Goal: Information Seeking & Learning: Learn about a topic

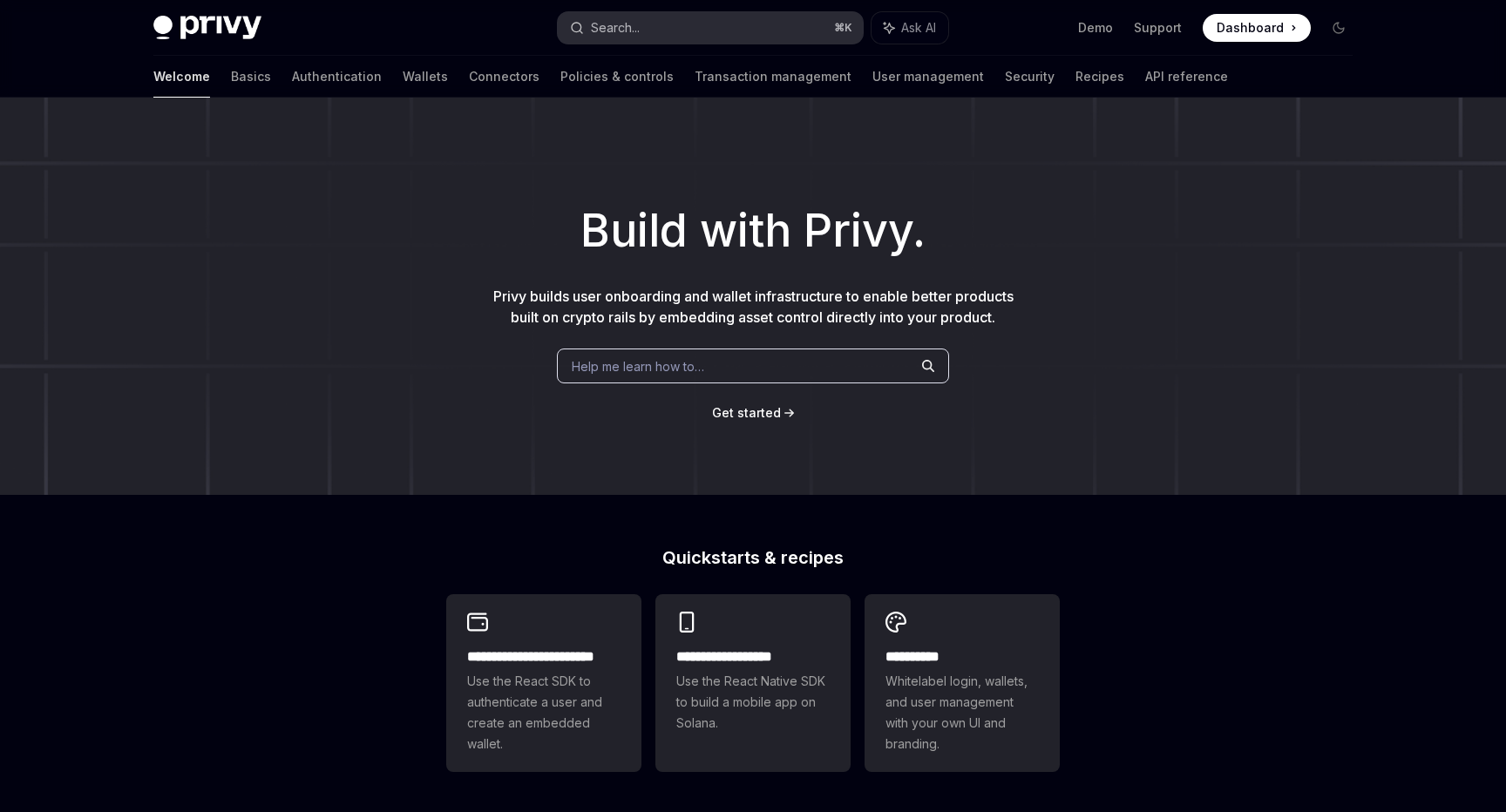
click at [698, 14] on button "Search... ⌘ K" at bounding box center [711, 28] width 305 height 32
type textarea "*"
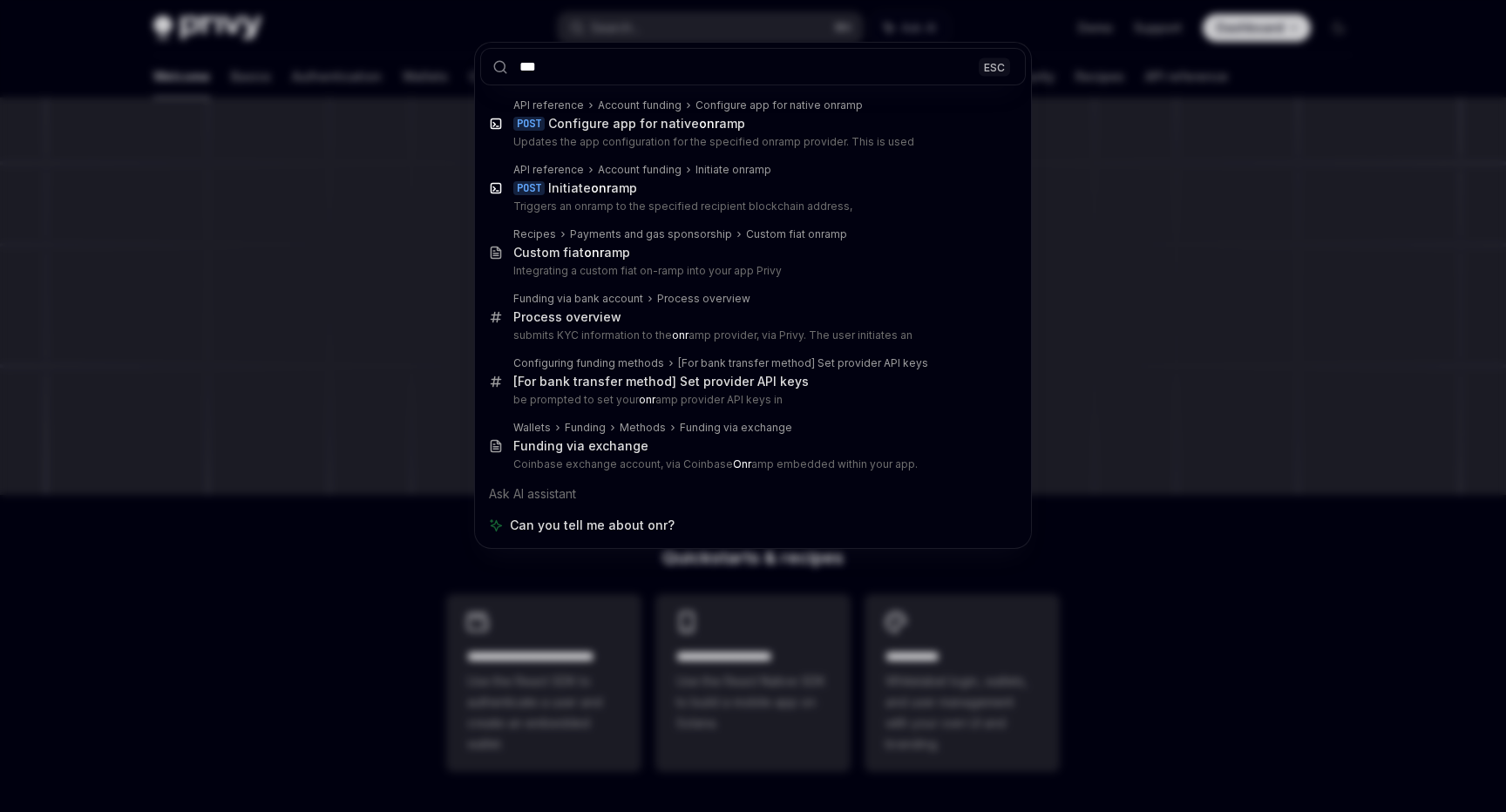
type input "***"
click at [239, 256] on div "*** ESC API reference Account funding Configure app for native onramp POST Conf…" at bounding box center [753, 406] width 1506 height 812
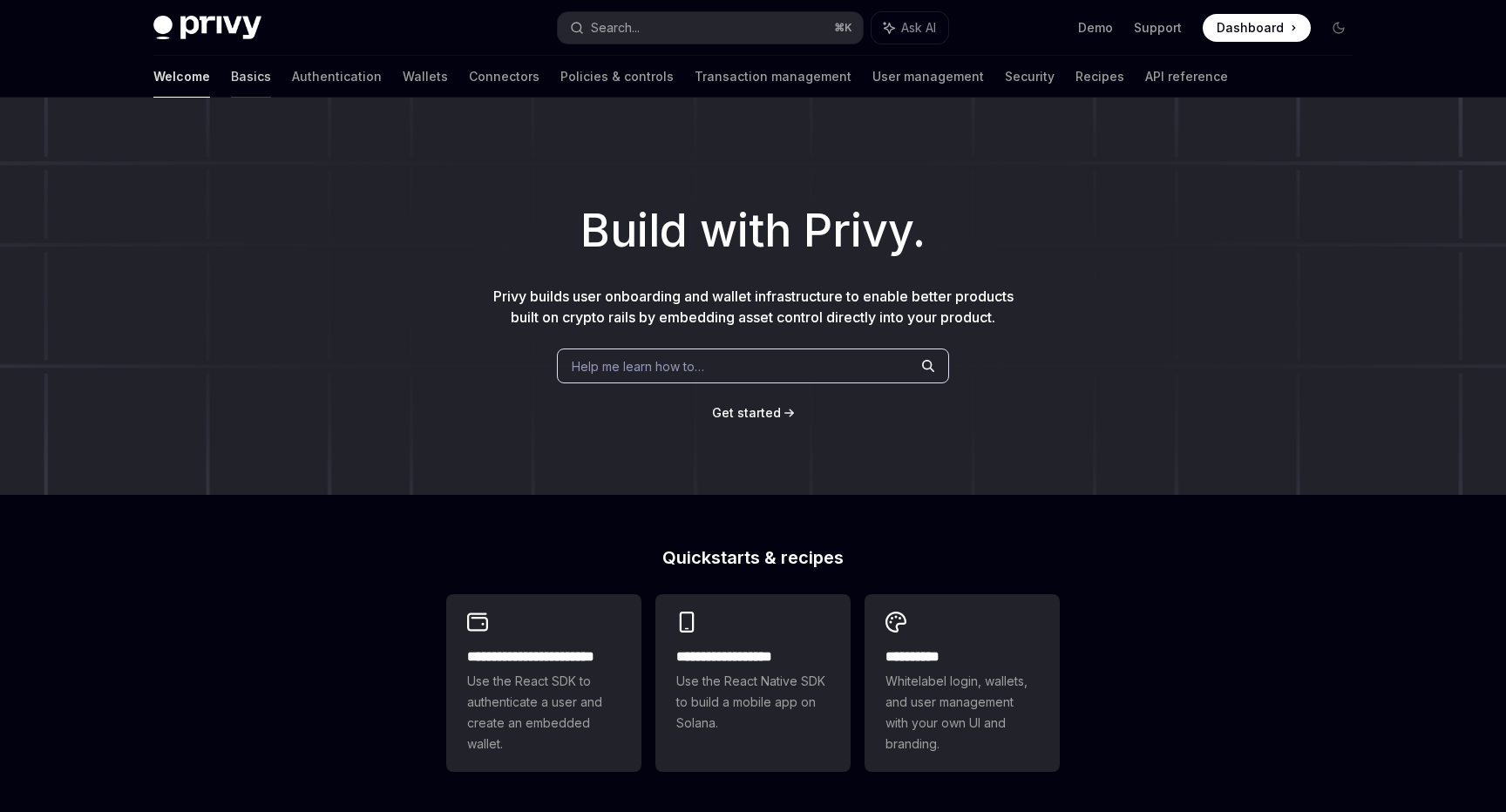
click at [231, 78] on link "Basics" at bounding box center [251, 76] width 40 height 41
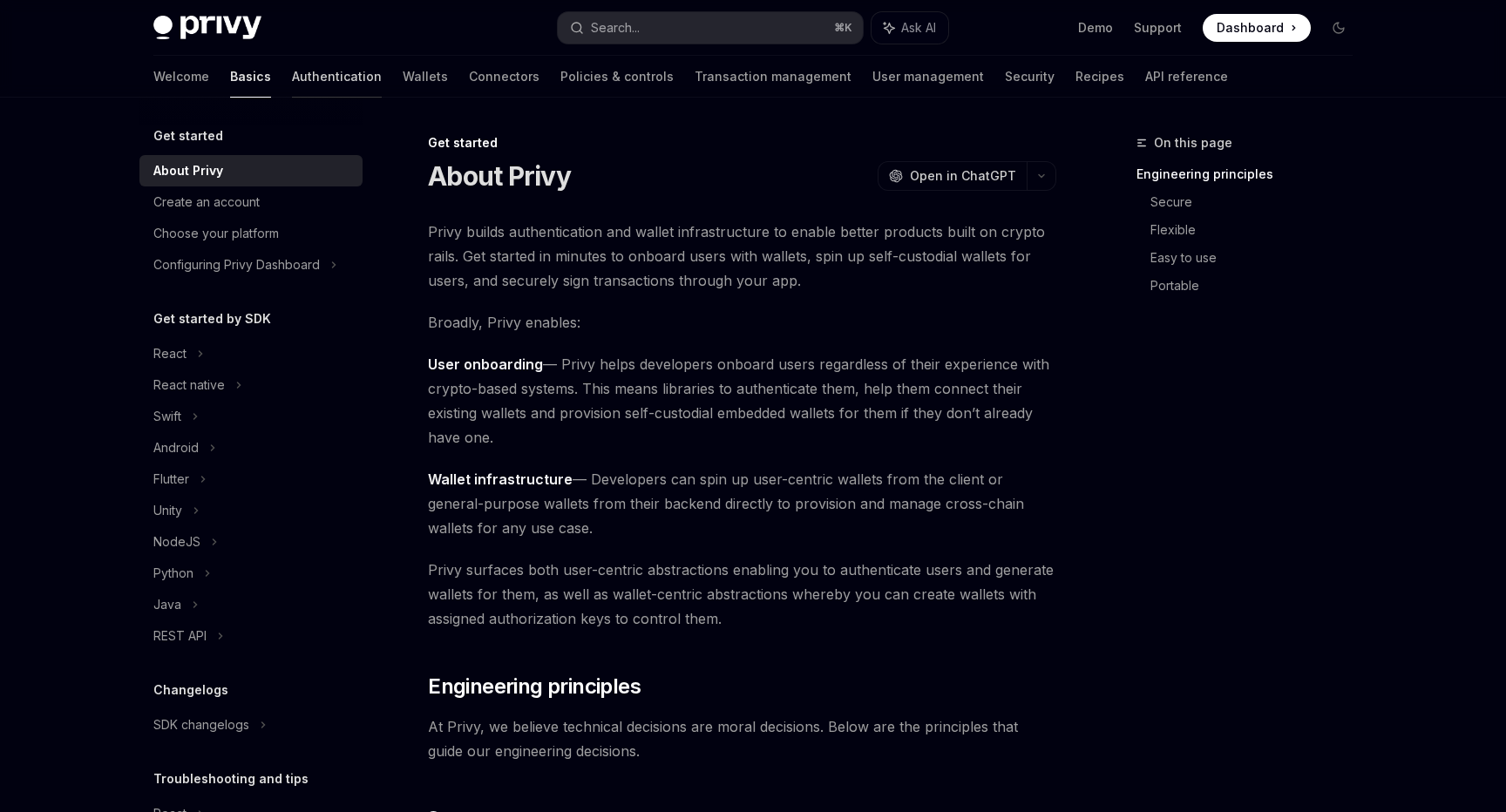
click at [292, 85] on link "Authentication" at bounding box center [337, 76] width 90 height 41
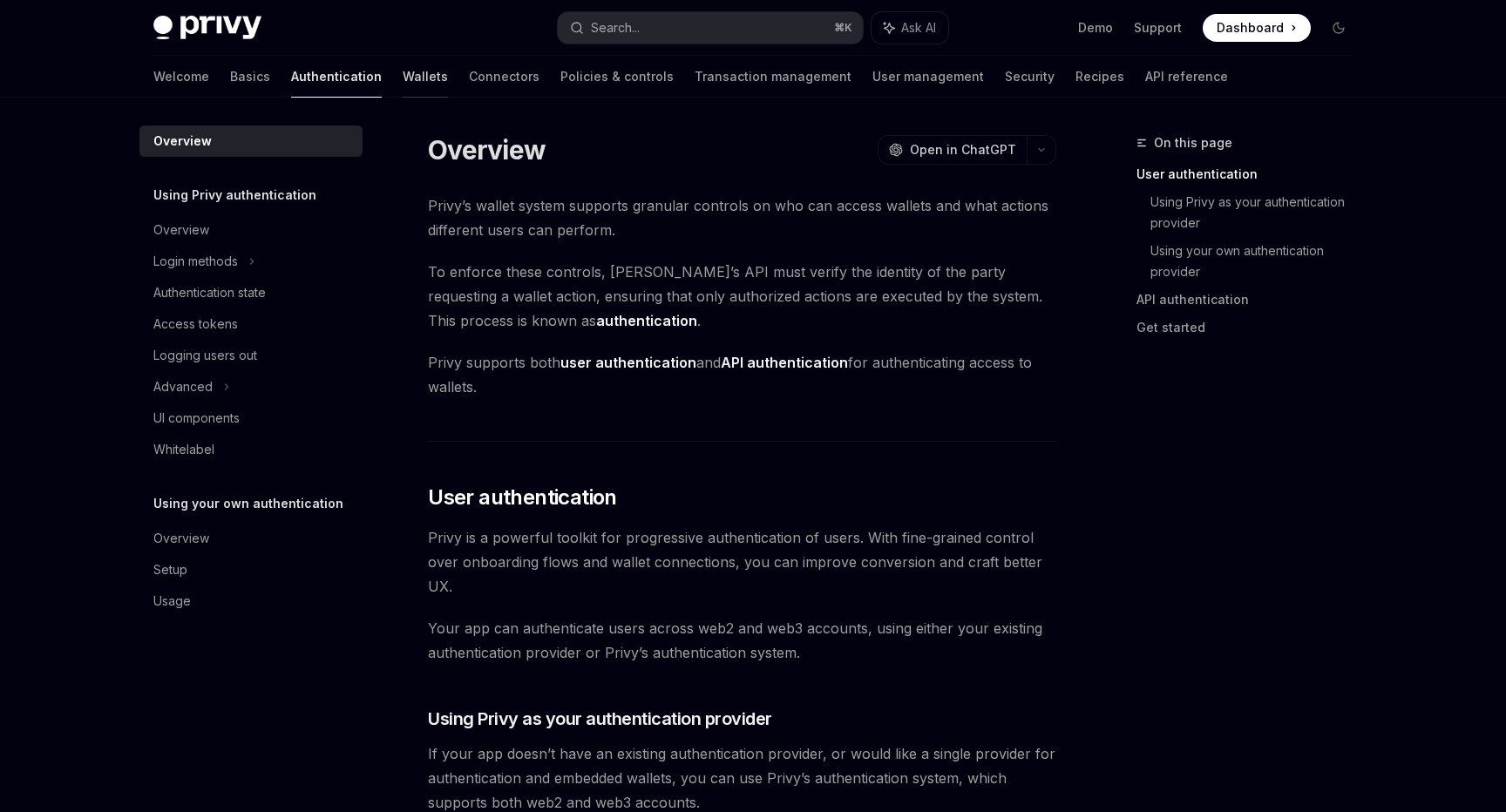
click at [403, 76] on link "Wallets" at bounding box center [425, 76] width 45 height 41
type textarea "*"
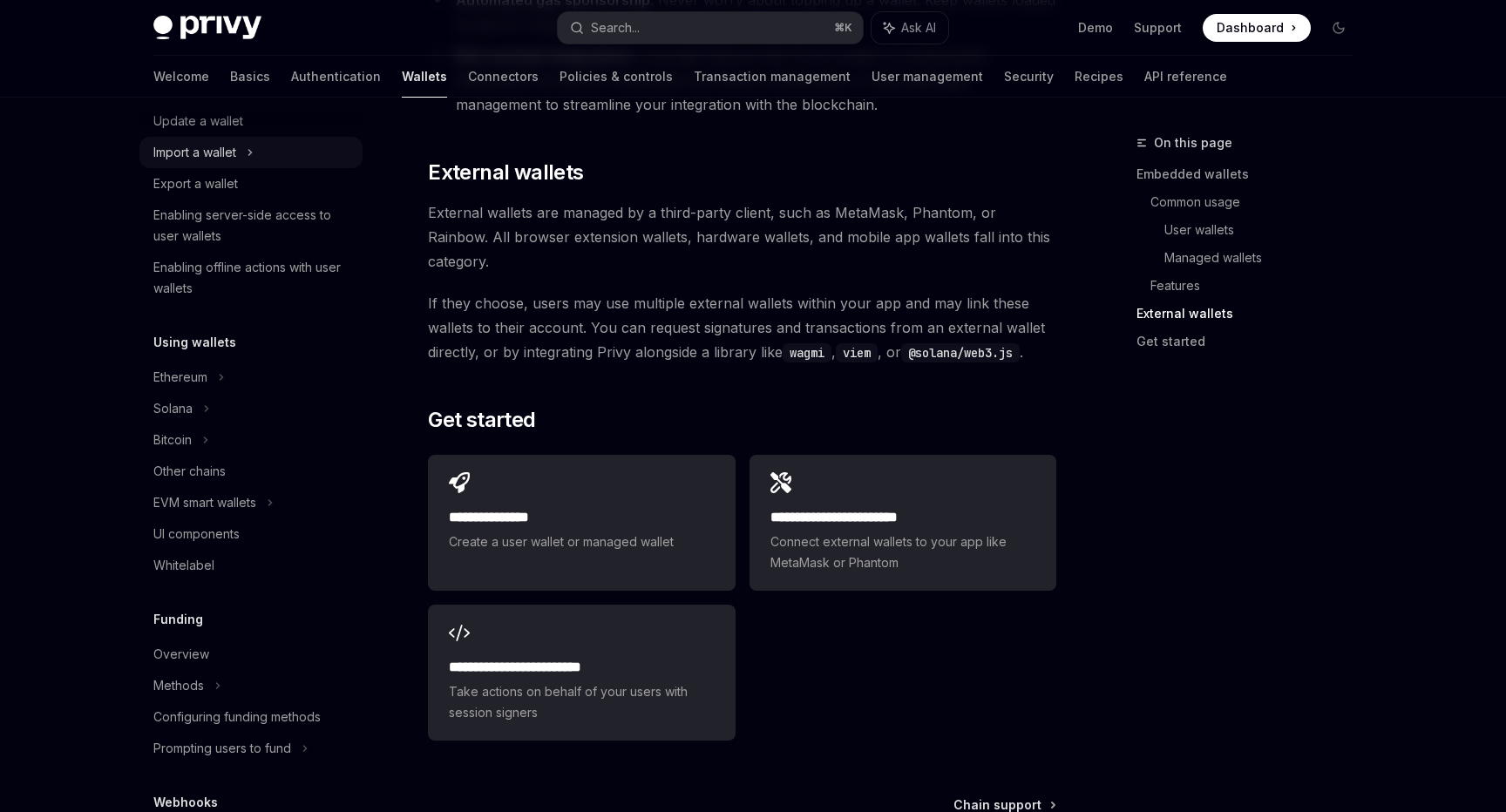
scroll to position [579, 0]
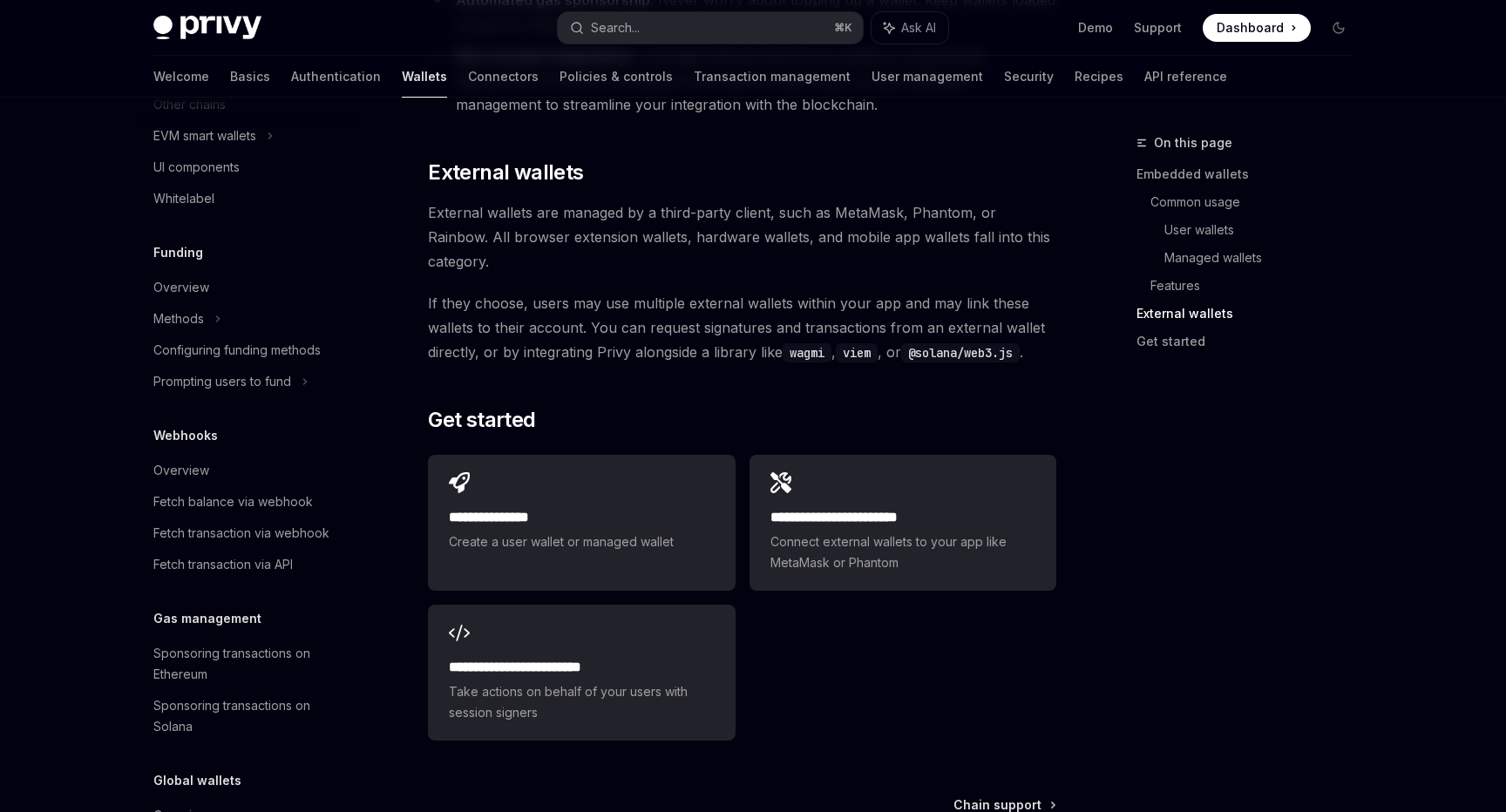
click at [930, 291] on span "If they choose, users may use multiple external wallets within your app and may…" at bounding box center [742, 327] width 629 height 73
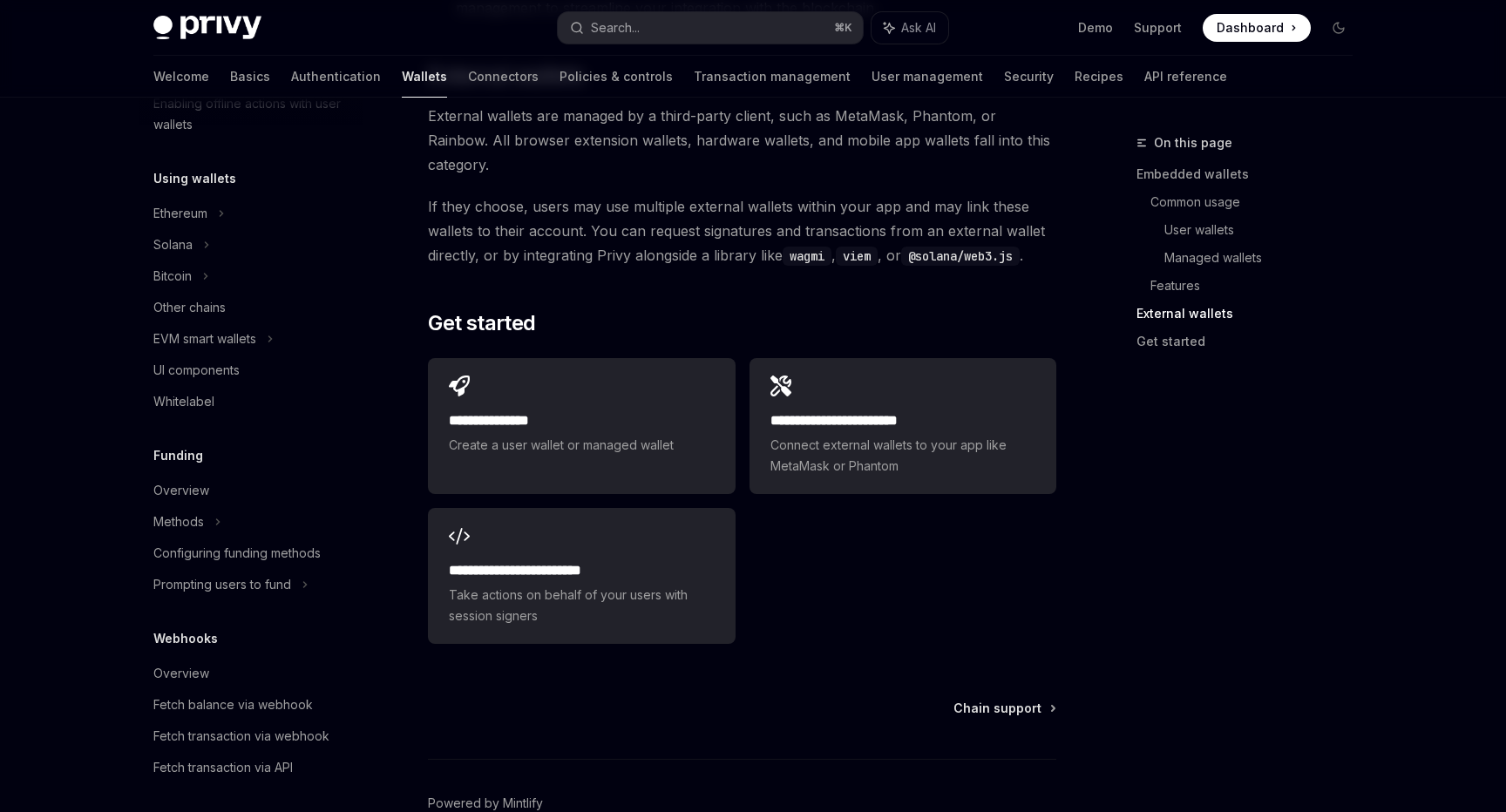
scroll to position [245, 0]
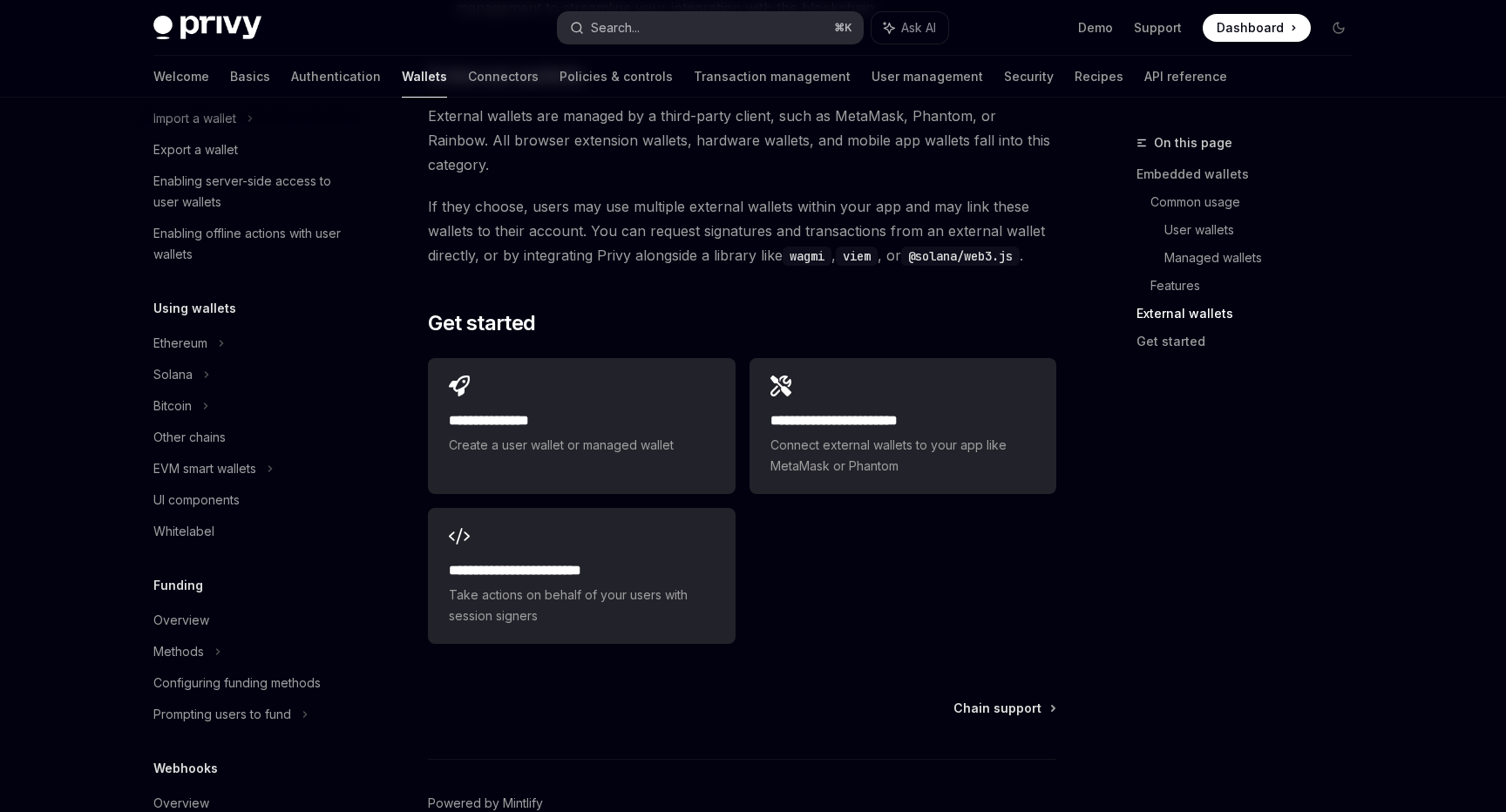
click at [711, 33] on button "Search... ⌘ K" at bounding box center [711, 28] width 305 height 32
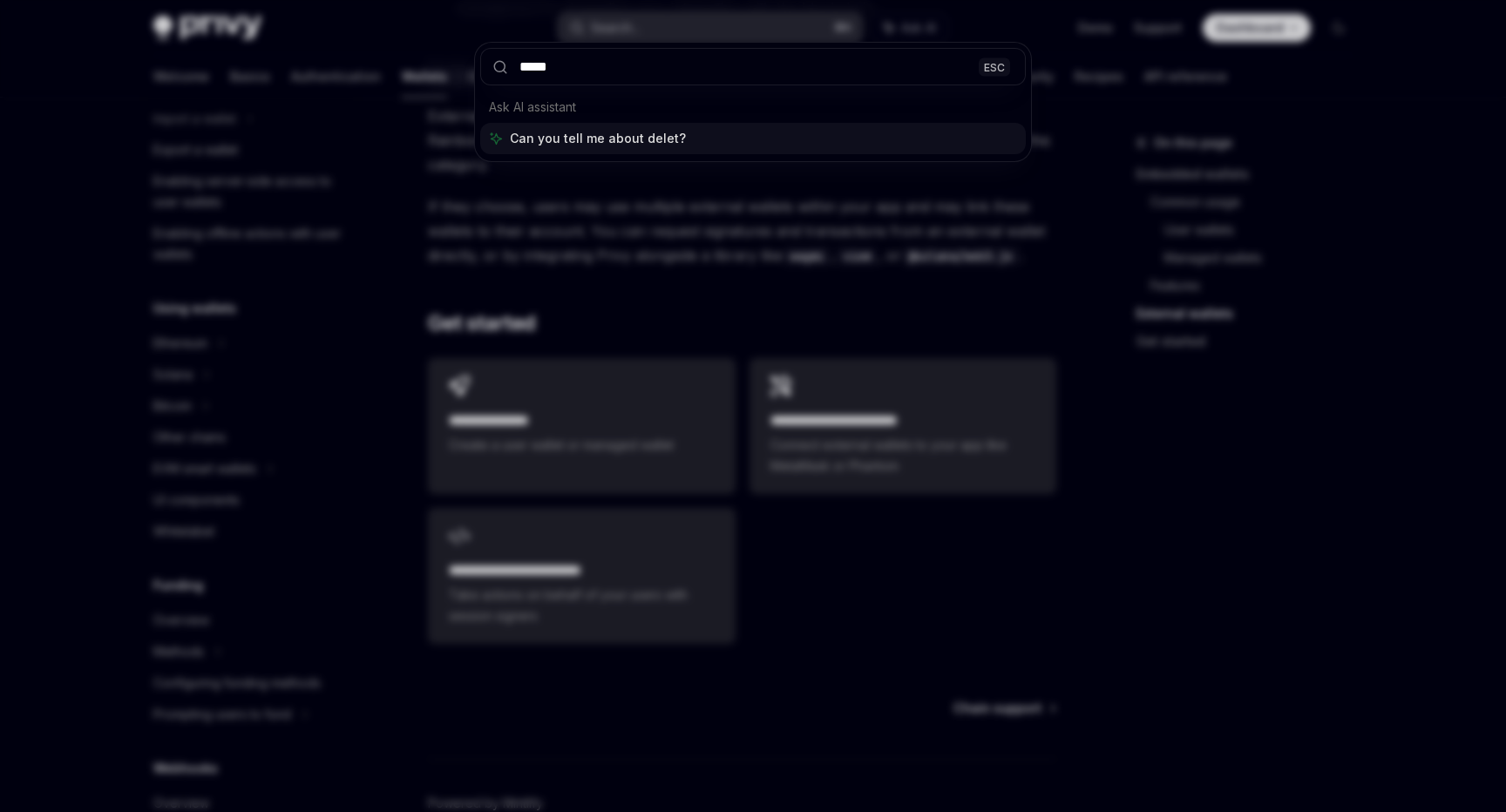
type input "******"
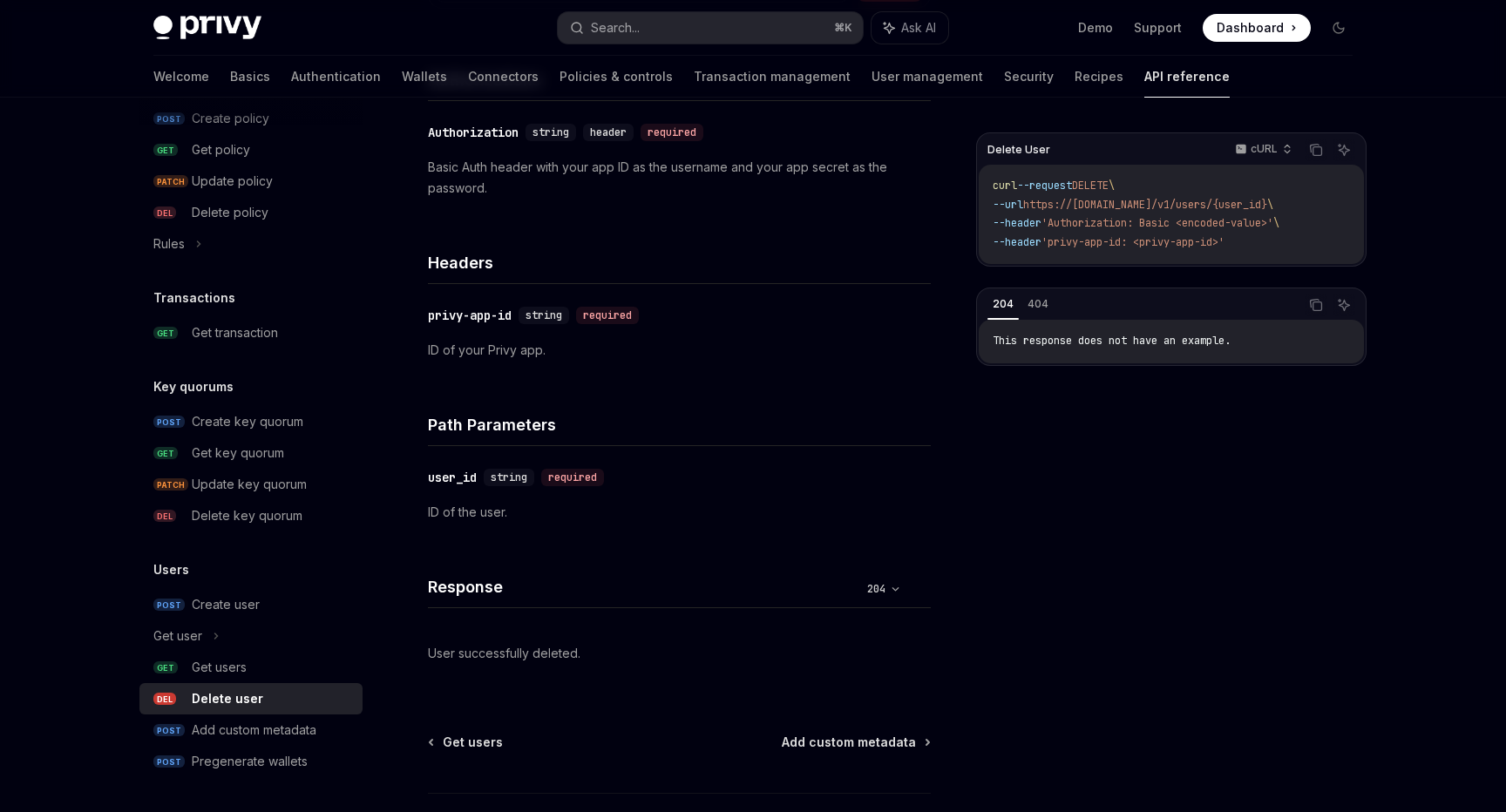
scroll to position [252, 0]
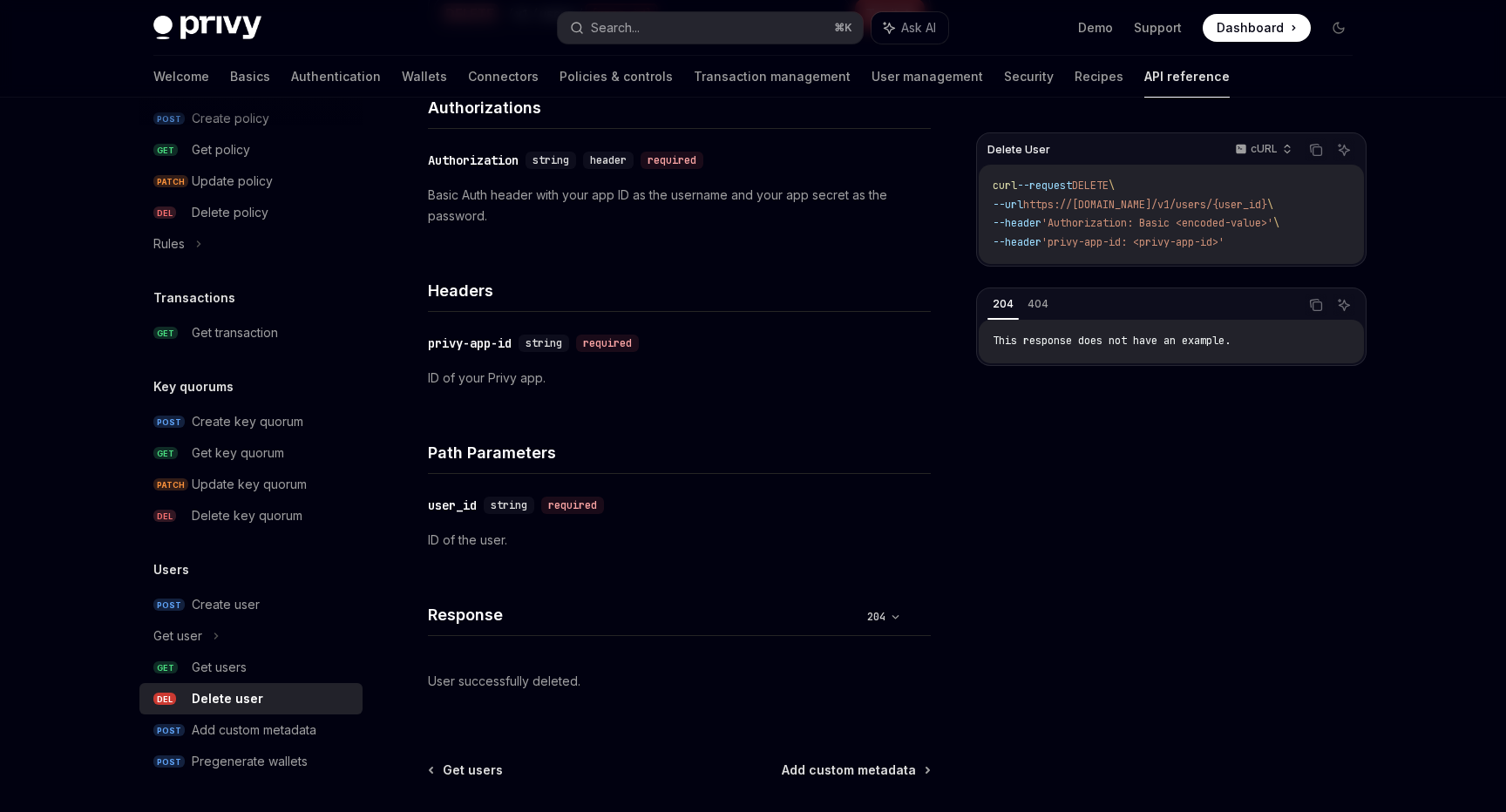
click at [1145, 611] on div "Delete User cURL Copy Ask AI curl --request DELETE \ --url https://[DOMAIN_NAME…" at bounding box center [1171, 472] width 390 height 680
click at [232, 335] on div "Get transaction" at bounding box center [235, 333] width 87 height 21
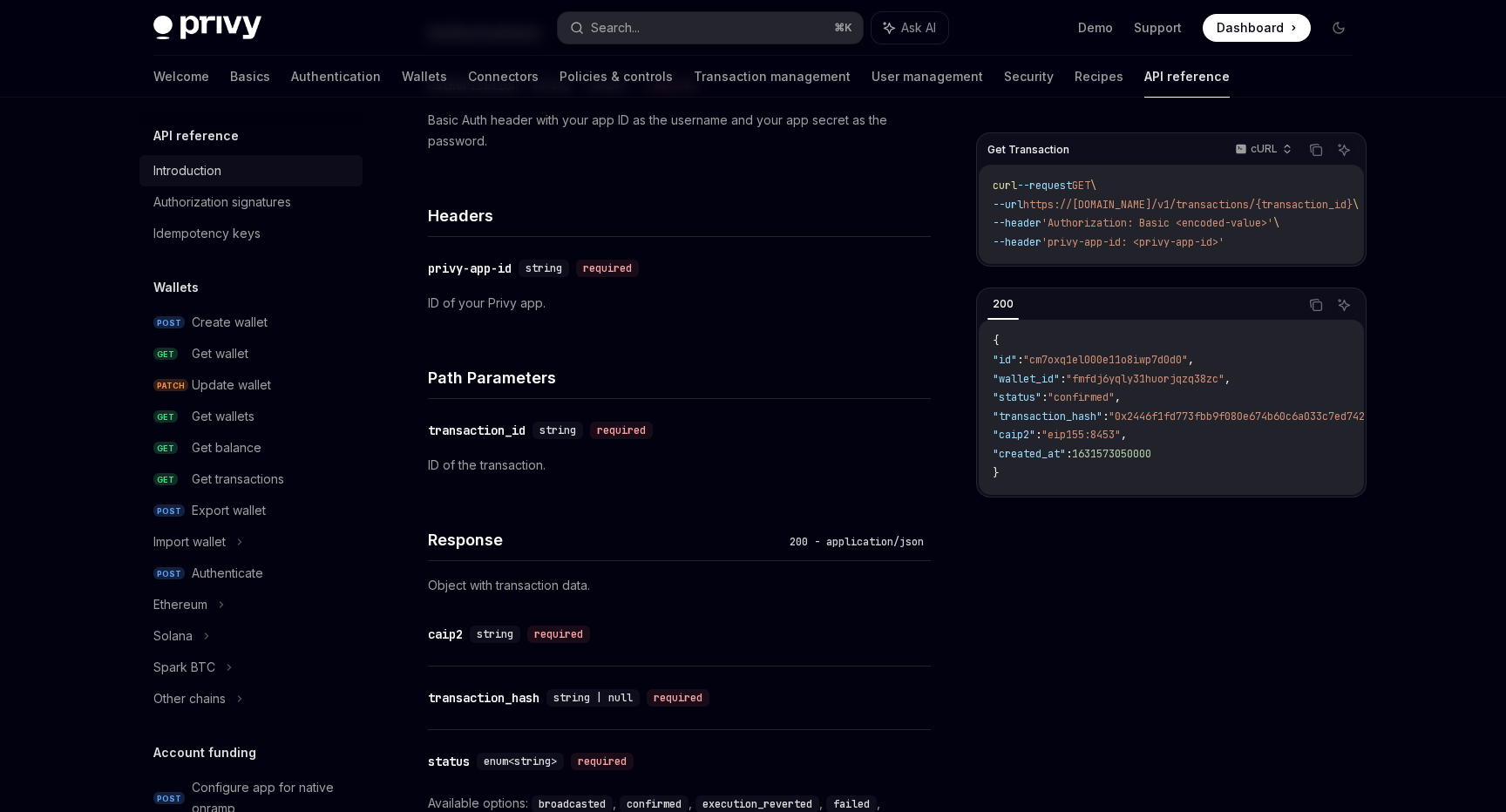
click at [227, 174] on div "Introduction" at bounding box center [252, 171] width 199 height 21
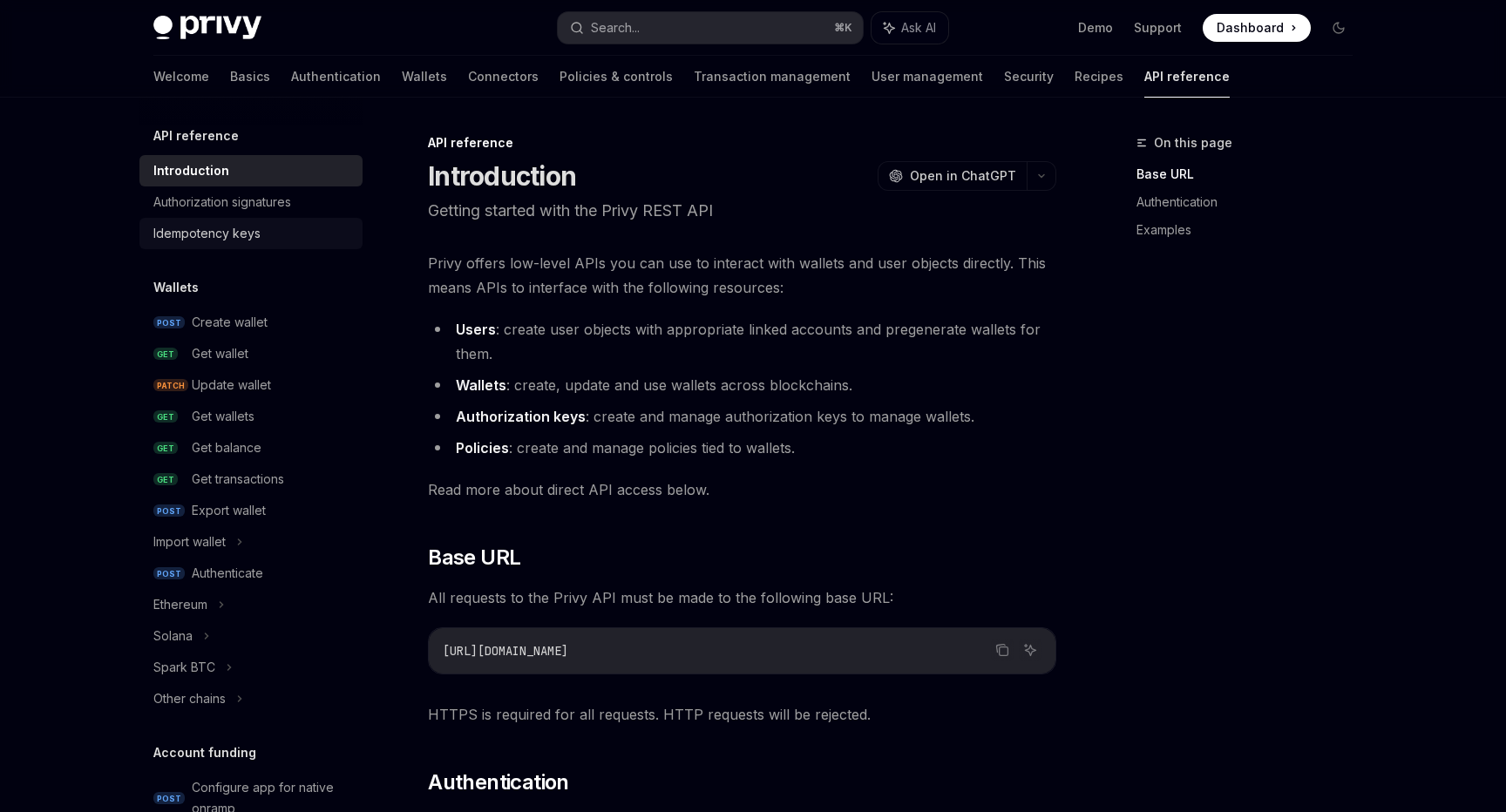
click at [252, 223] on div "Idempotency keys" at bounding box center [207, 234] width 107 height 21
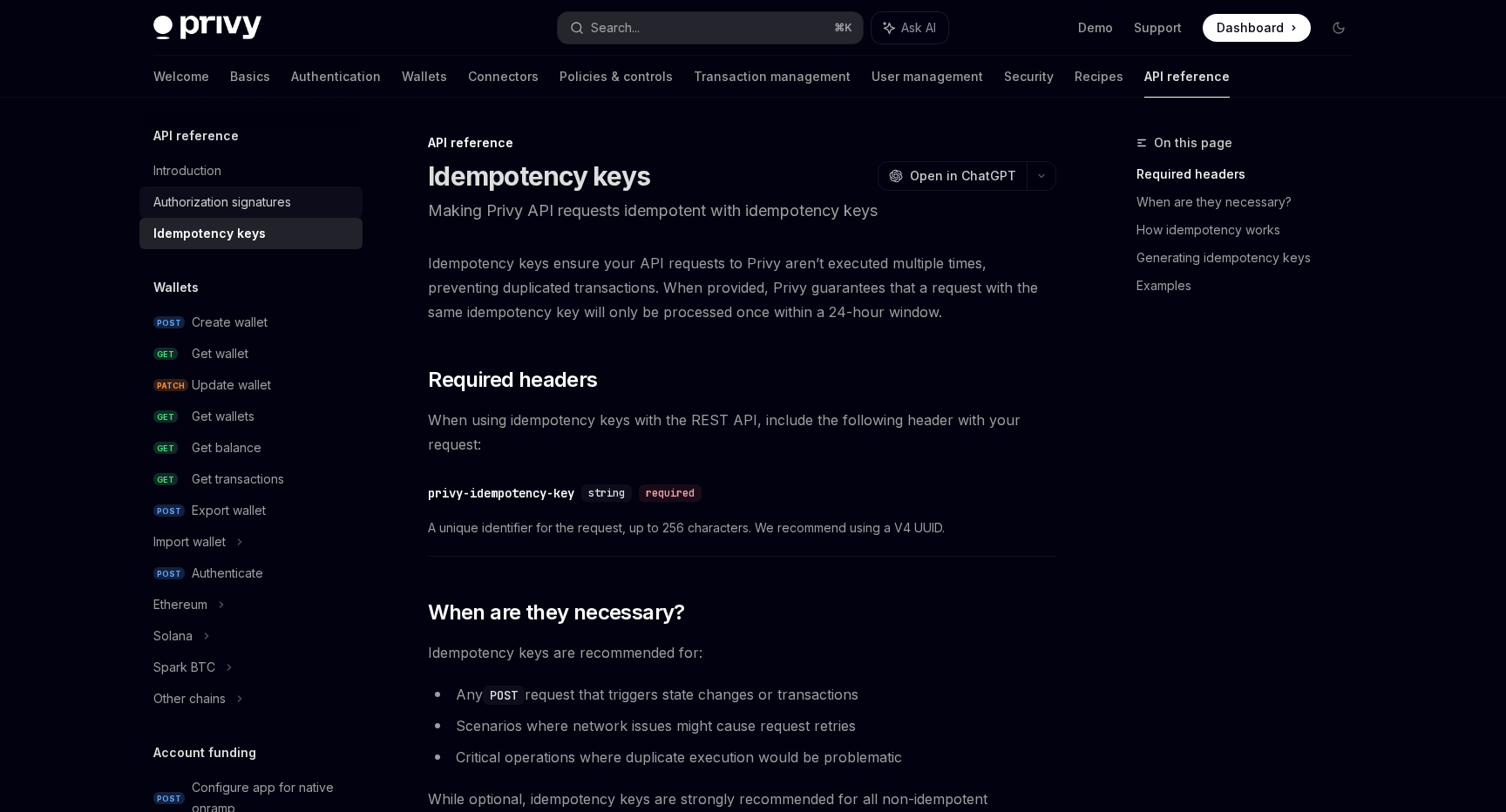
click at [263, 211] on div "Authorization signatures" at bounding box center [222, 202] width 138 height 21
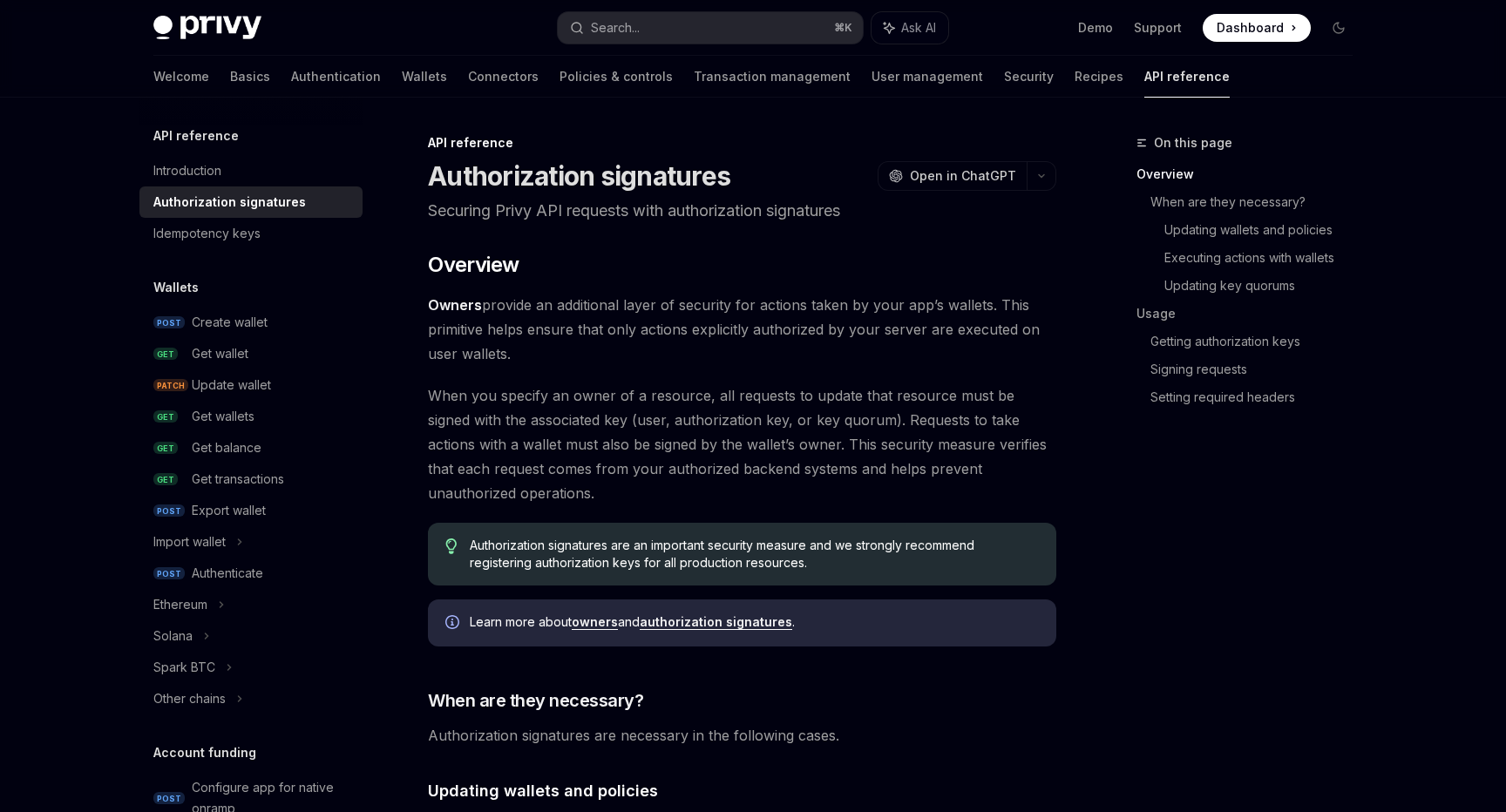
click at [311, 74] on div "Welcome Basics Authentication Wallets Connectors Policies & controls Transactio…" at bounding box center [692, 76] width 1077 height 41
click at [402, 74] on link "Wallets" at bounding box center [424, 76] width 45 height 41
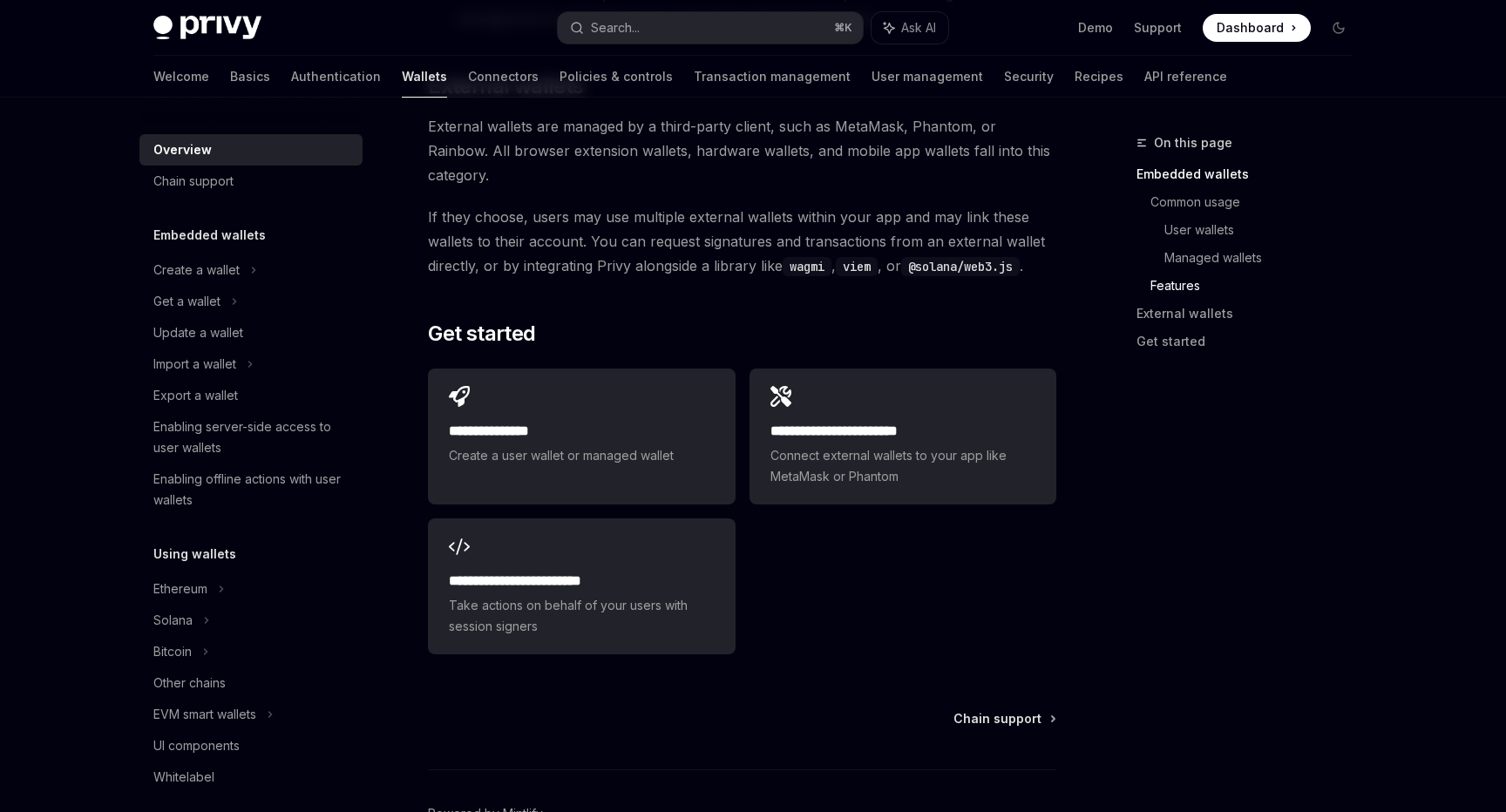
scroll to position [2658, 0]
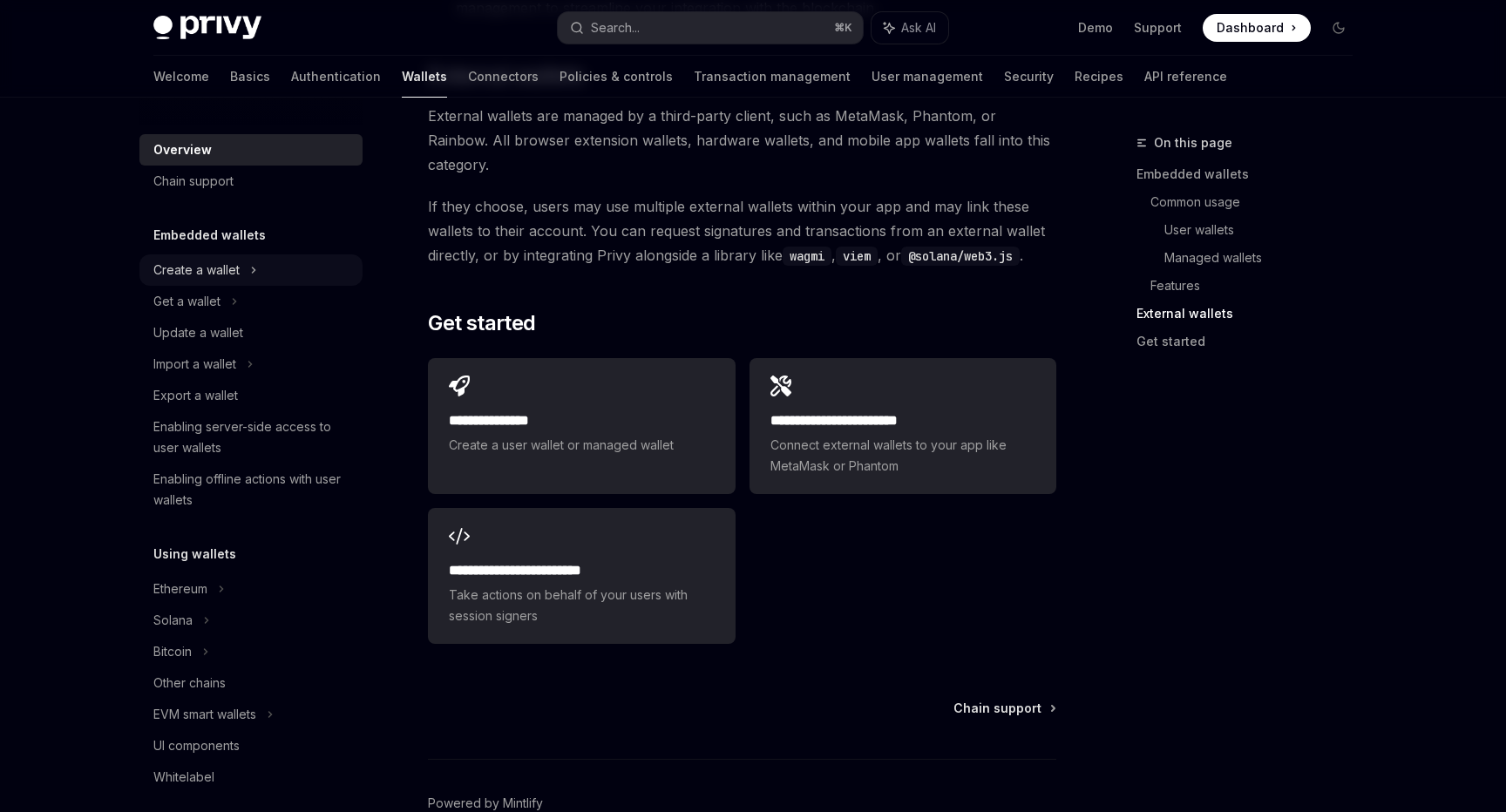
click at [259, 271] on div "Create a wallet" at bounding box center [251, 270] width 223 height 32
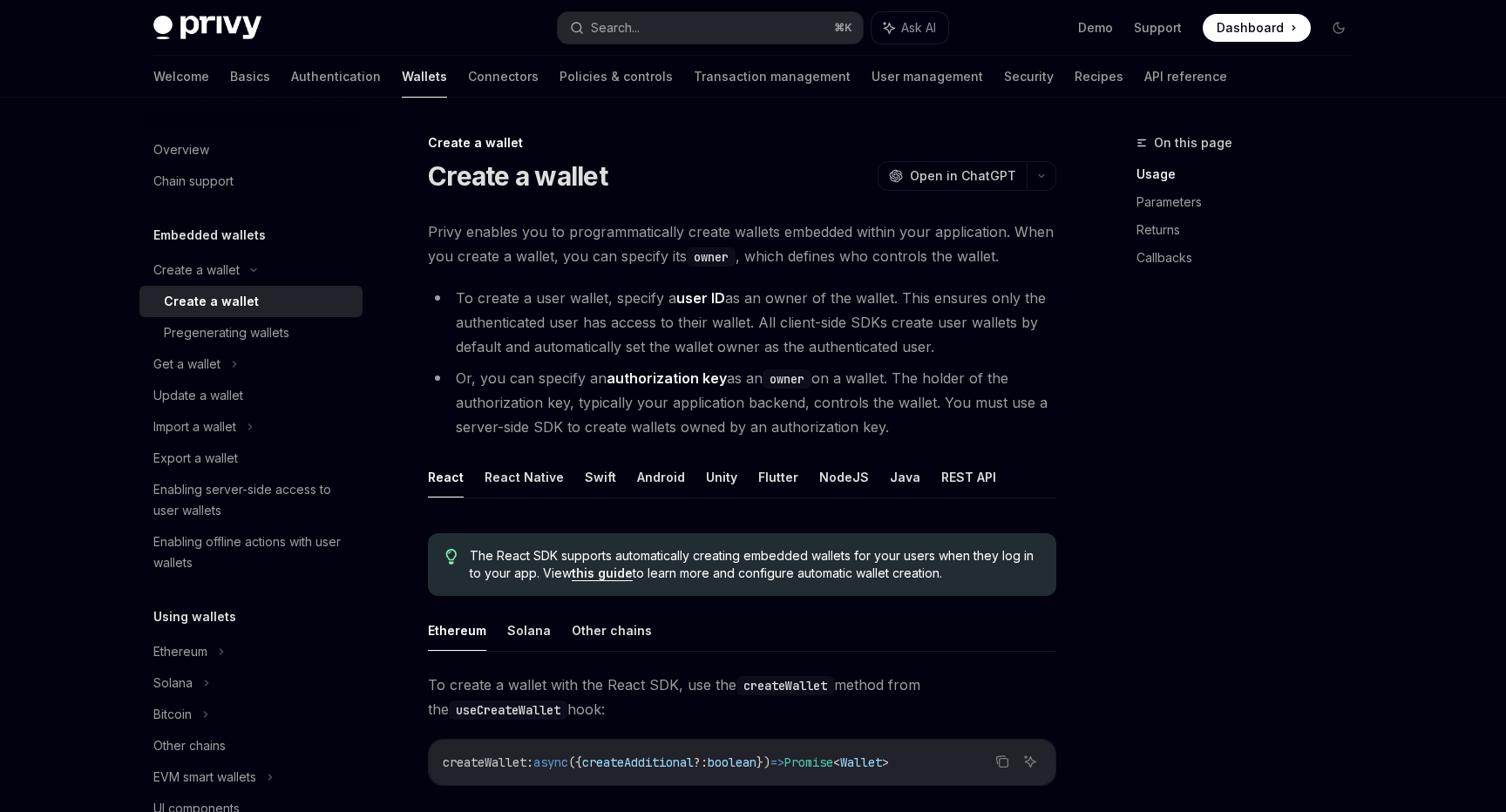
scroll to position [79, 0]
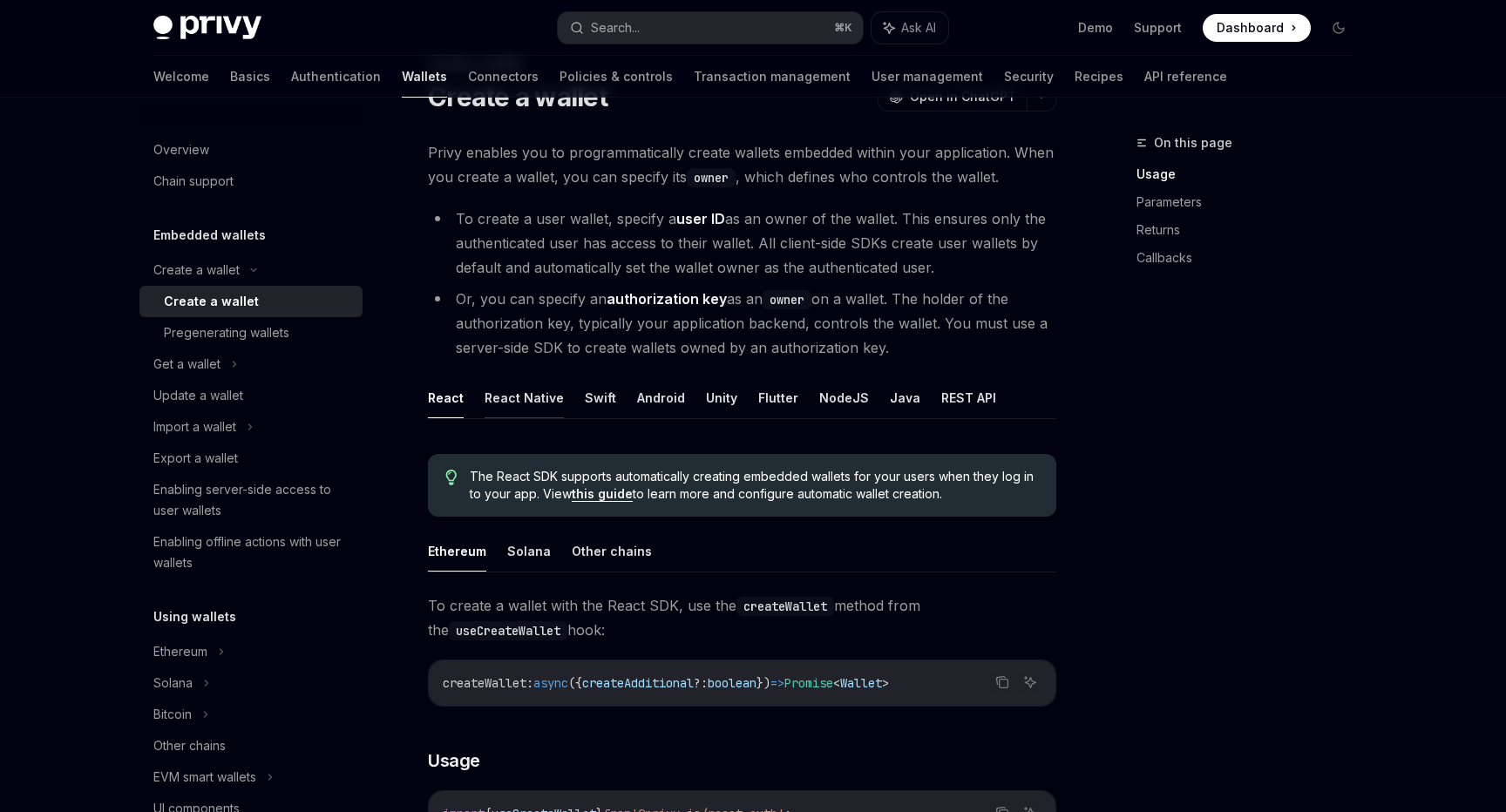
click at [523, 408] on button "React Native" at bounding box center [524, 398] width 79 height 41
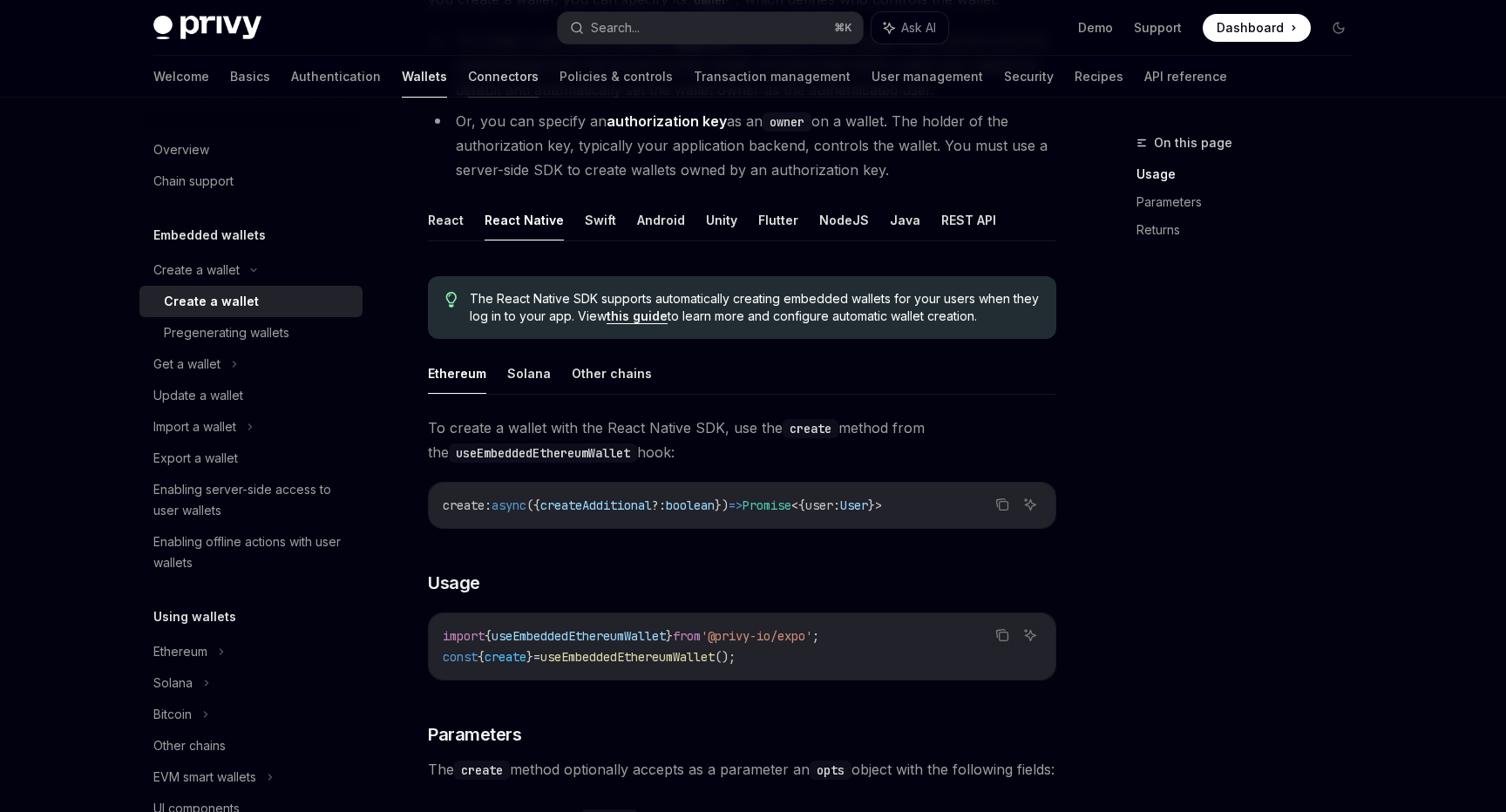
click at [468, 74] on link "Connectors" at bounding box center [503, 76] width 71 height 41
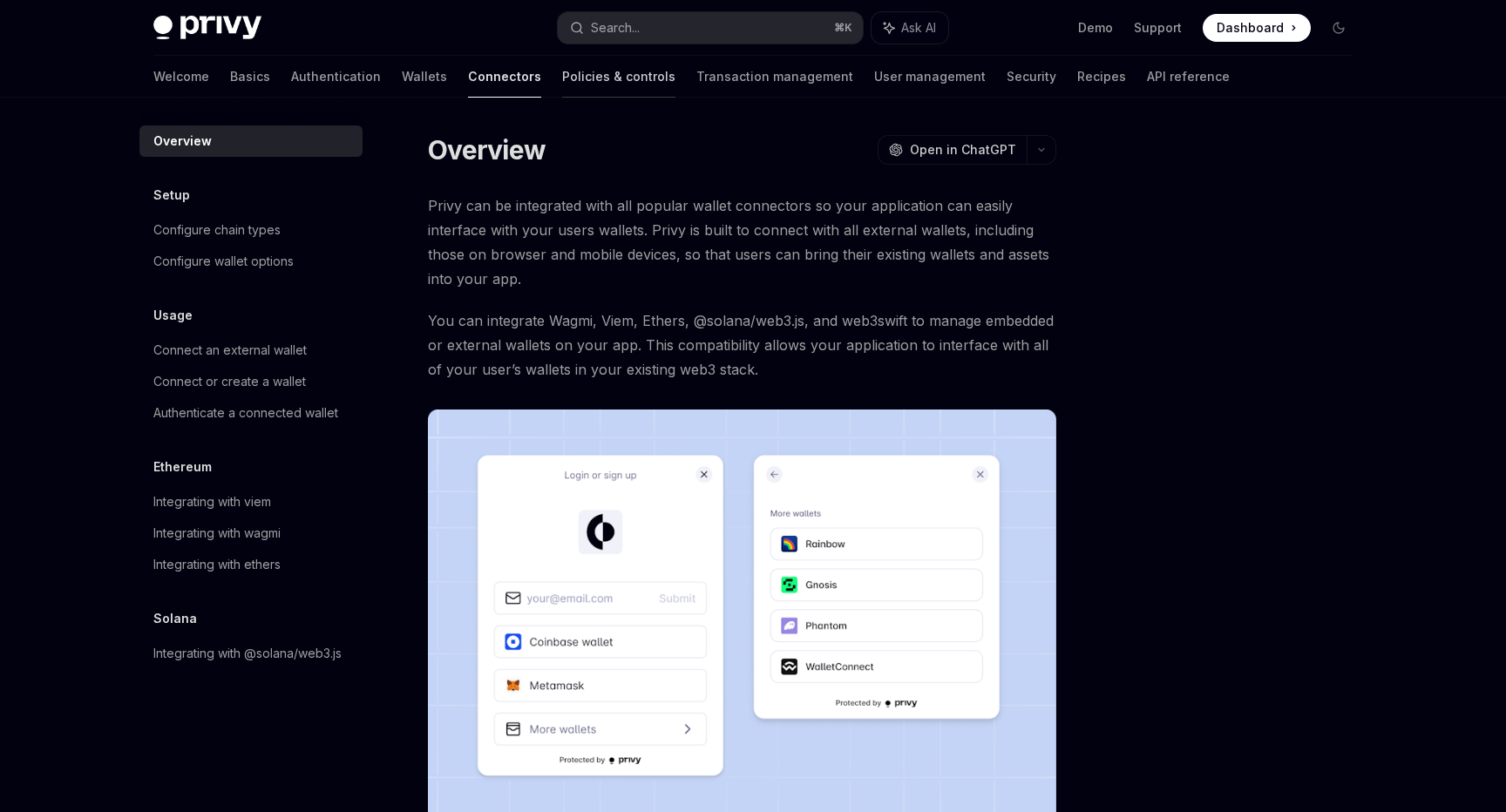
click at [562, 62] on link "Policies & controls" at bounding box center [619, 76] width 113 height 41
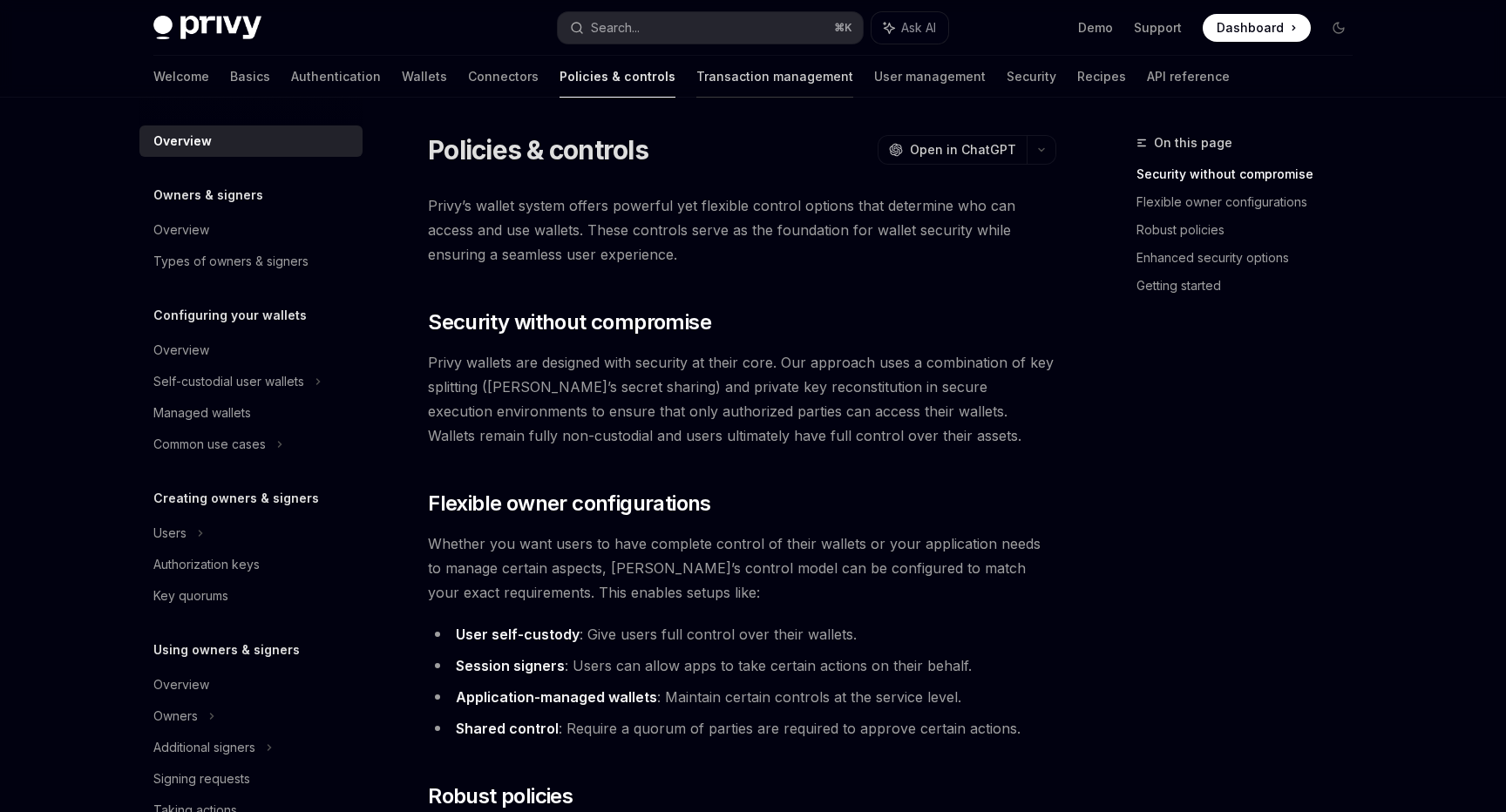
click at [697, 89] on link "Transaction management" at bounding box center [775, 76] width 157 height 41
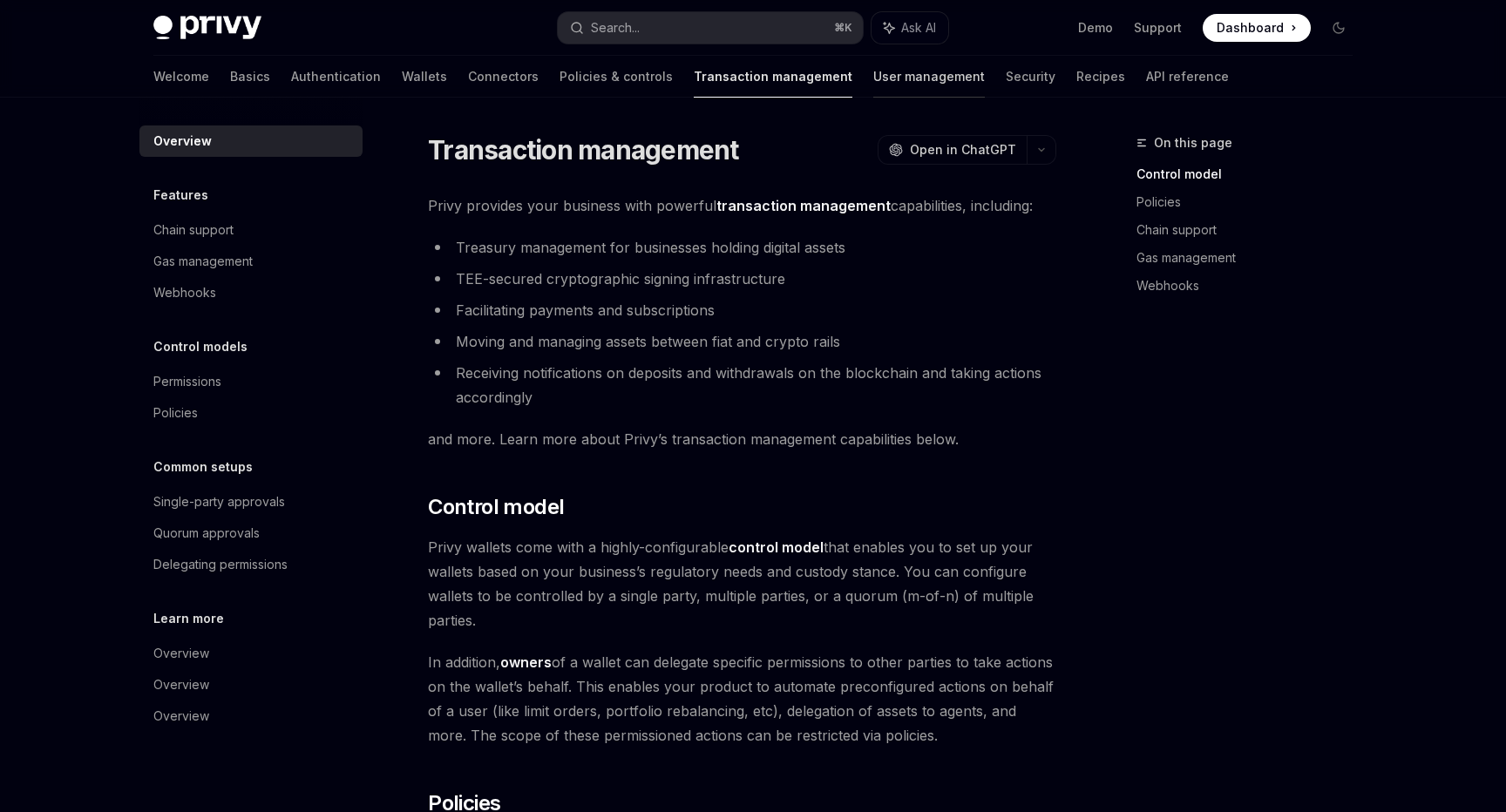
click at [873, 85] on link "User management" at bounding box center [929, 76] width 111 height 41
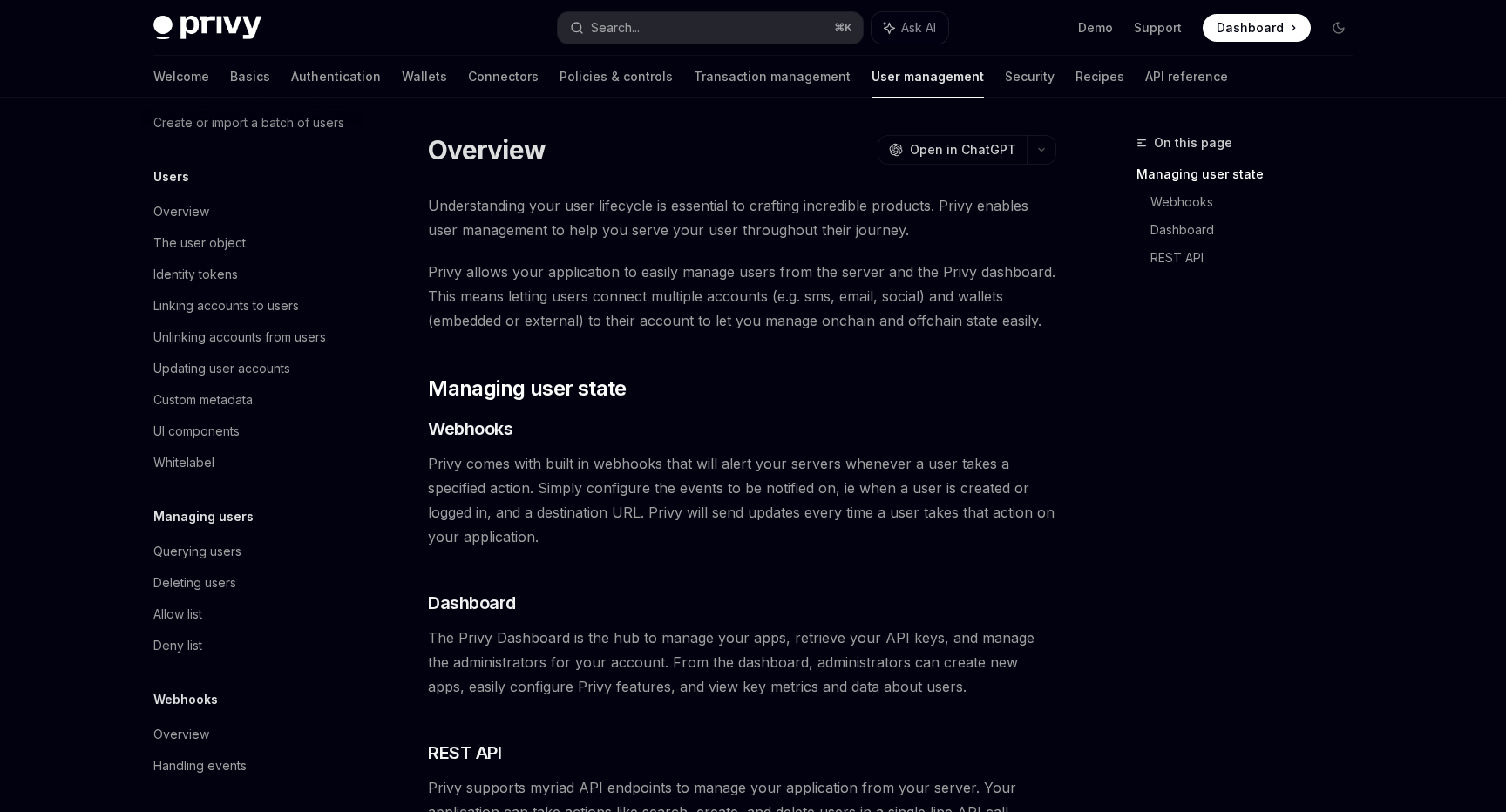
scroll to position [174, 0]
click at [1005, 85] on link "Security" at bounding box center [1030, 76] width 49 height 41
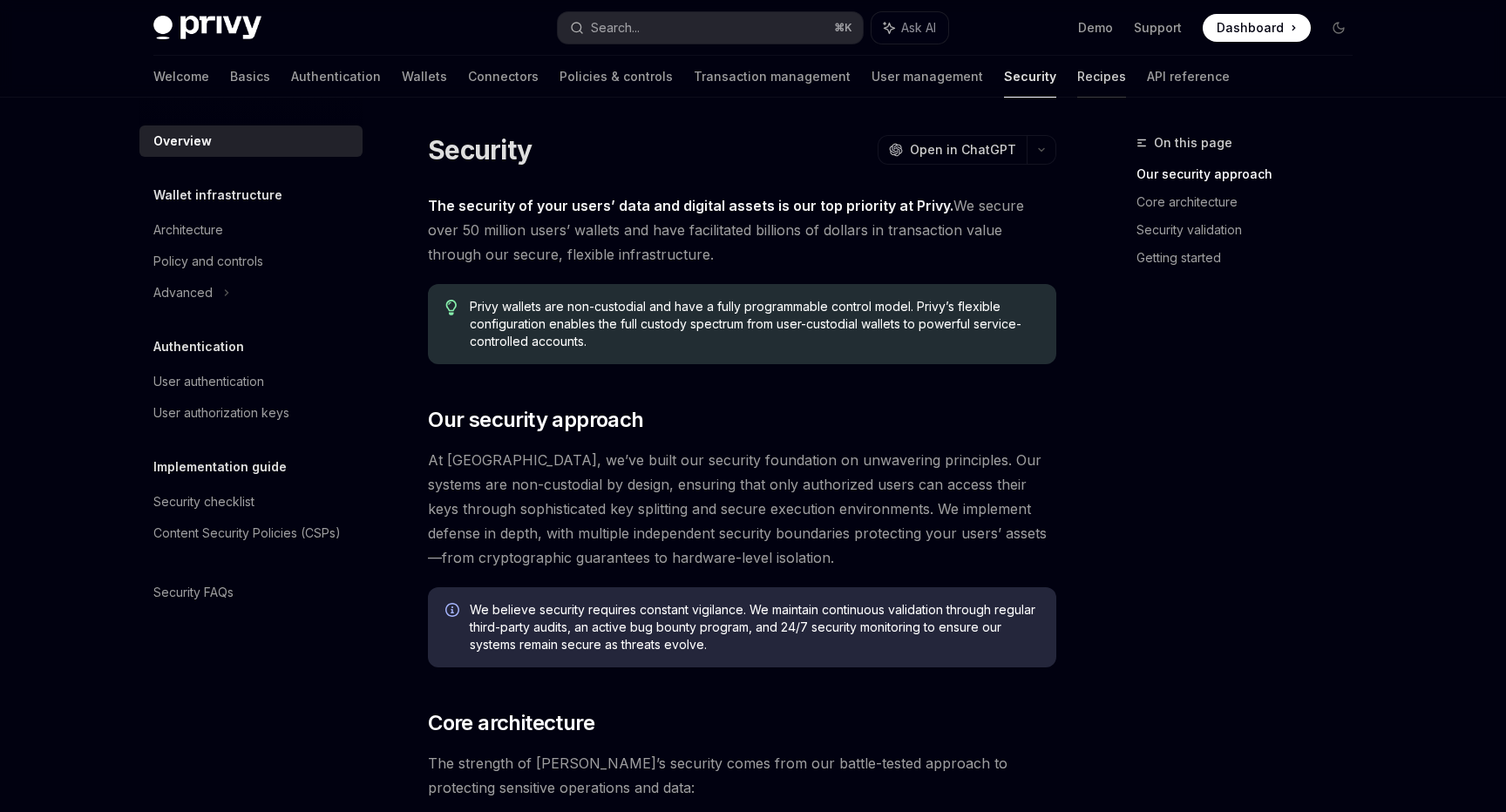
click at [1077, 70] on link "Recipes" at bounding box center [1101, 76] width 49 height 41
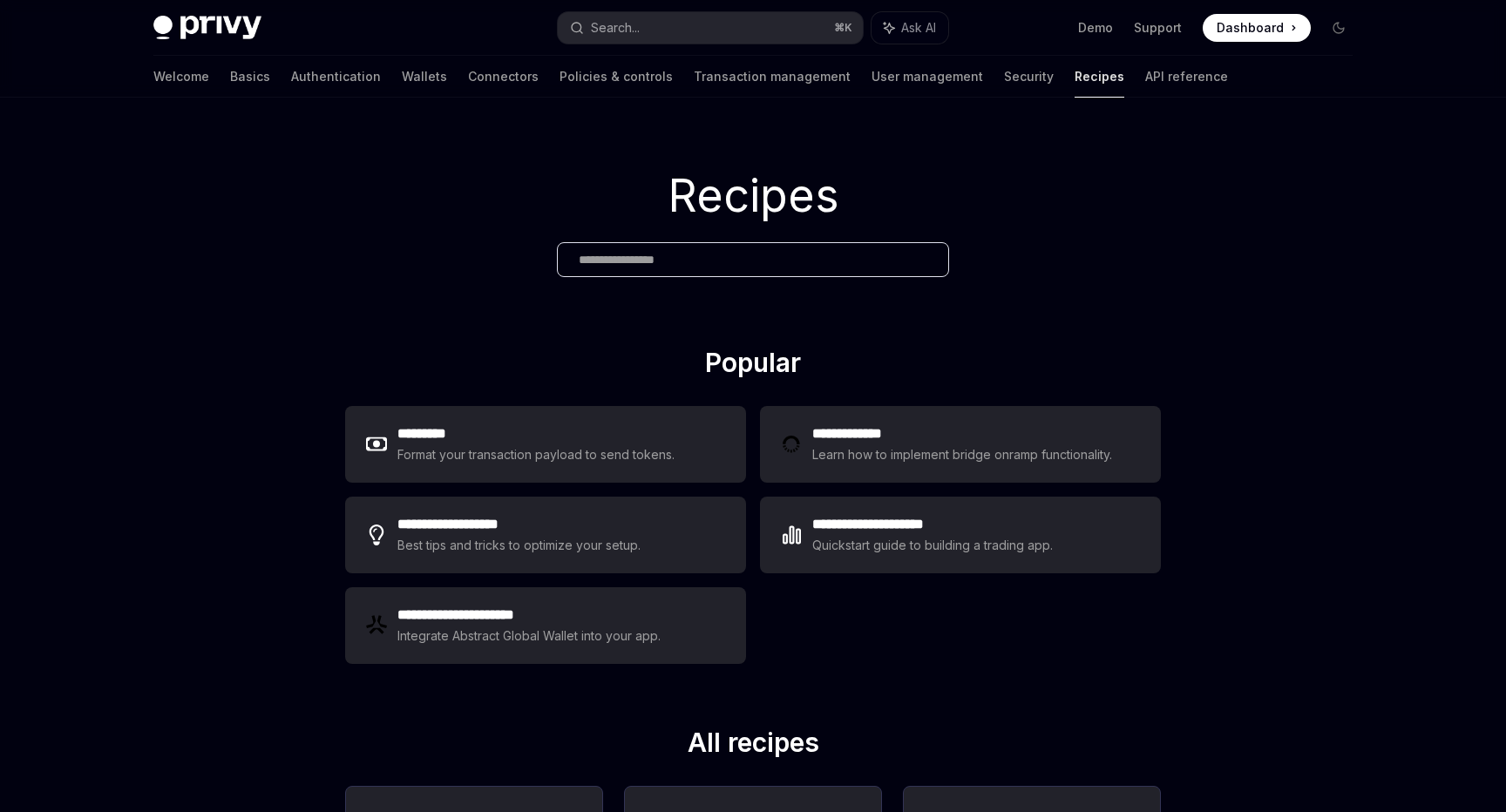
click at [453, 72] on div "Welcome Basics Authentication Wallets Connectors Policies & controls Transactio…" at bounding box center [691, 76] width 1075 height 41
click at [468, 79] on link "Connectors" at bounding box center [503, 76] width 71 height 41
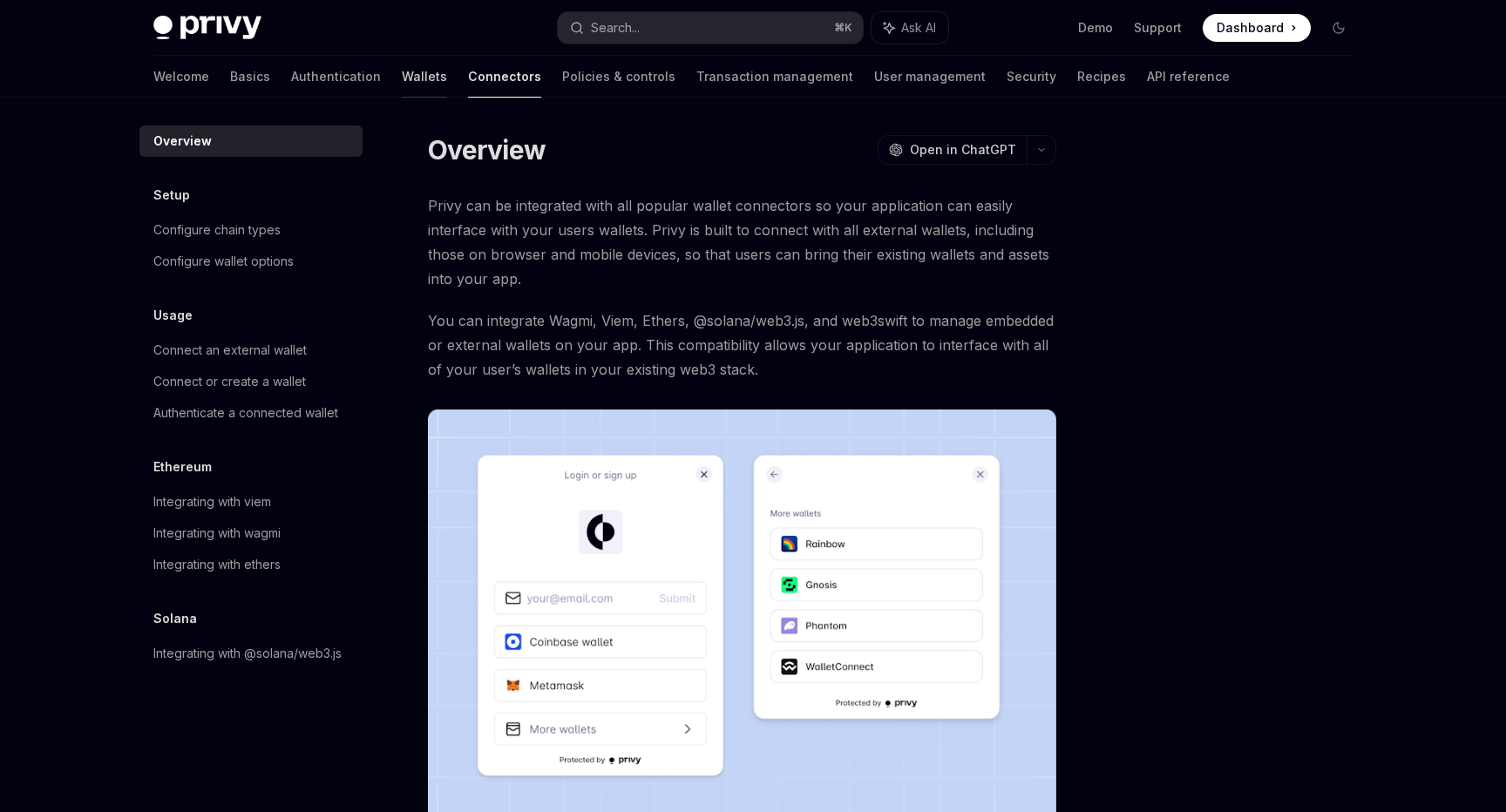
click at [402, 84] on link "Wallets" at bounding box center [424, 76] width 45 height 41
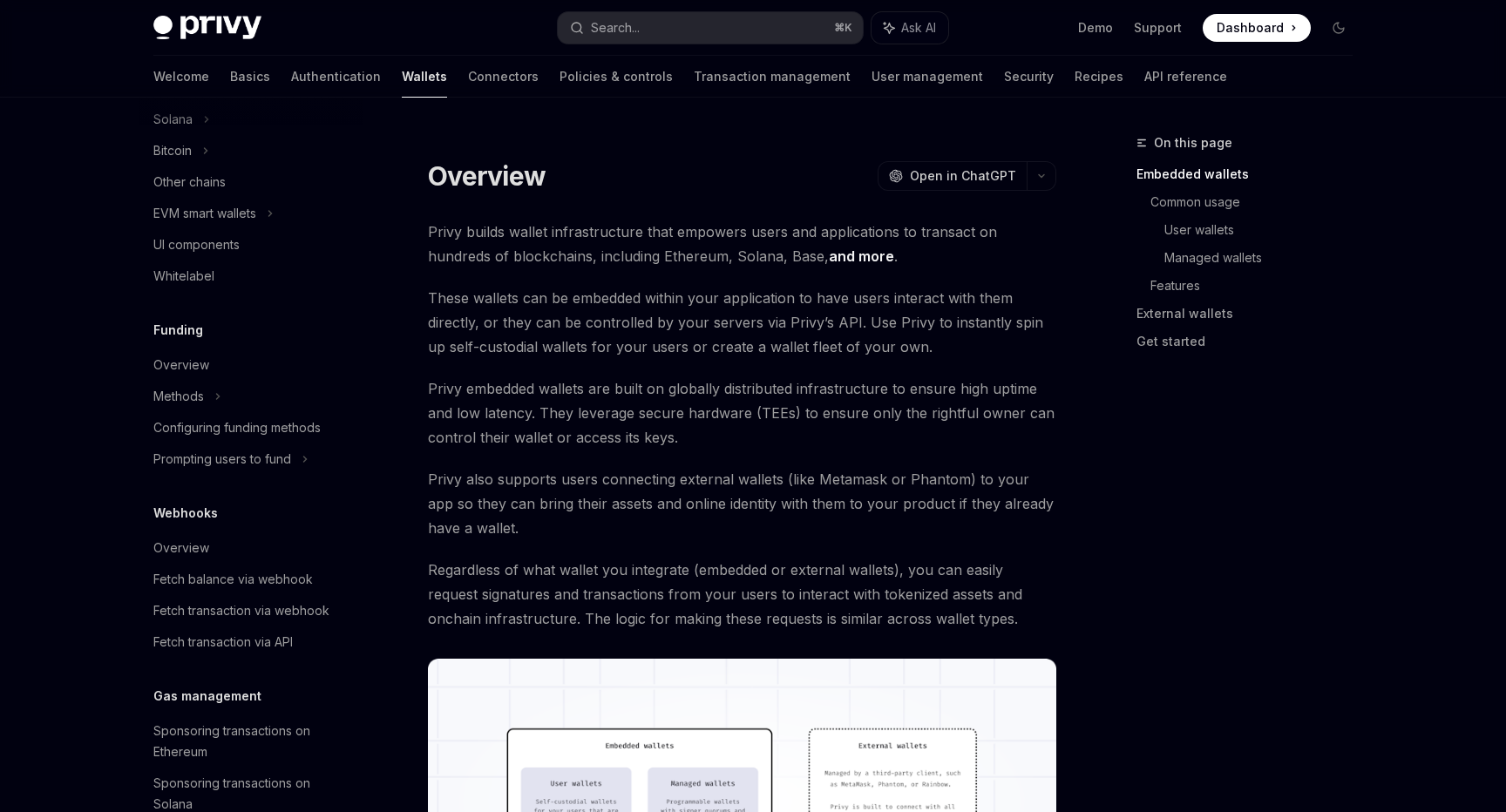
scroll to position [636, 0]
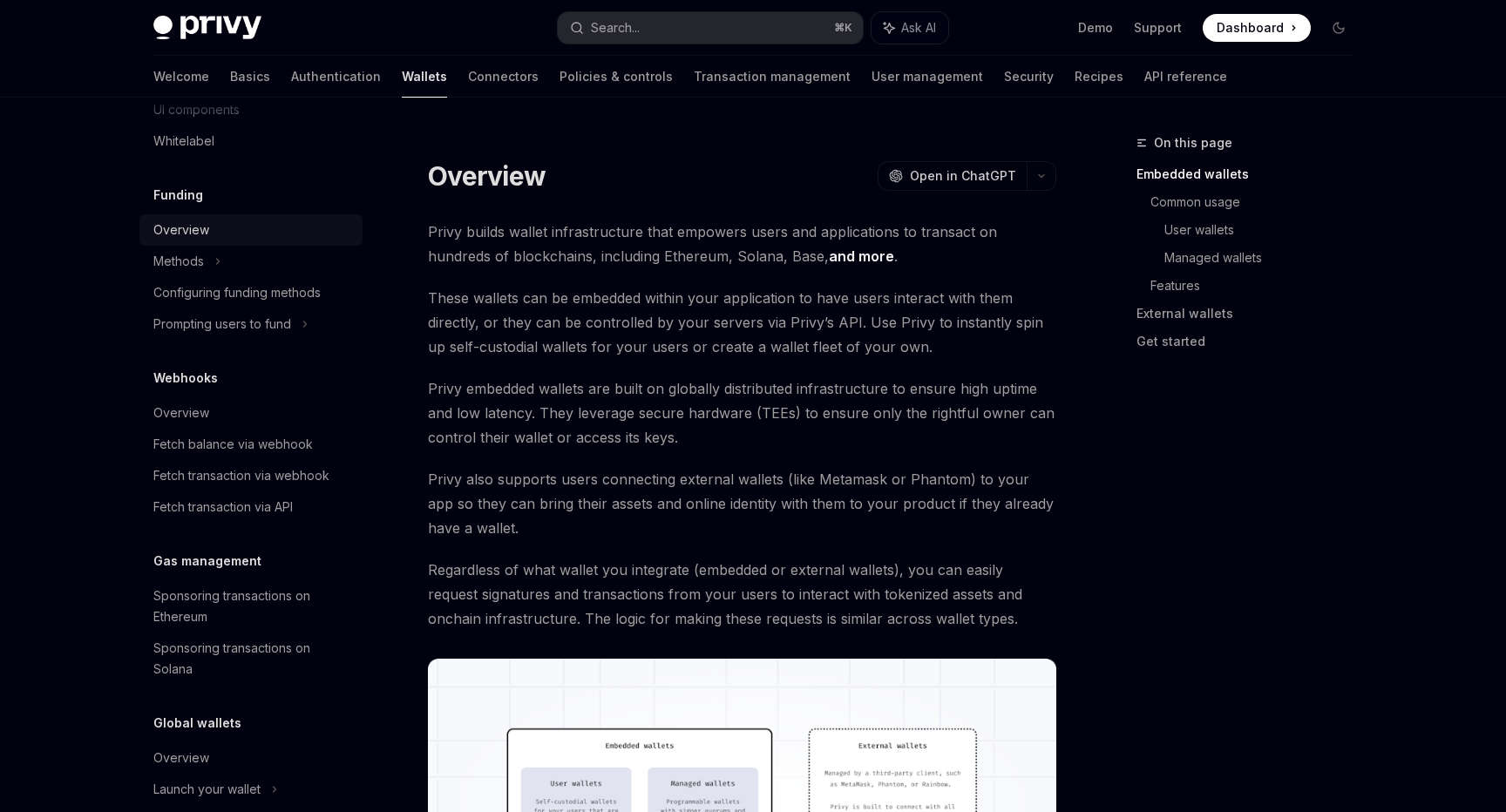
click at [226, 226] on div "Overview" at bounding box center [252, 230] width 199 height 21
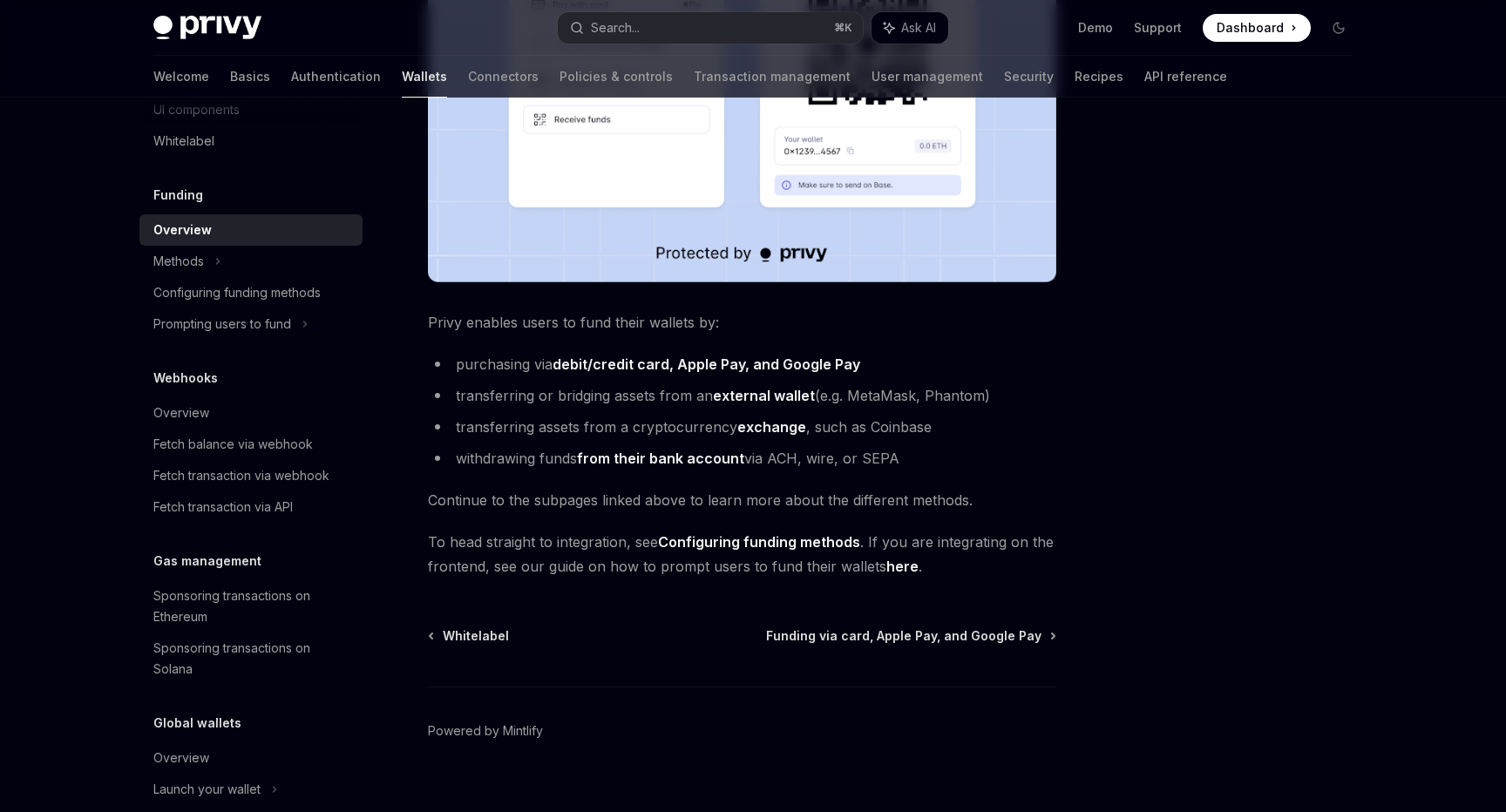
scroll to position [554, 0]
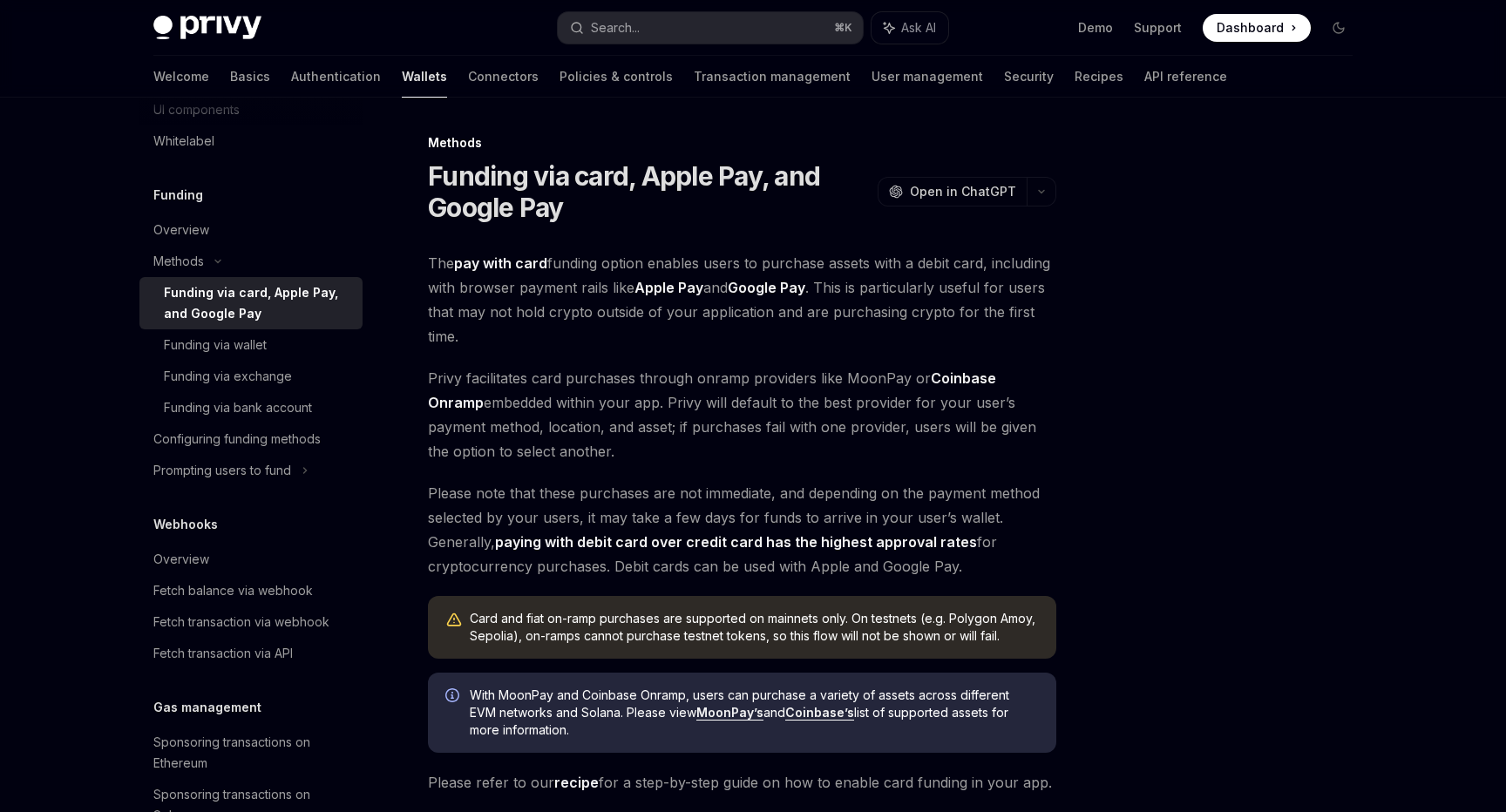
scroll to position [339, 0]
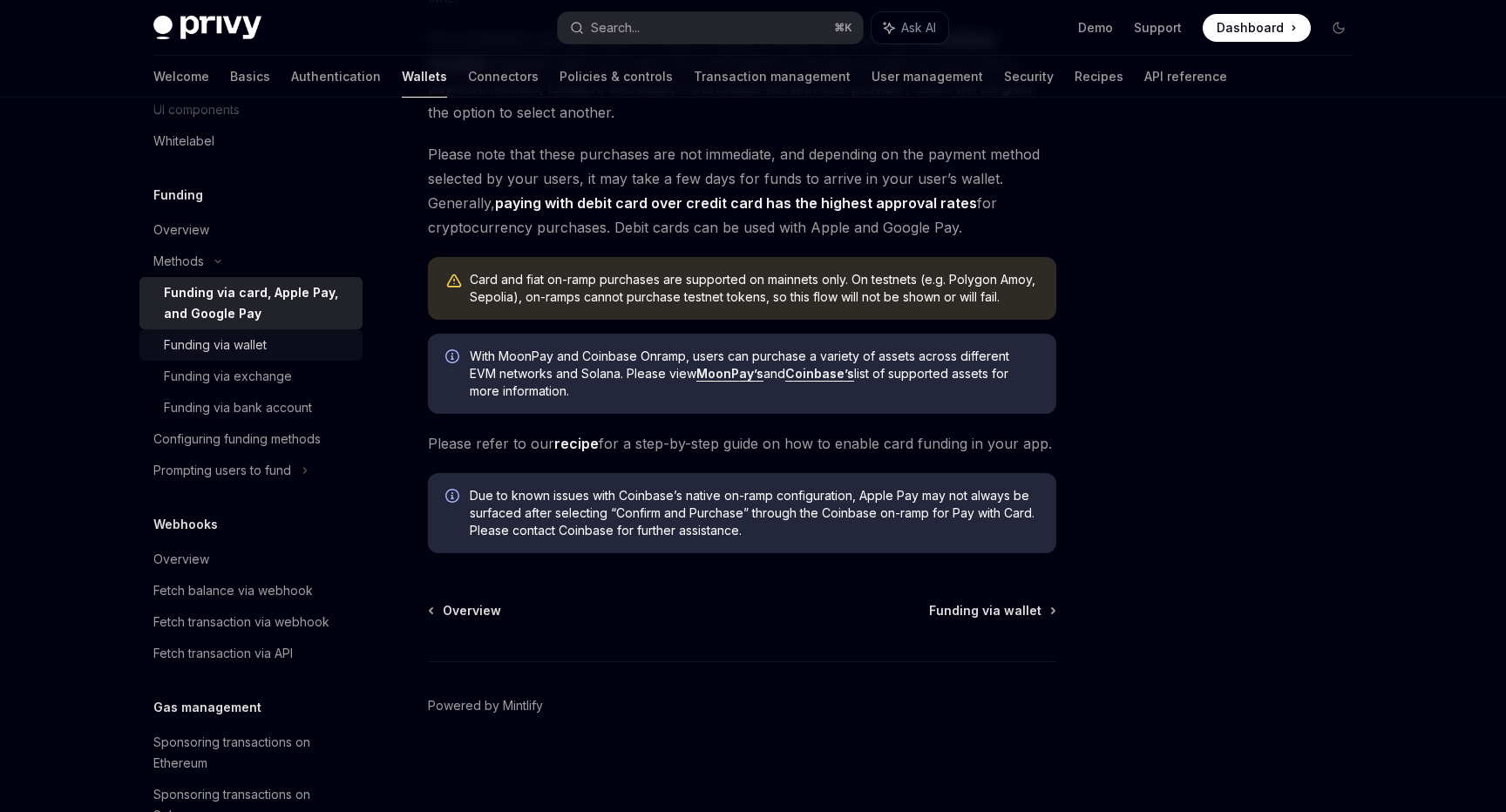
click at [253, 329] on link "Funding via wallet" at bounding box center [251, 345] width 223 height 32
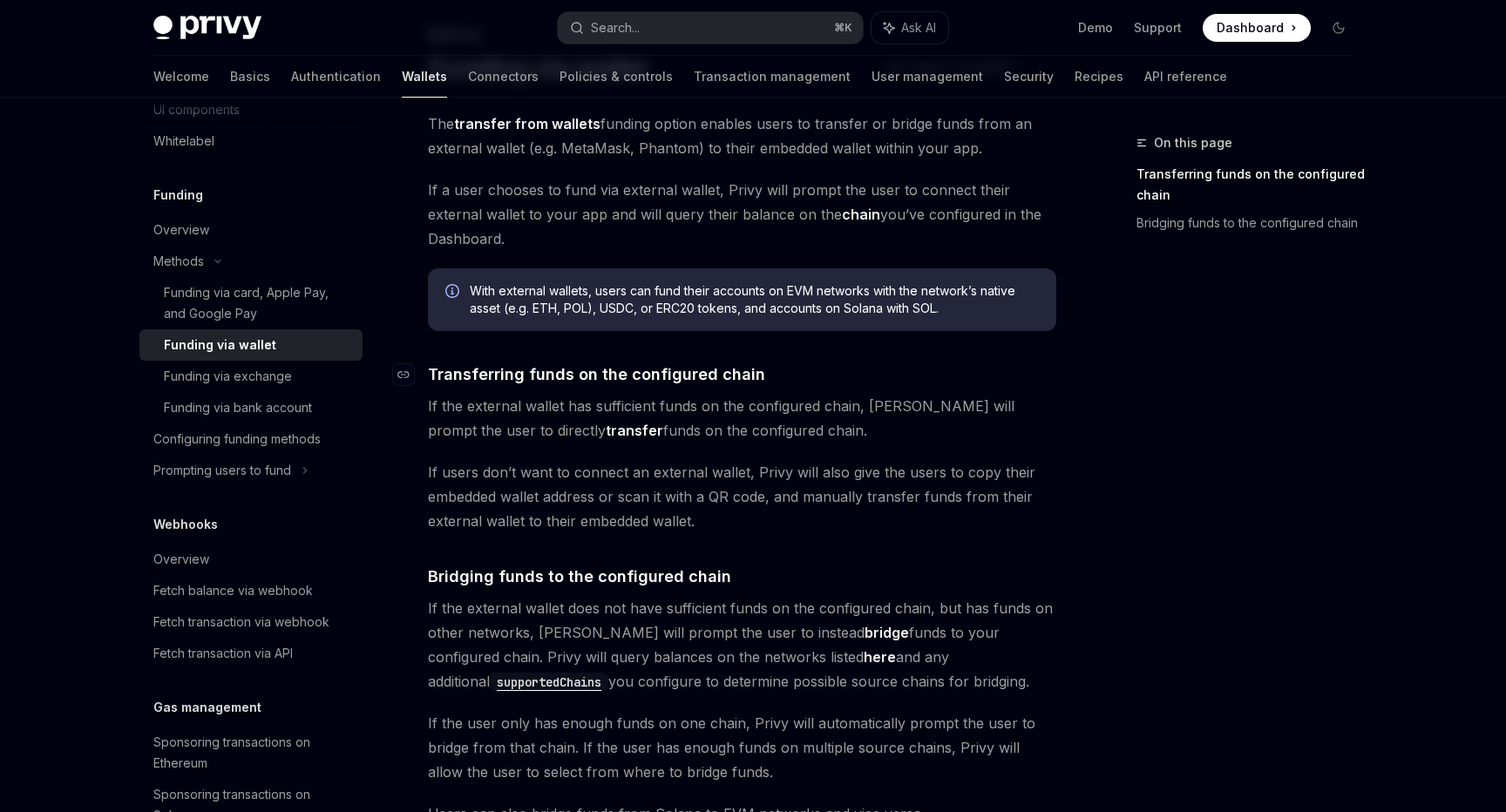
scroll to position [447, 0]
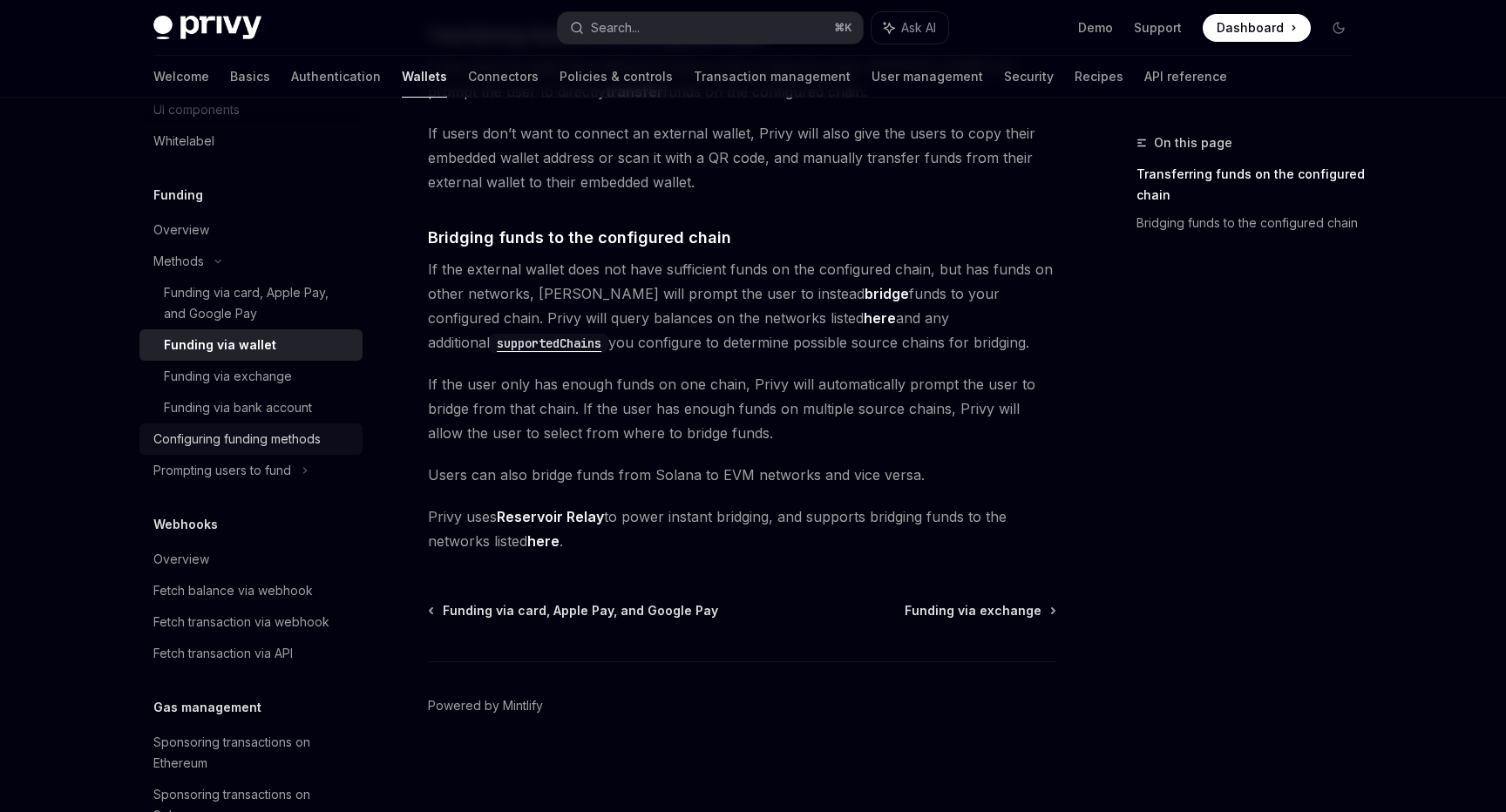
click at [304, 438] on div "Configuring funding methods" at bounding box center [237, 440] width 168 height 21
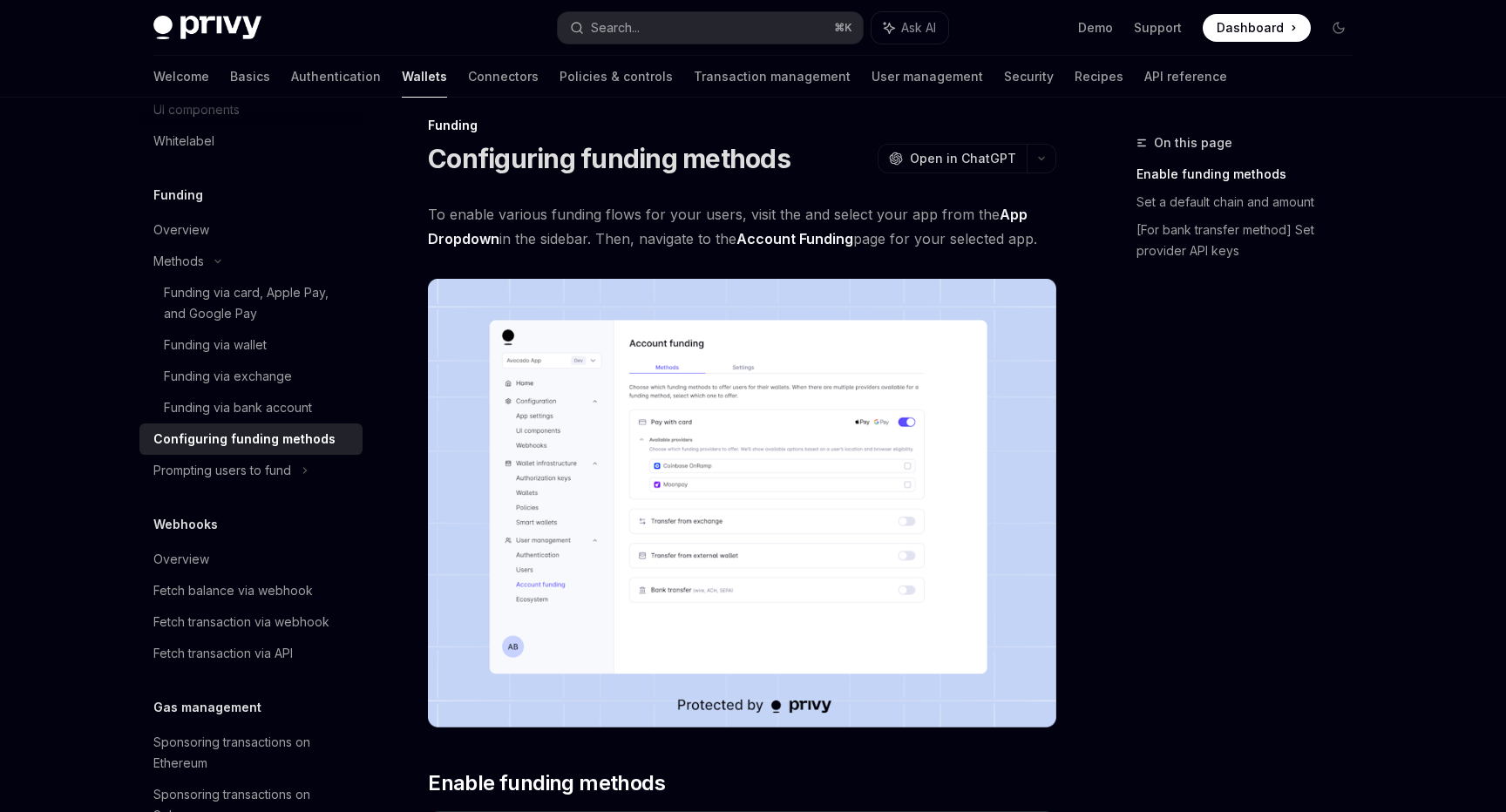
scroll to position [21, 0]
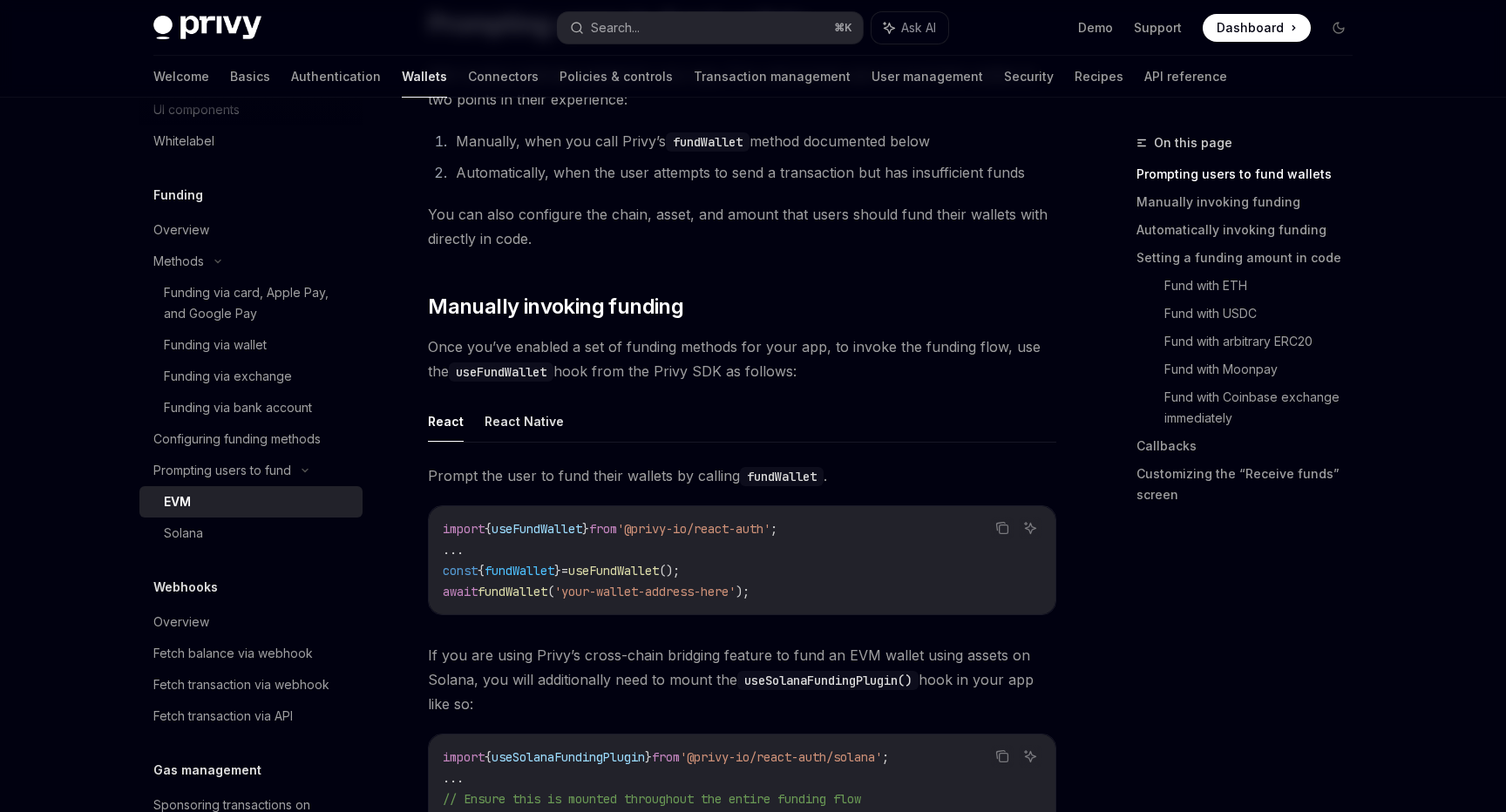
scroll to position [621, 0]
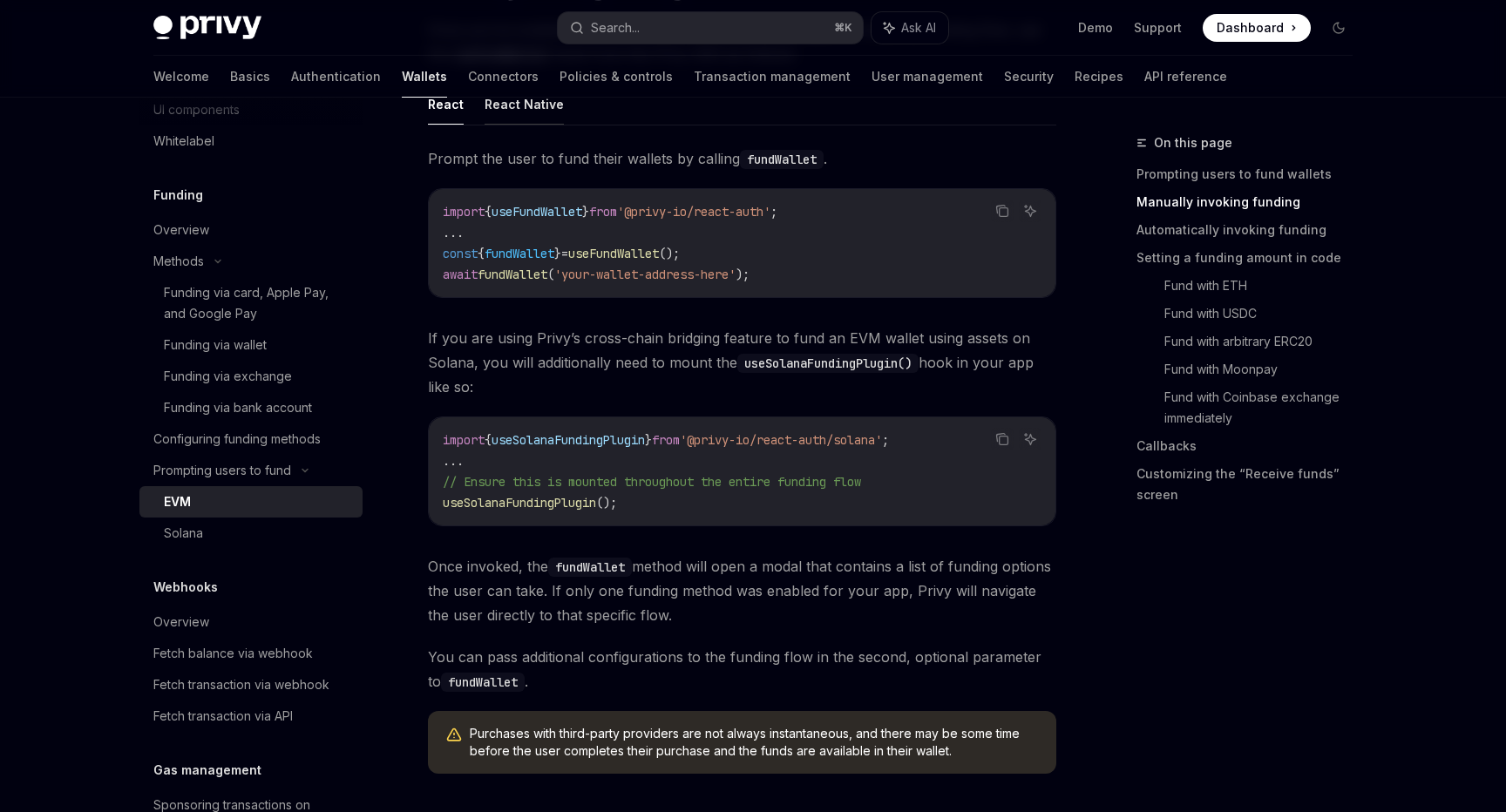
click at [545, 109] on button "React Native" at bounding box center [524, 104] width 79 height 41
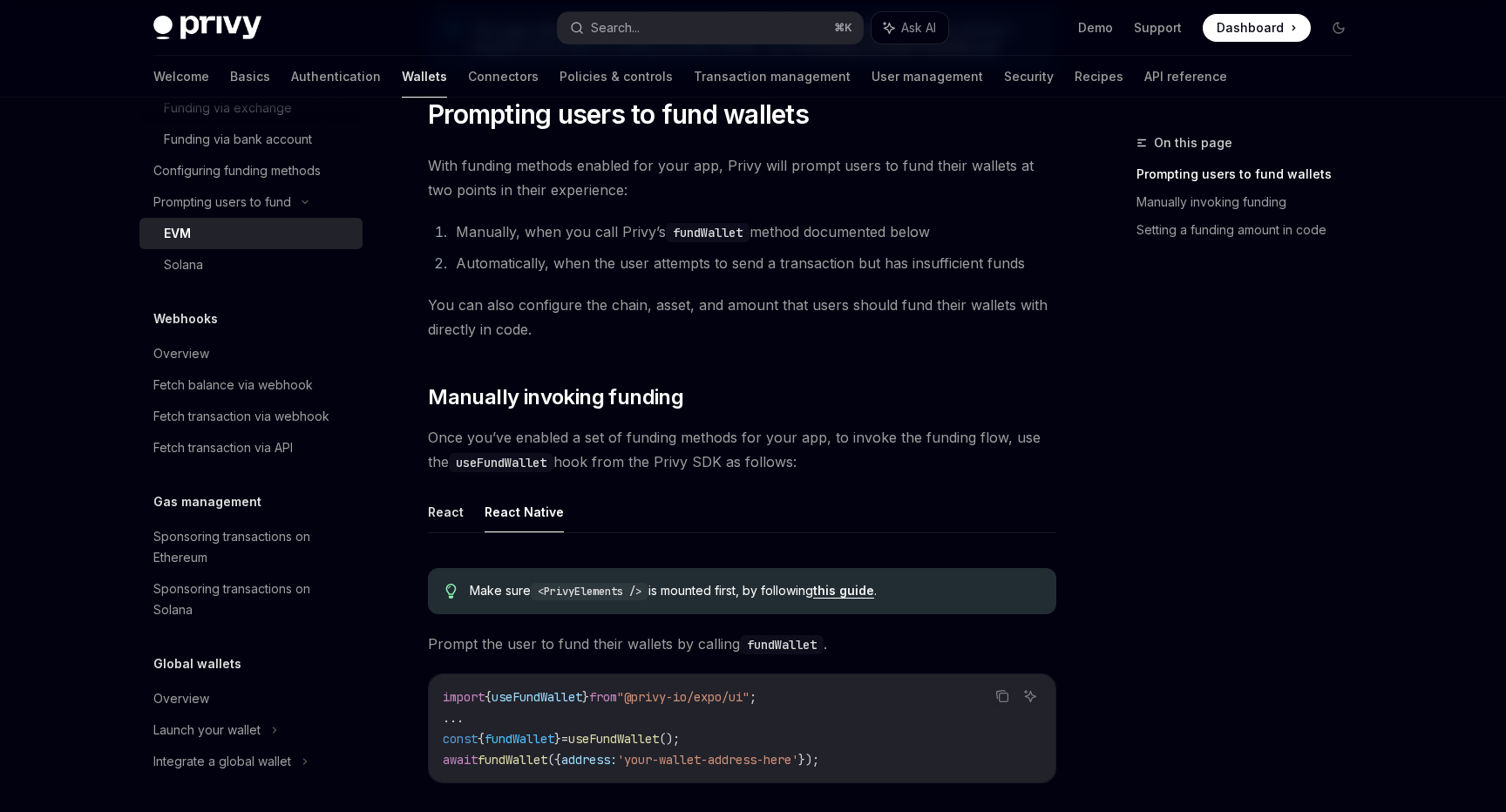
scroll to position [465, 0]
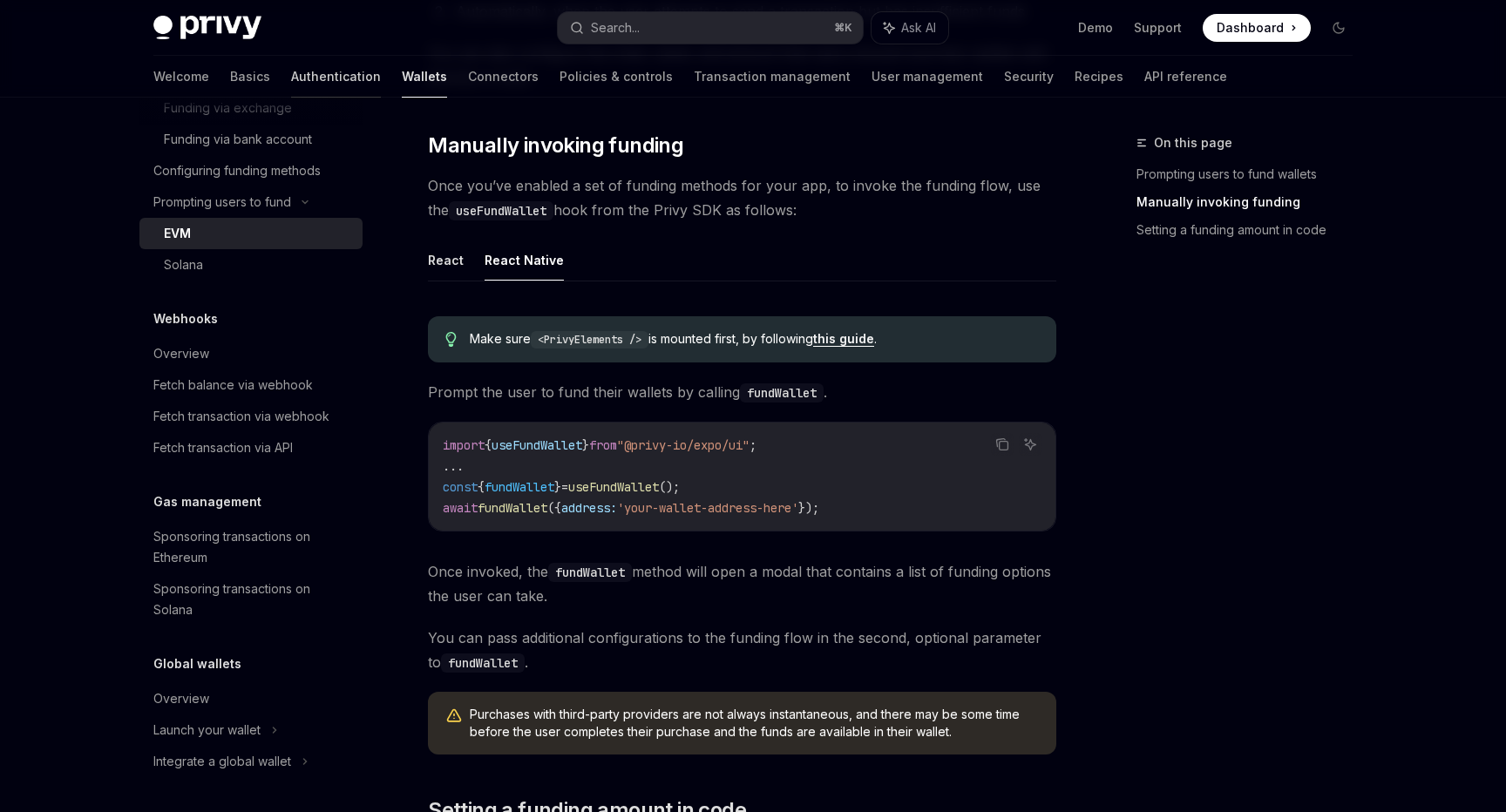
click at [291, 86] on link "Authentication" at bounding box center [336, 76] width 90 height 41
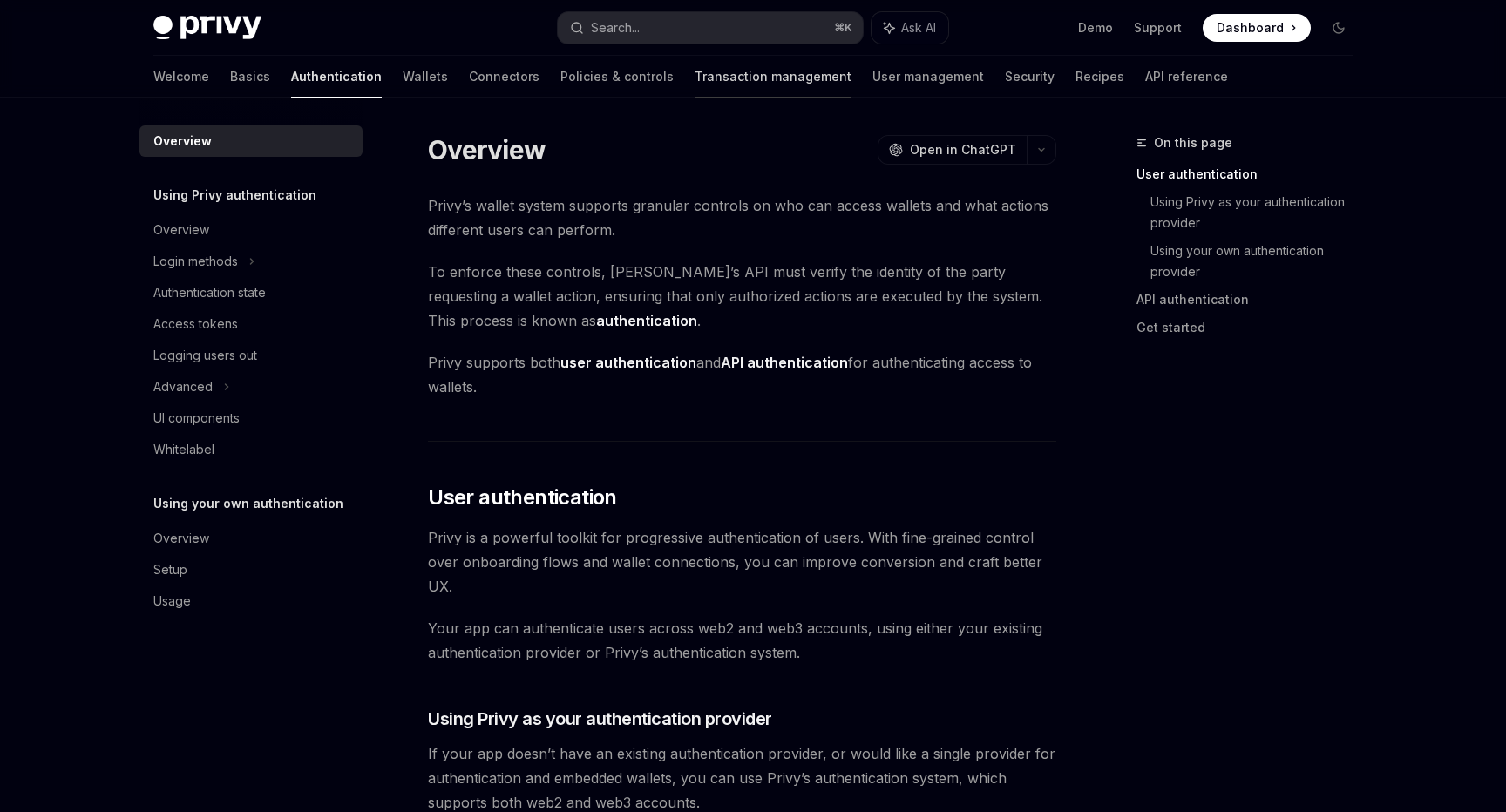
click at [695, 92] on link "Transaction management" at bounding box center [773, 76] width 157 height 41
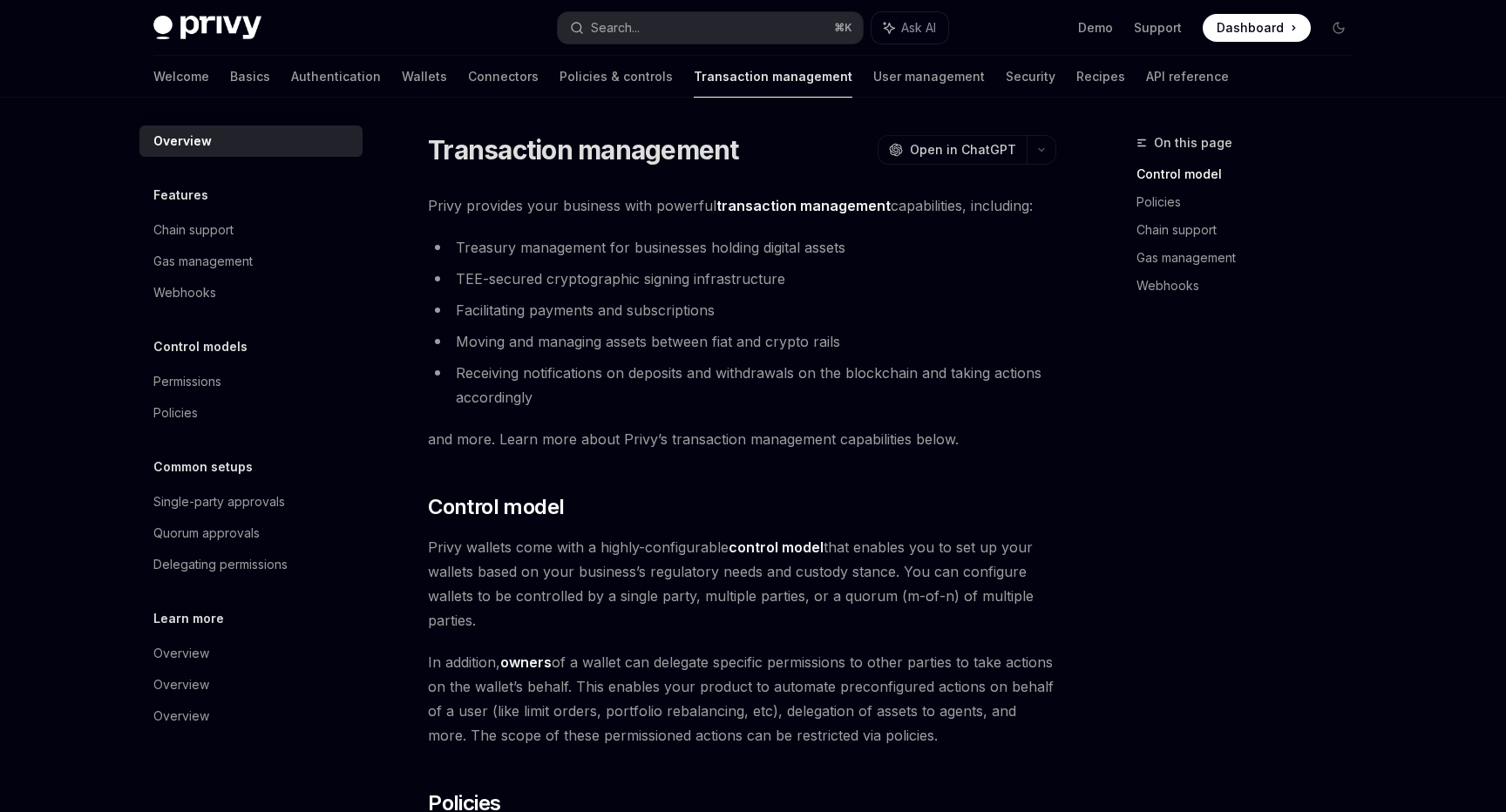
click at [291, 79] on link "Authentication" at bounding box center [336, 76] width 90 height 41
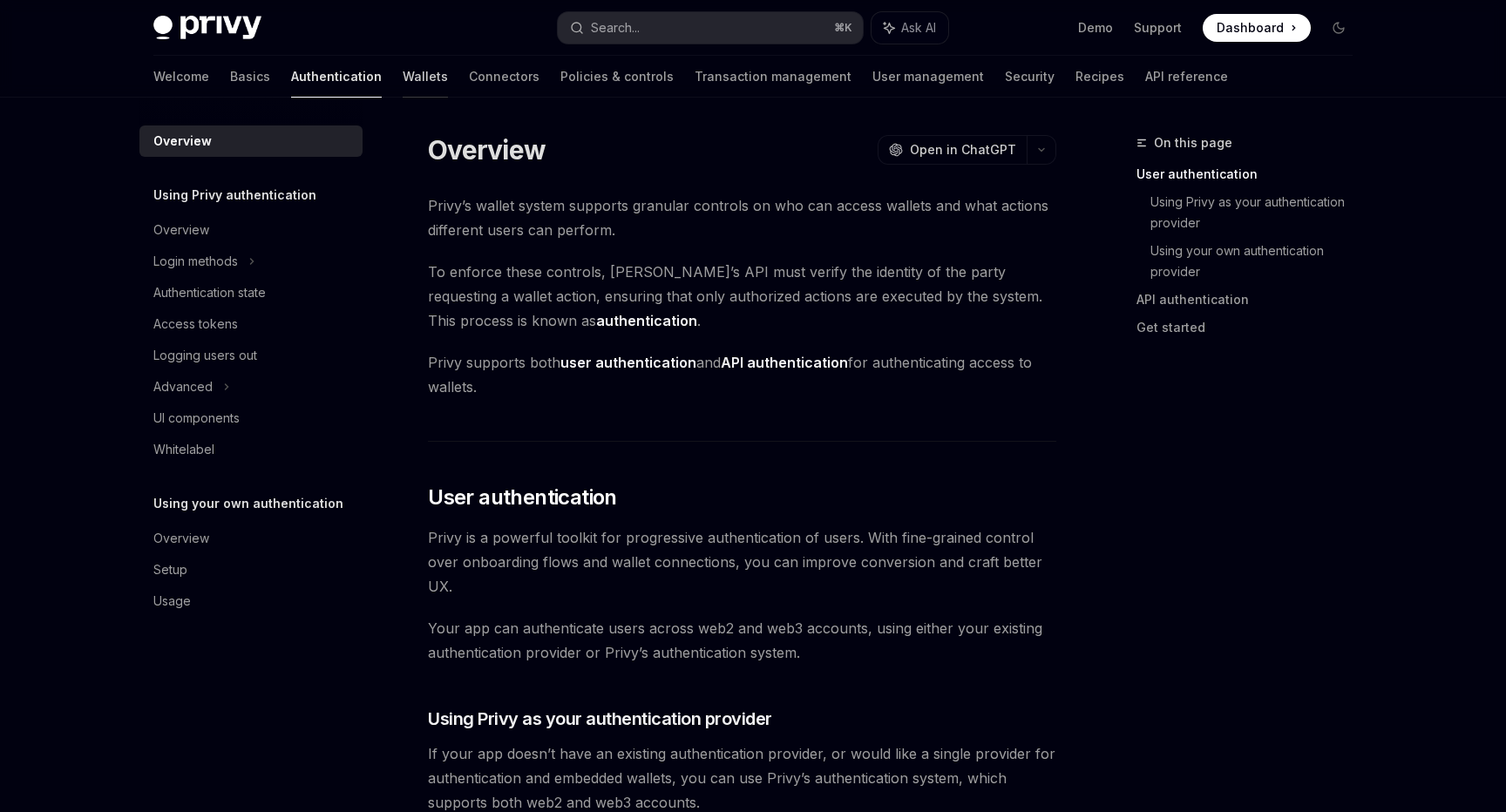
click at [403, 69] on link "Wallets" at bounding box center [425, 76] width 45 height 41
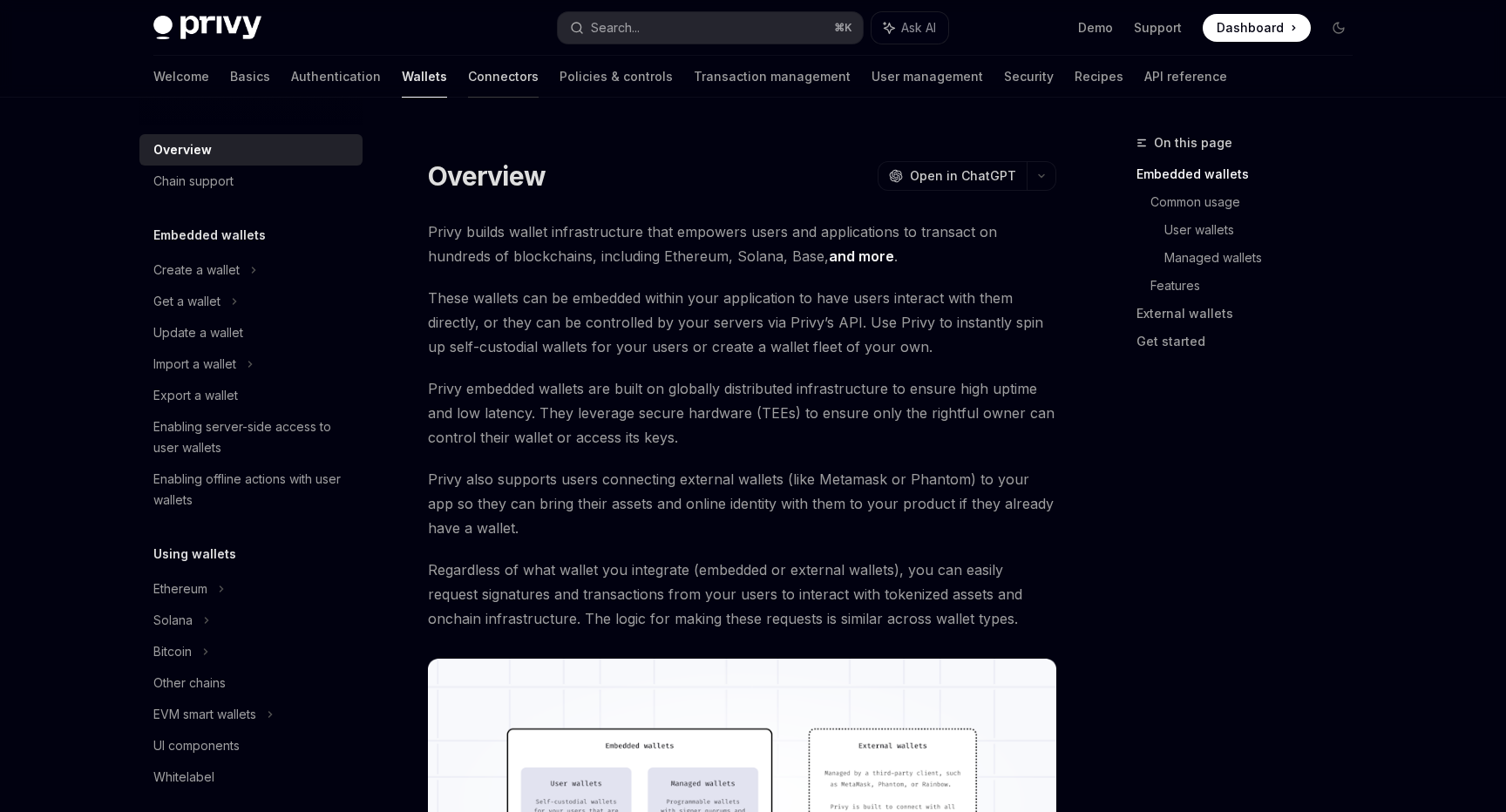
click at [468, 80] on link "Connectors" at bounding box center [503, 76] width 71 height 41
type textarea "*"
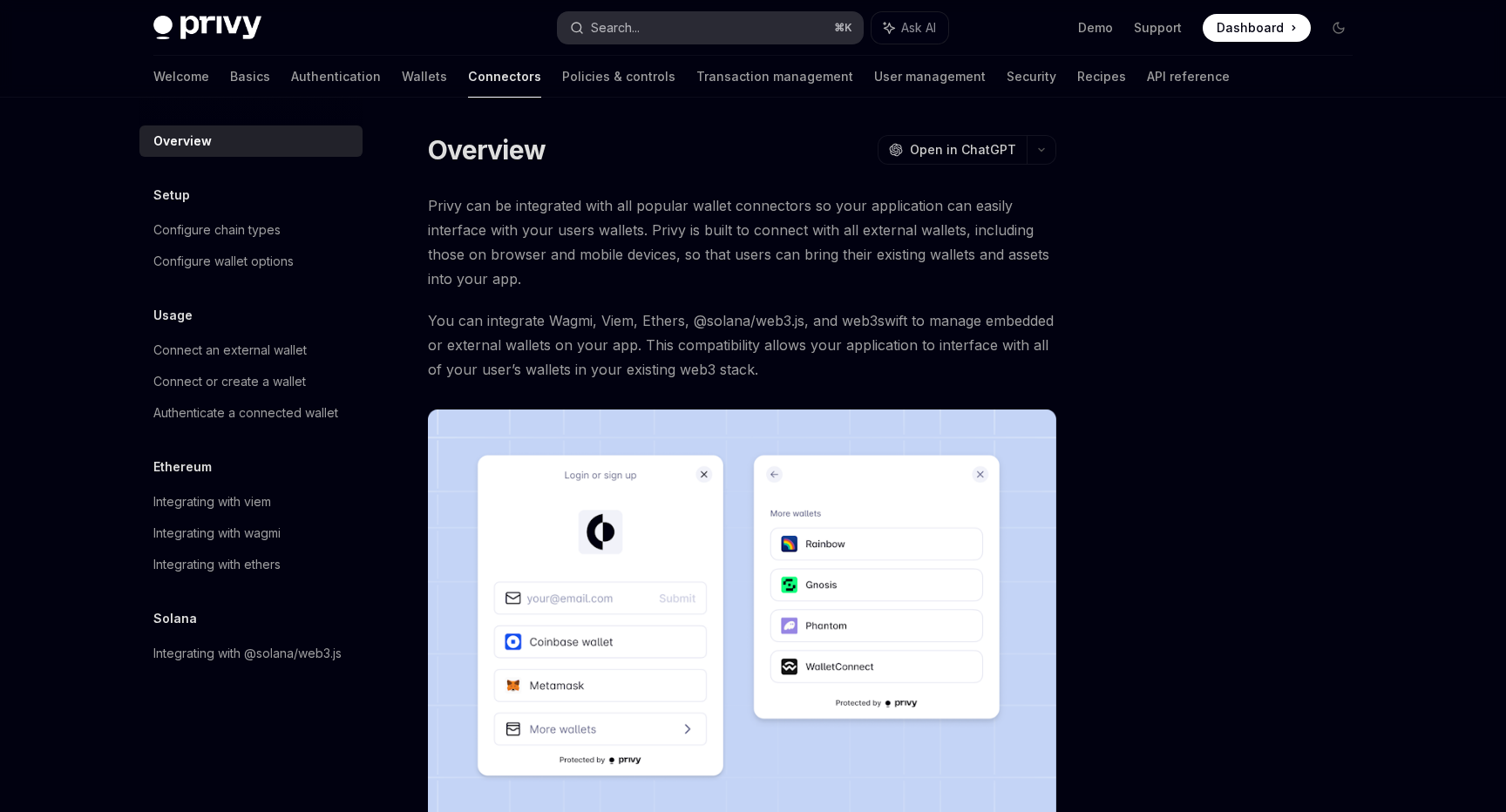
click at [743, 24] on button "Search... ⌘ K" at bounding box center [711, 28] width 305 height 32
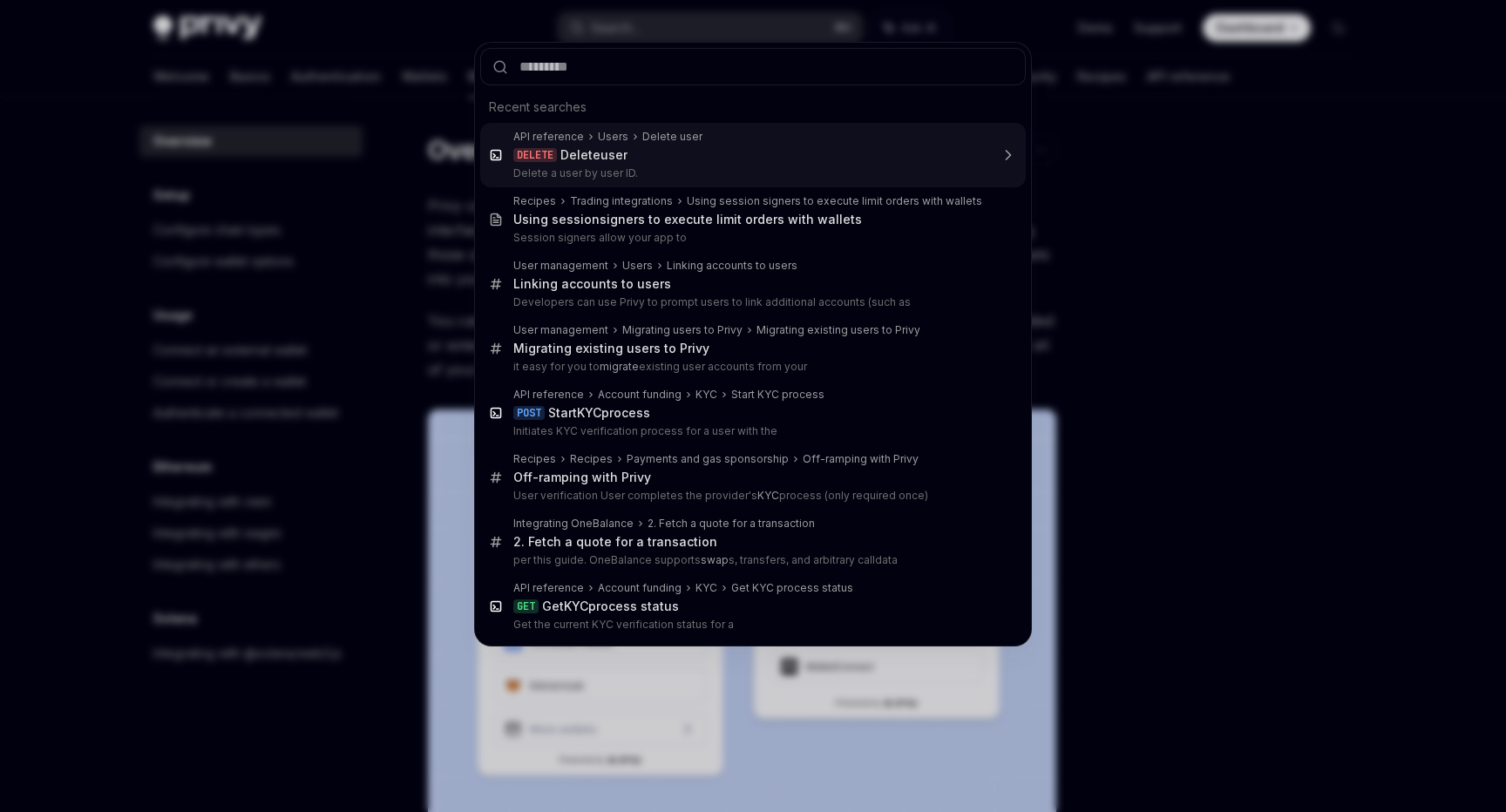
type input "*"
type textarea "*"
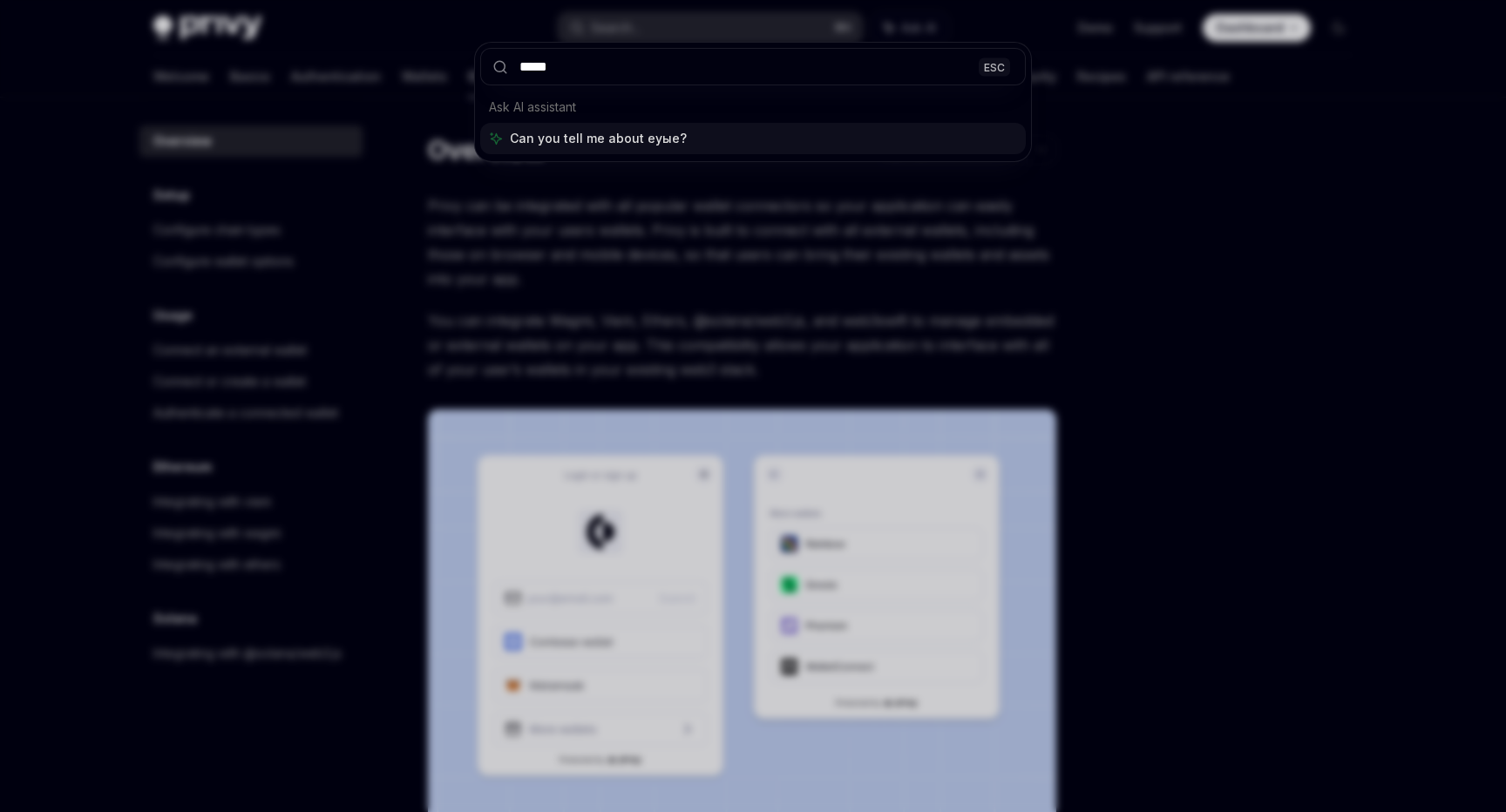
type input "******"
type input "*****"
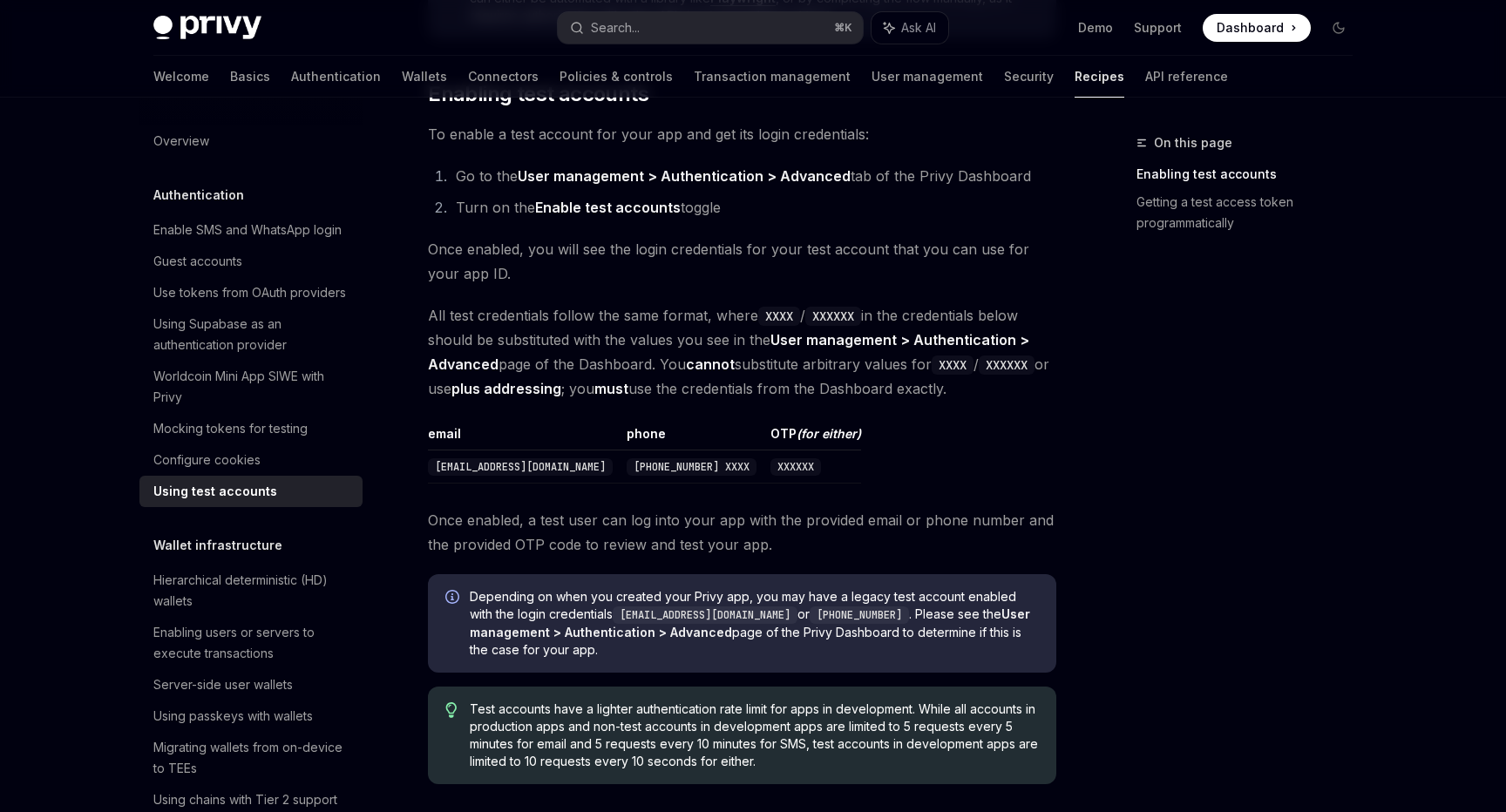
scroll to position [343, 0]
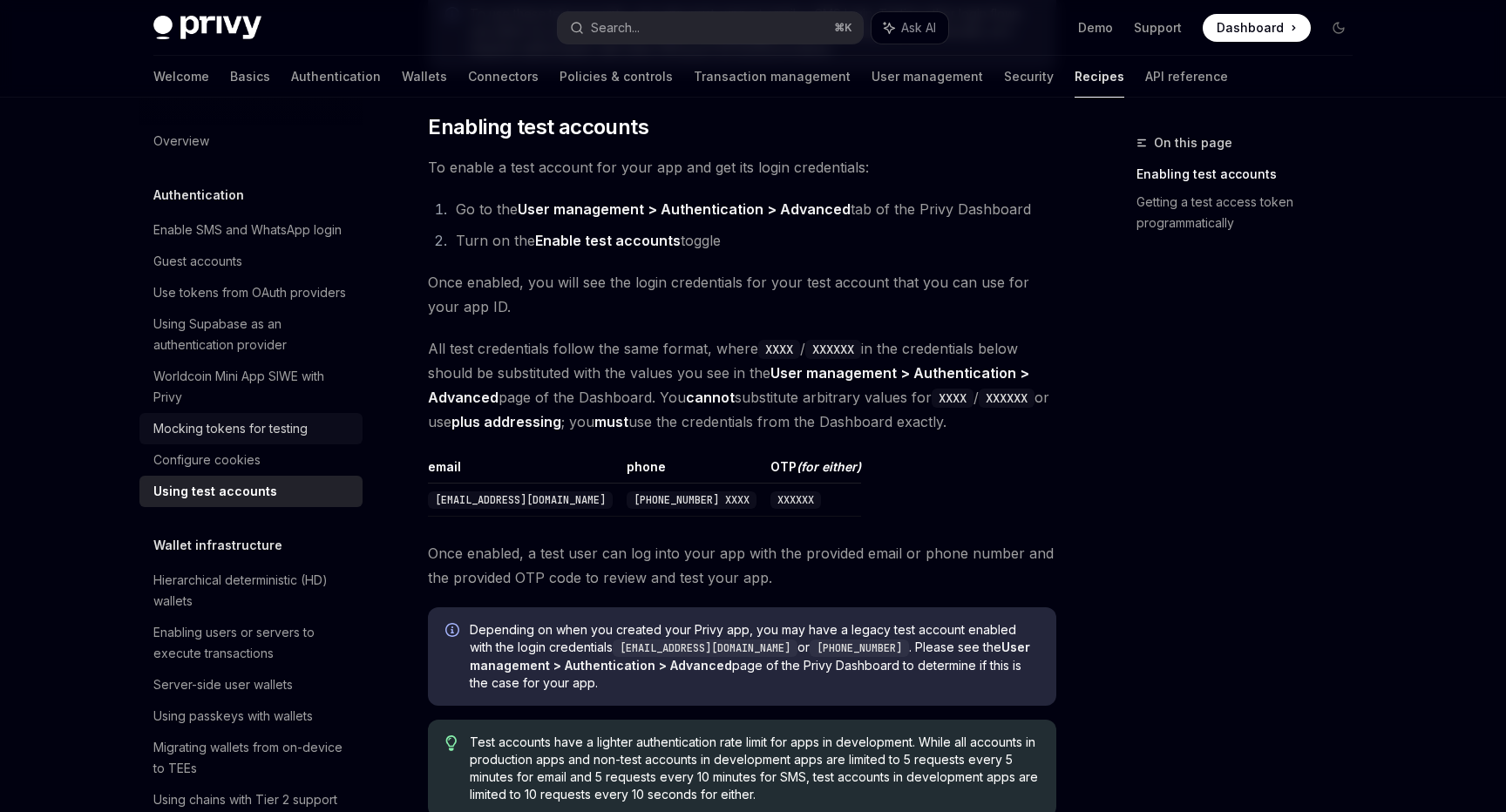
click at [280, 433] on div "Mocking tokens for testing" at bounding box center [230, 429] width 154 height 21
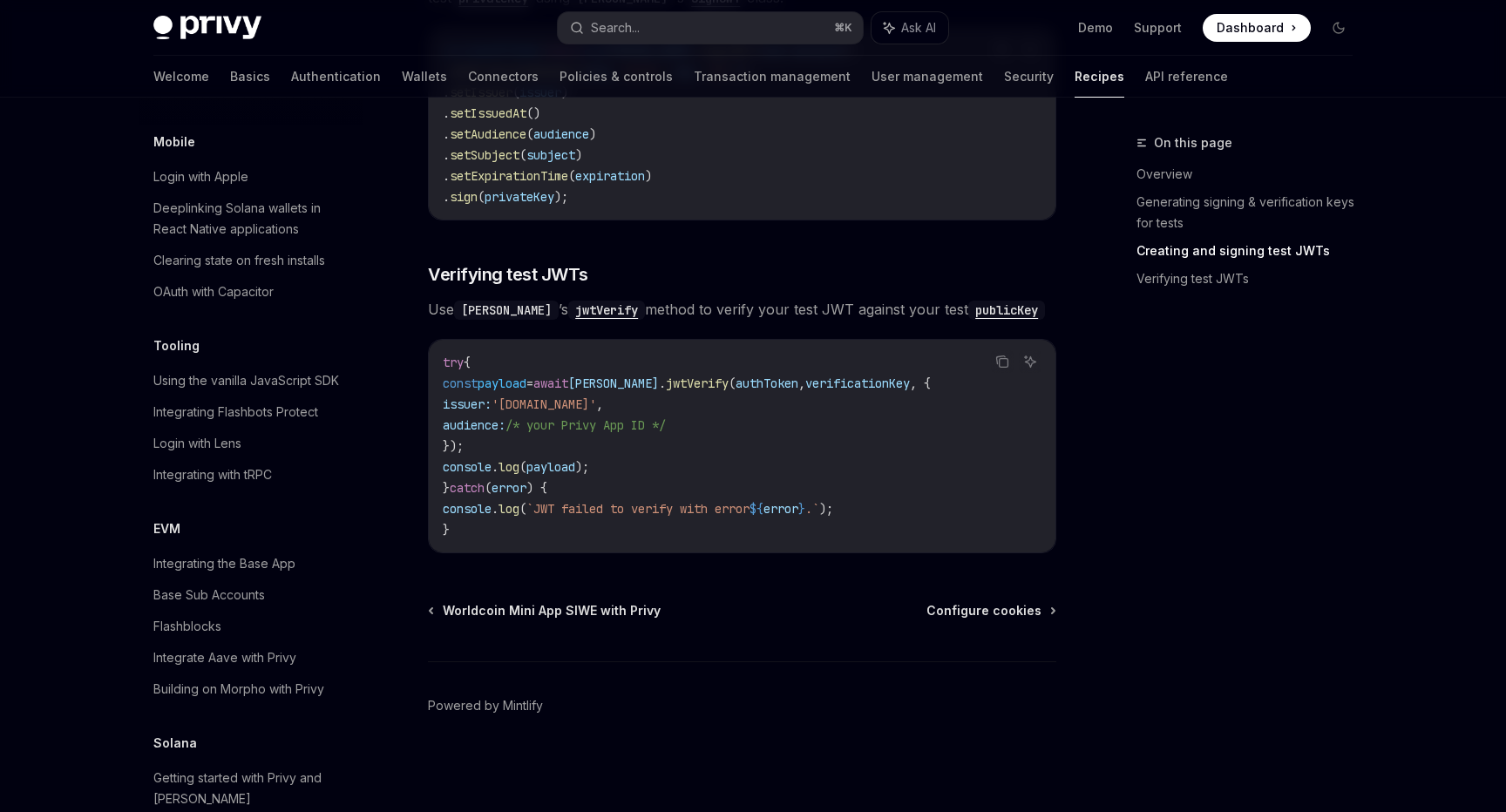
scroll to position [2365, 0]
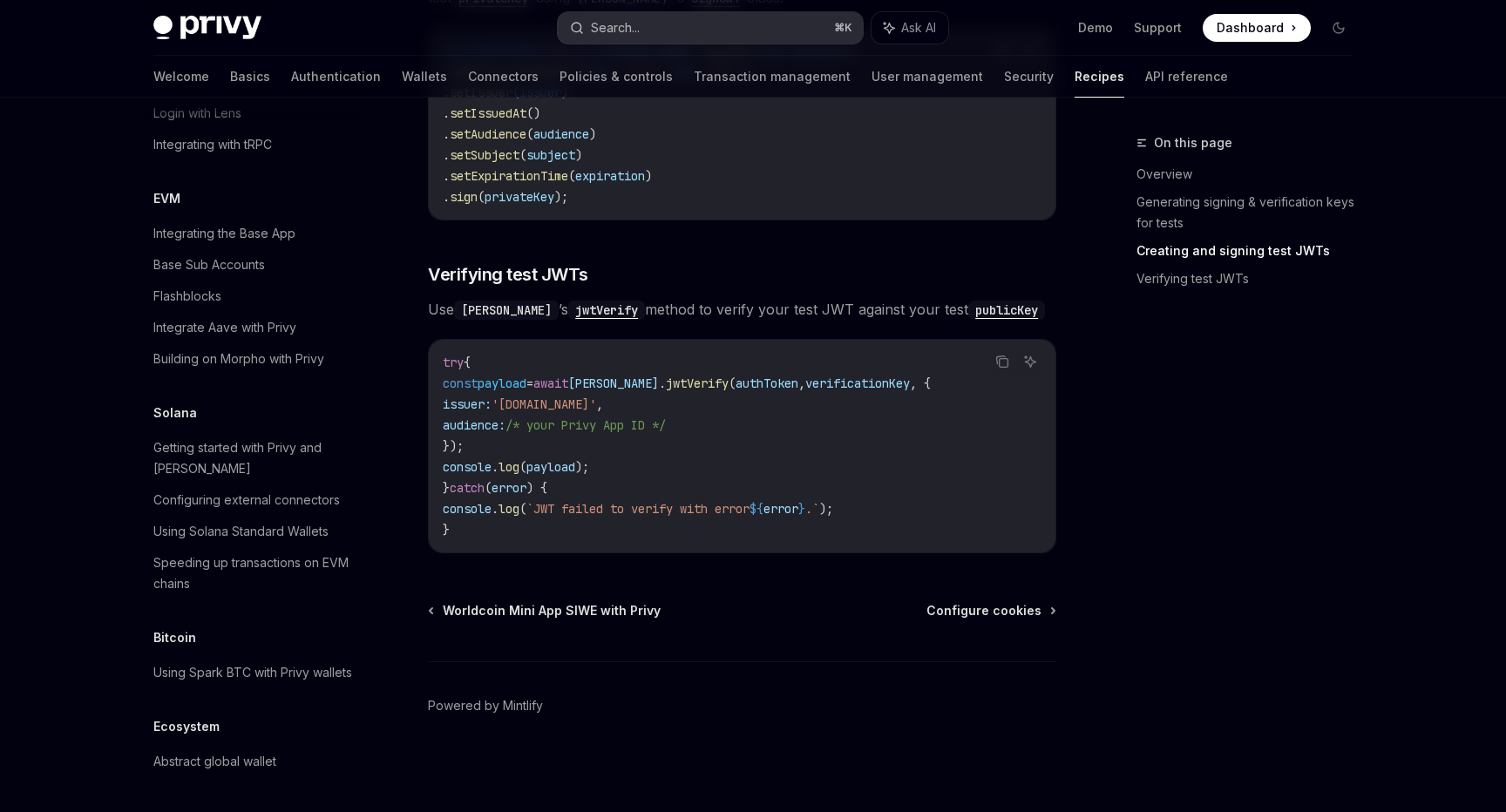
click at [640, 35] on div "Search..." at bounding box center [614, 28] width 49 height 21
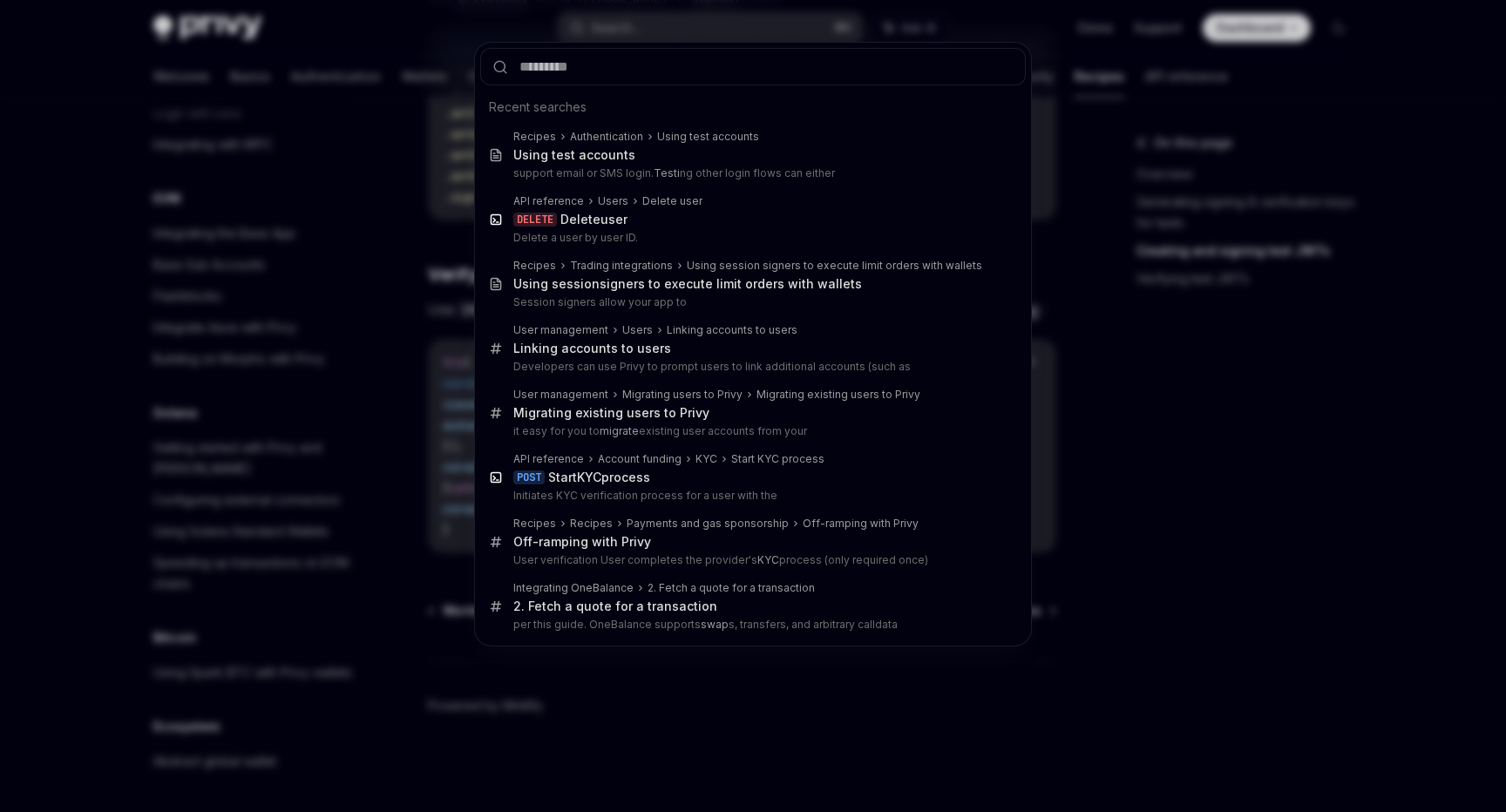
click at [1153, 147] on div "Recent searches Recipes Authentication Using test accounts Using test accounts …" at bounding box center [753, 406] width 1506 height 812
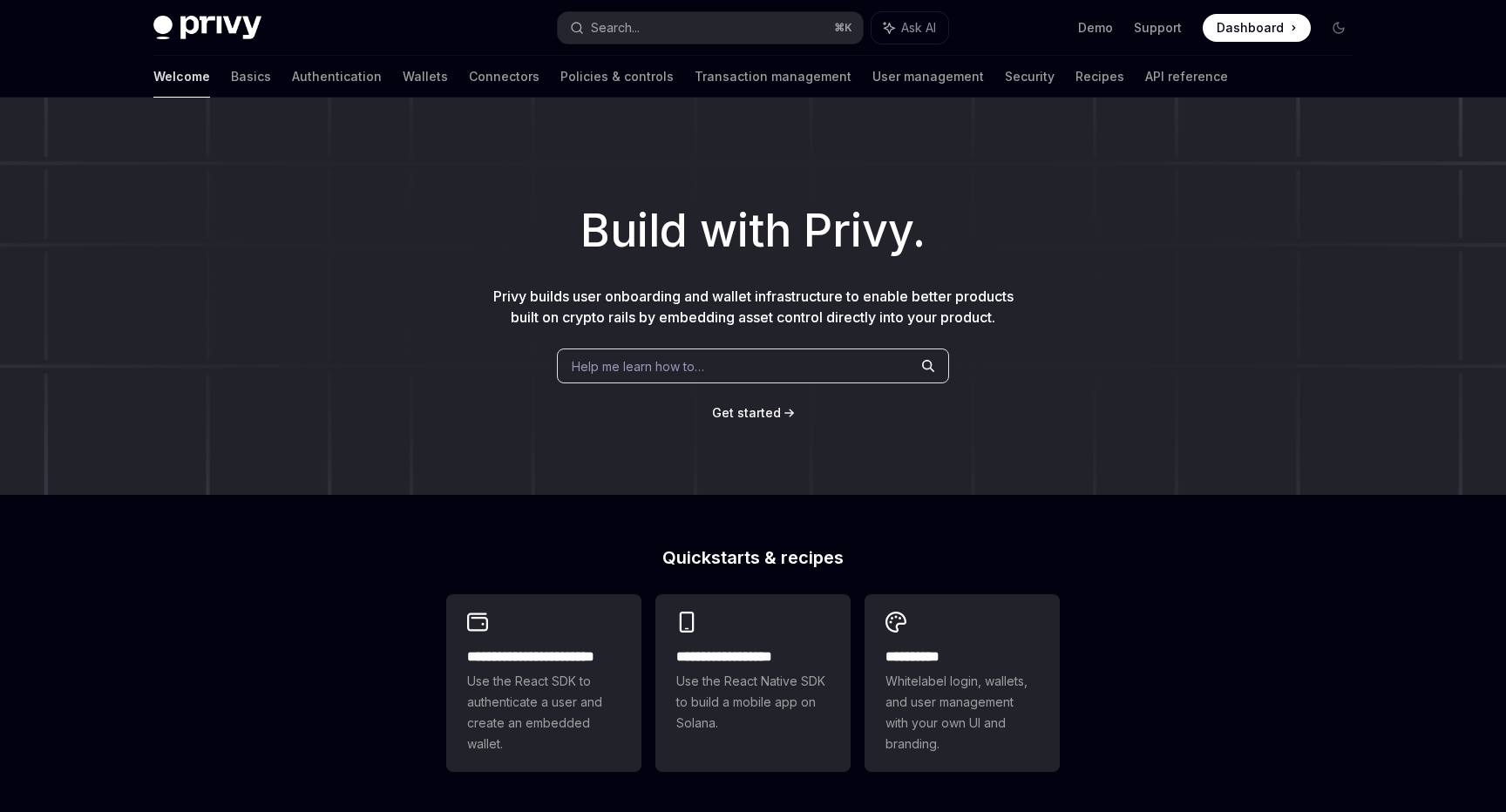
click at [1485, 74] on div at bounding box center [753, 49] width 1506 height 98
click at [657, 33] on button "Search... ⌘ K" at bounding box center [711, 28] width 305 height 32
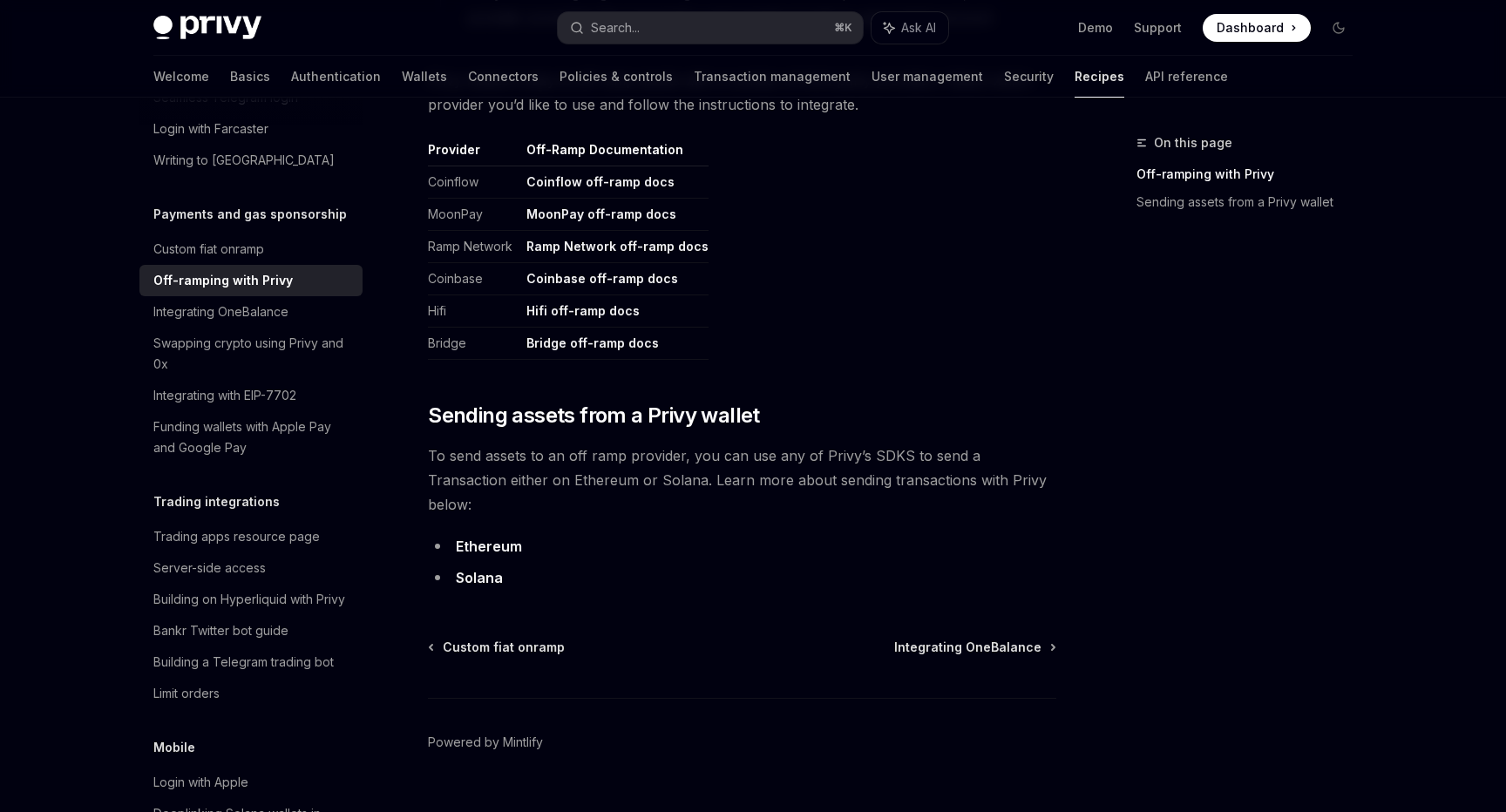
scroll to position [889, 0]
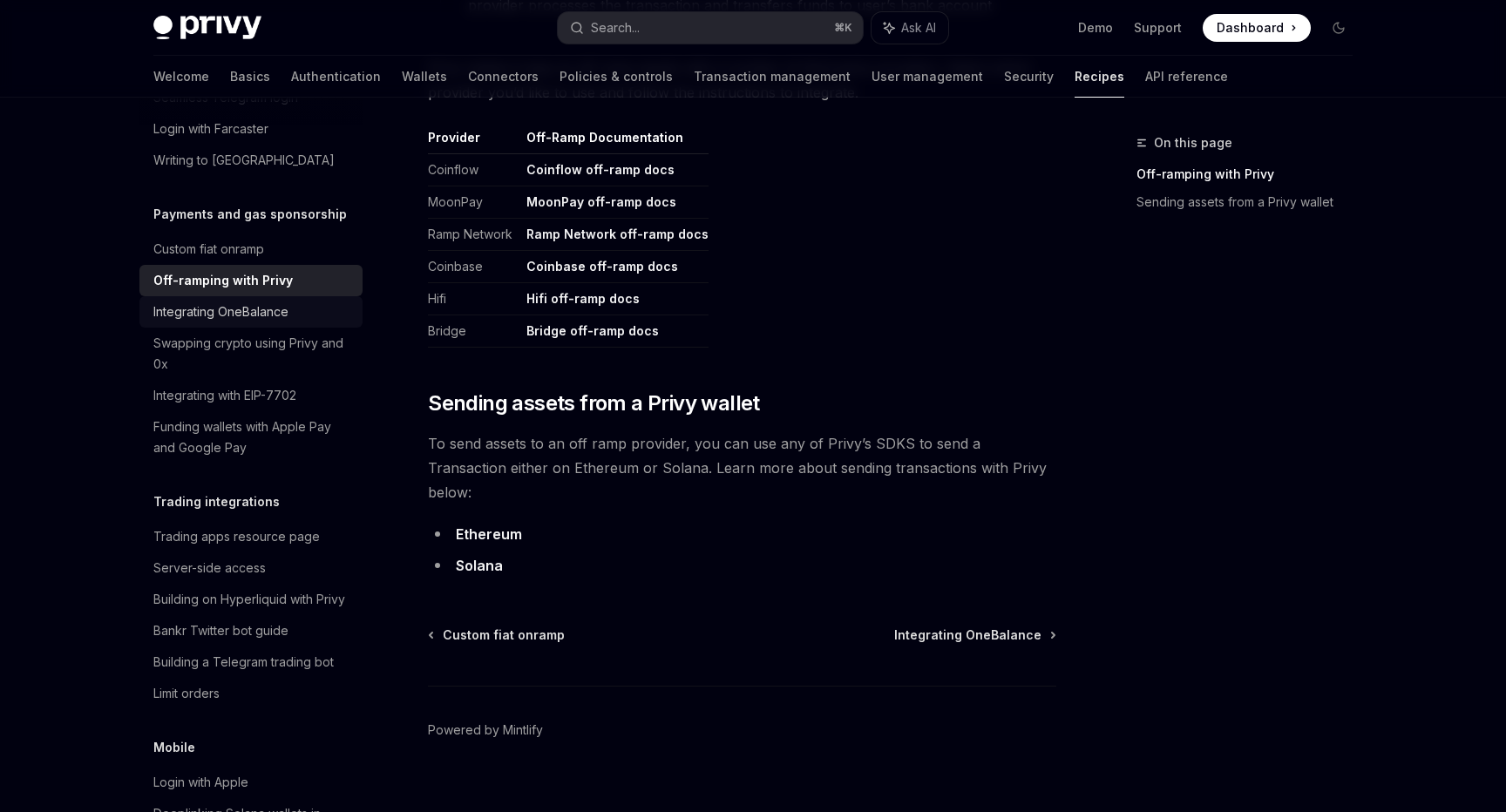
click at [272, 302] on div "Integrating OneBalance" at bounding box center [221, 312] width 135 height 21
type textarea "*"
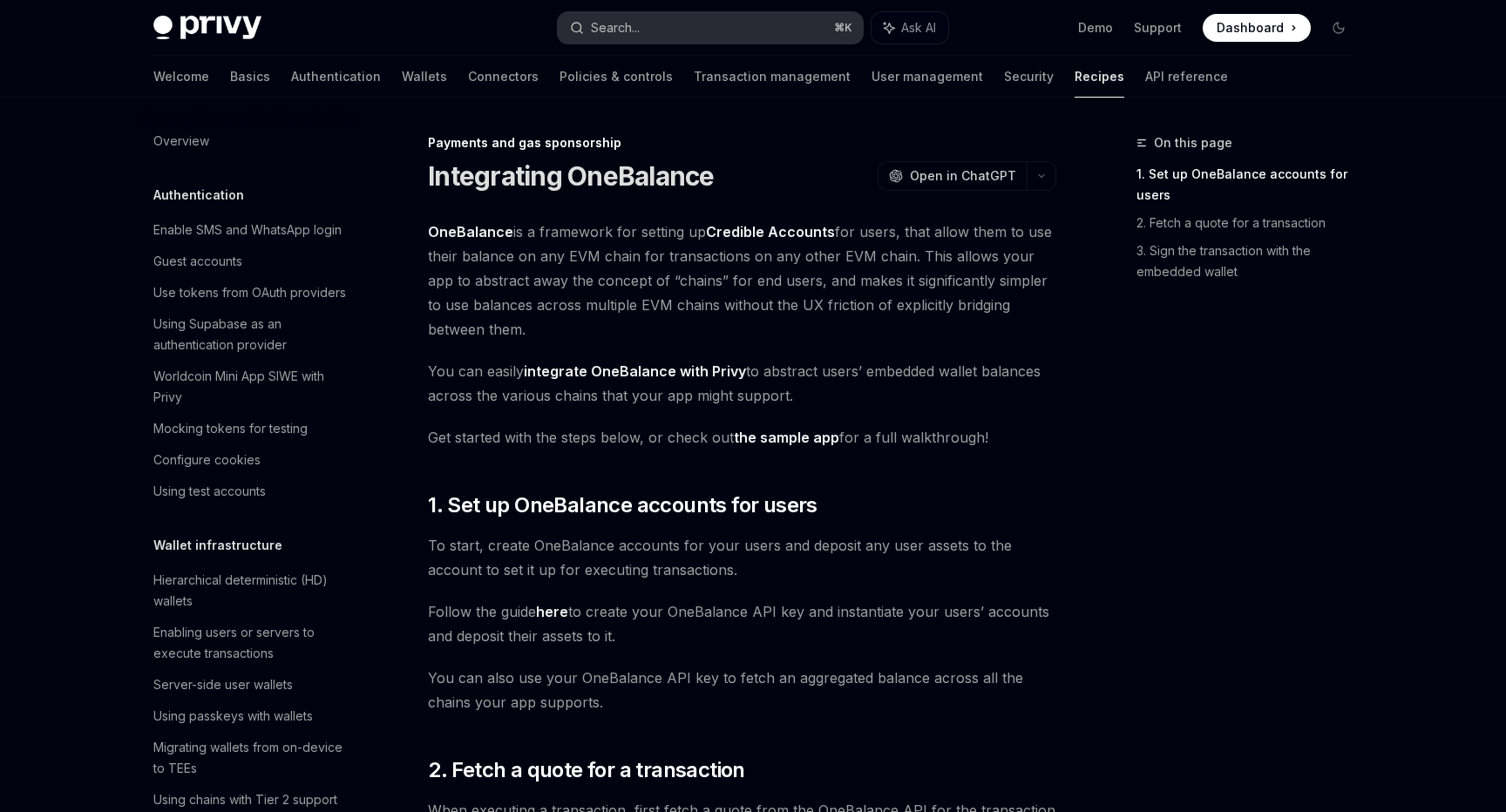
click at [700, 32] on button "Search... ⌘ K" at bounding box center [711, 28] width 305 height 32
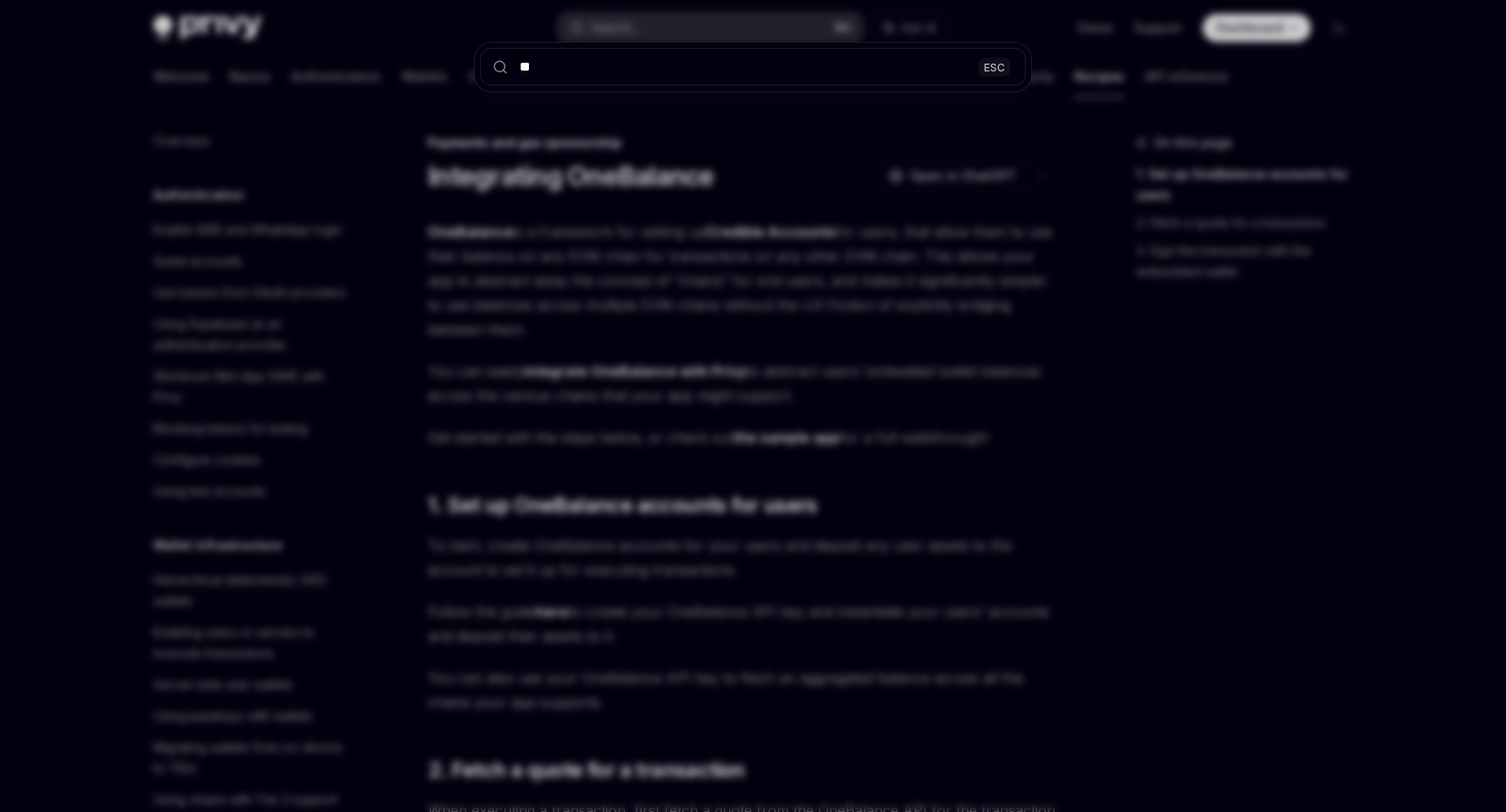
type input "***"
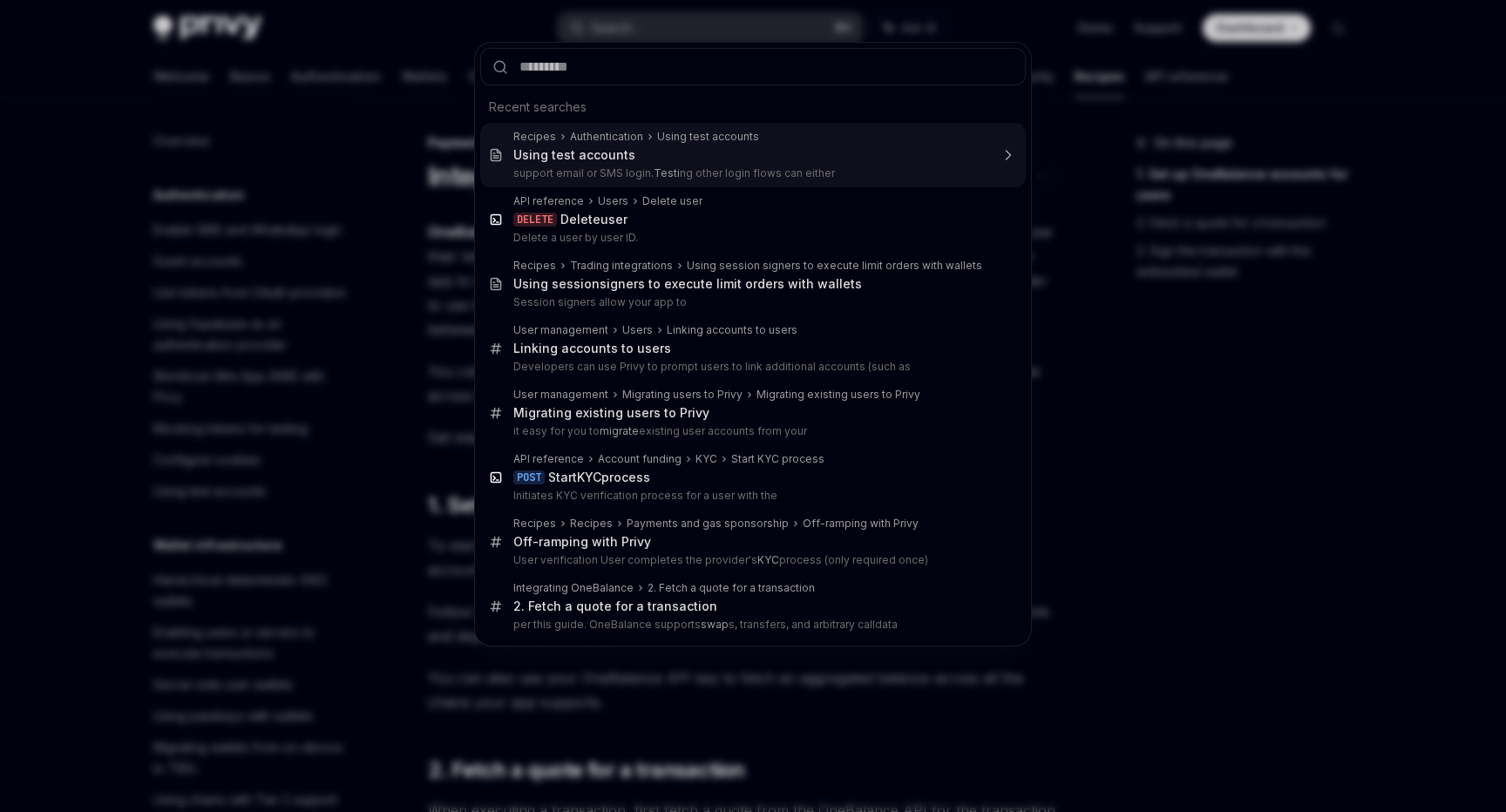
type input "*"
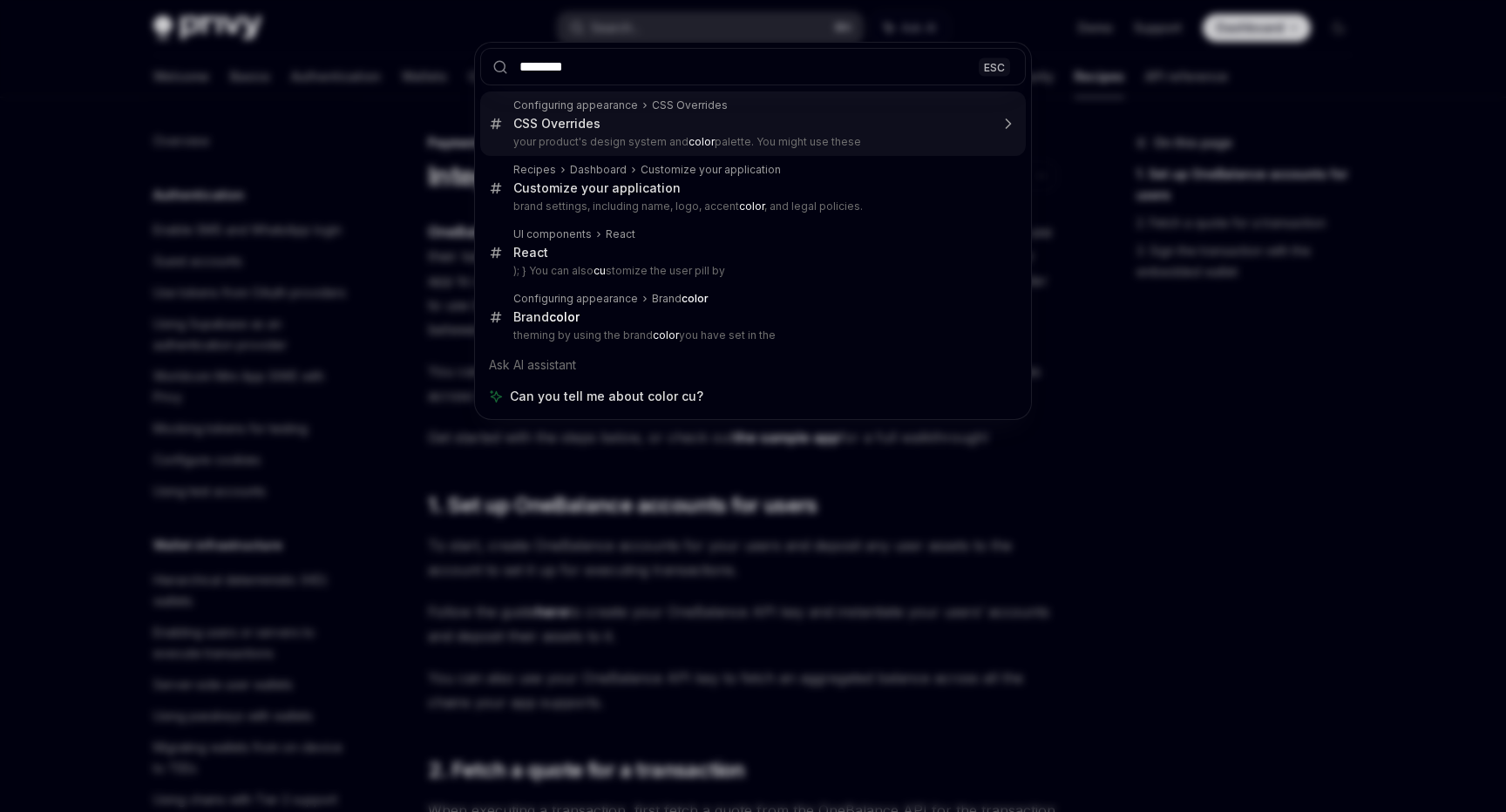
type input "*********"
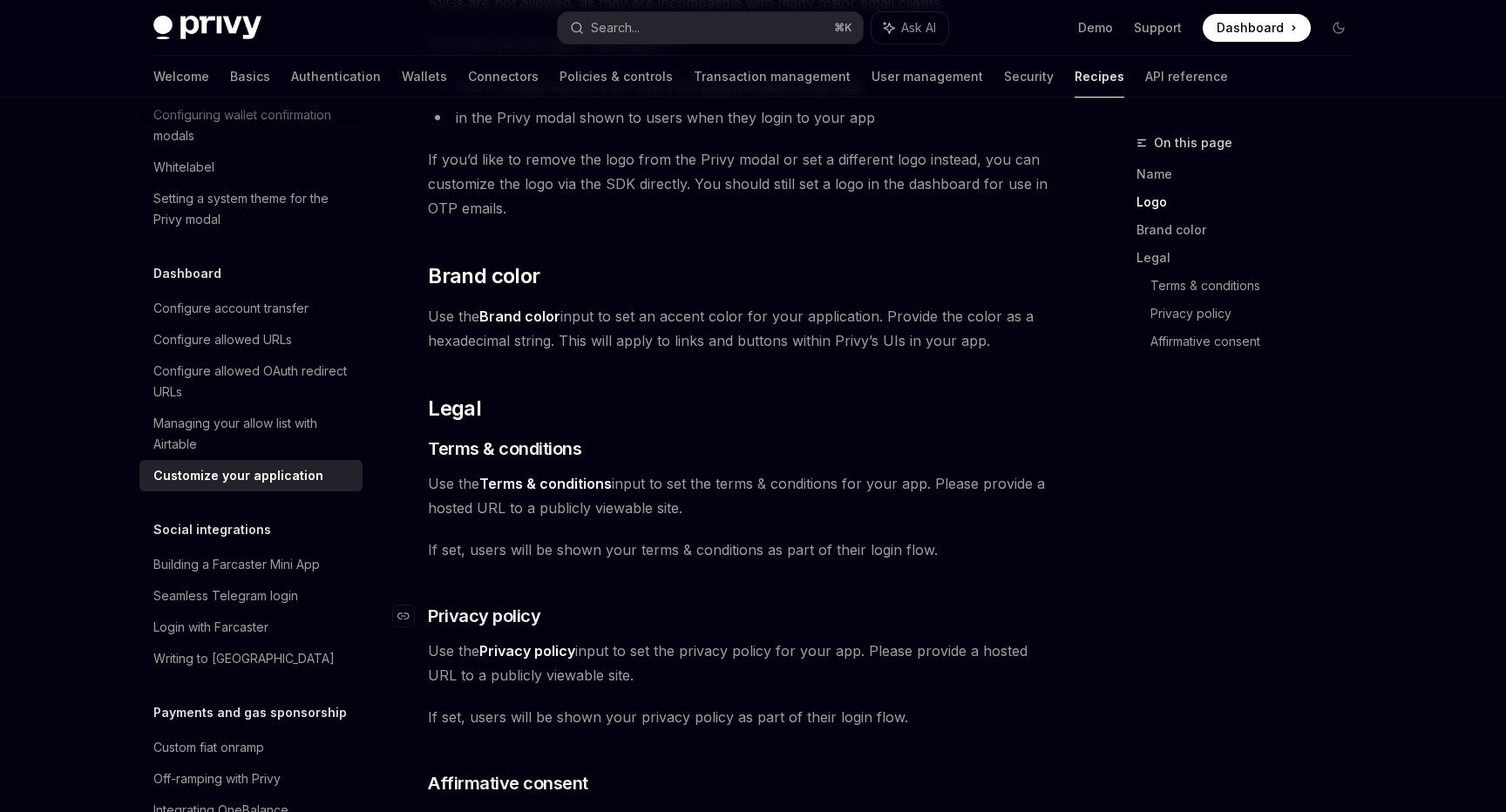
scroll to position [526, 0]
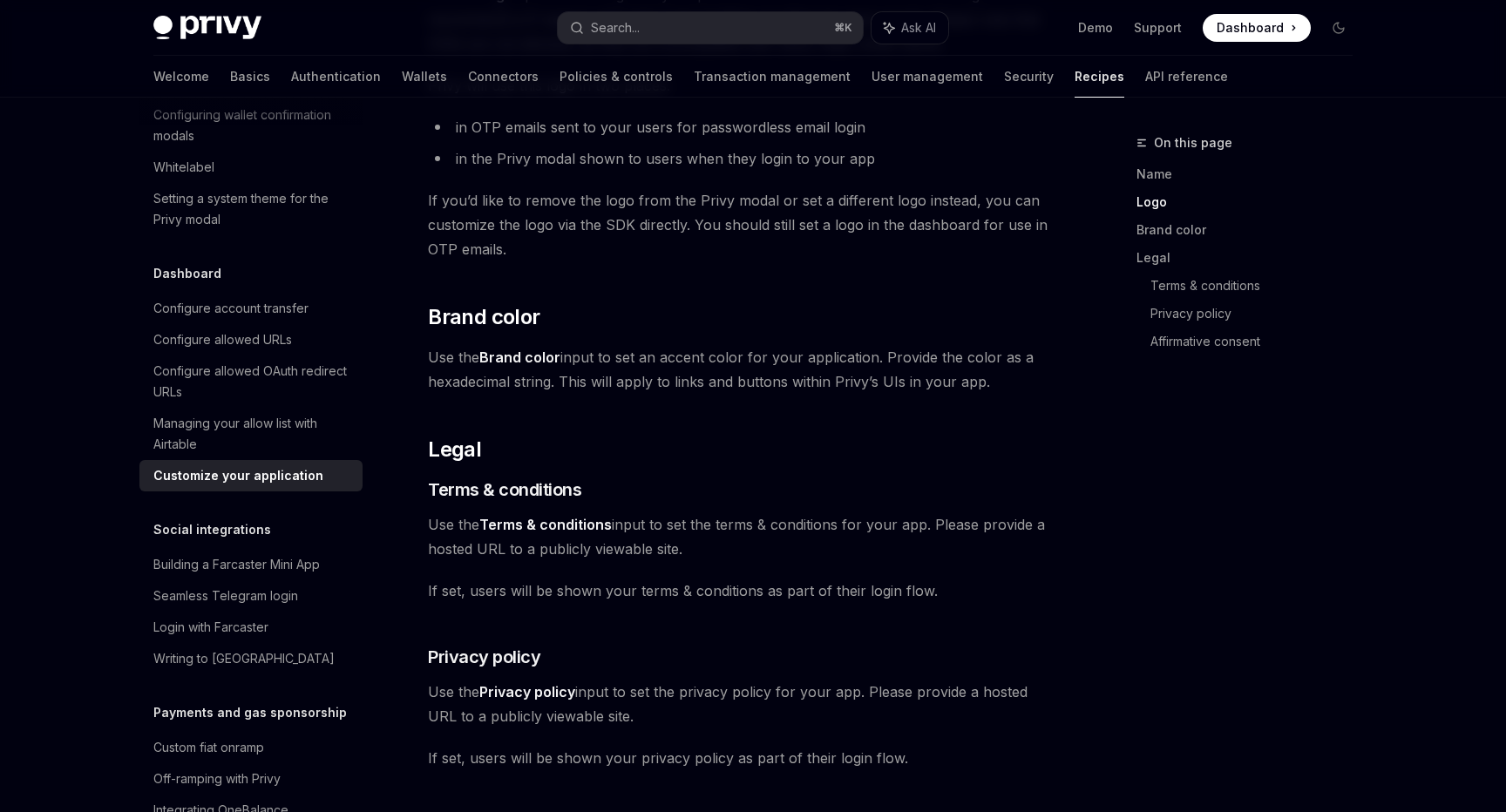
click at [1019, 409] on div "Use the Configuration > UI components page of the dashboard to configure your a…" at bounding box center [742, 339] width 629 height 1293
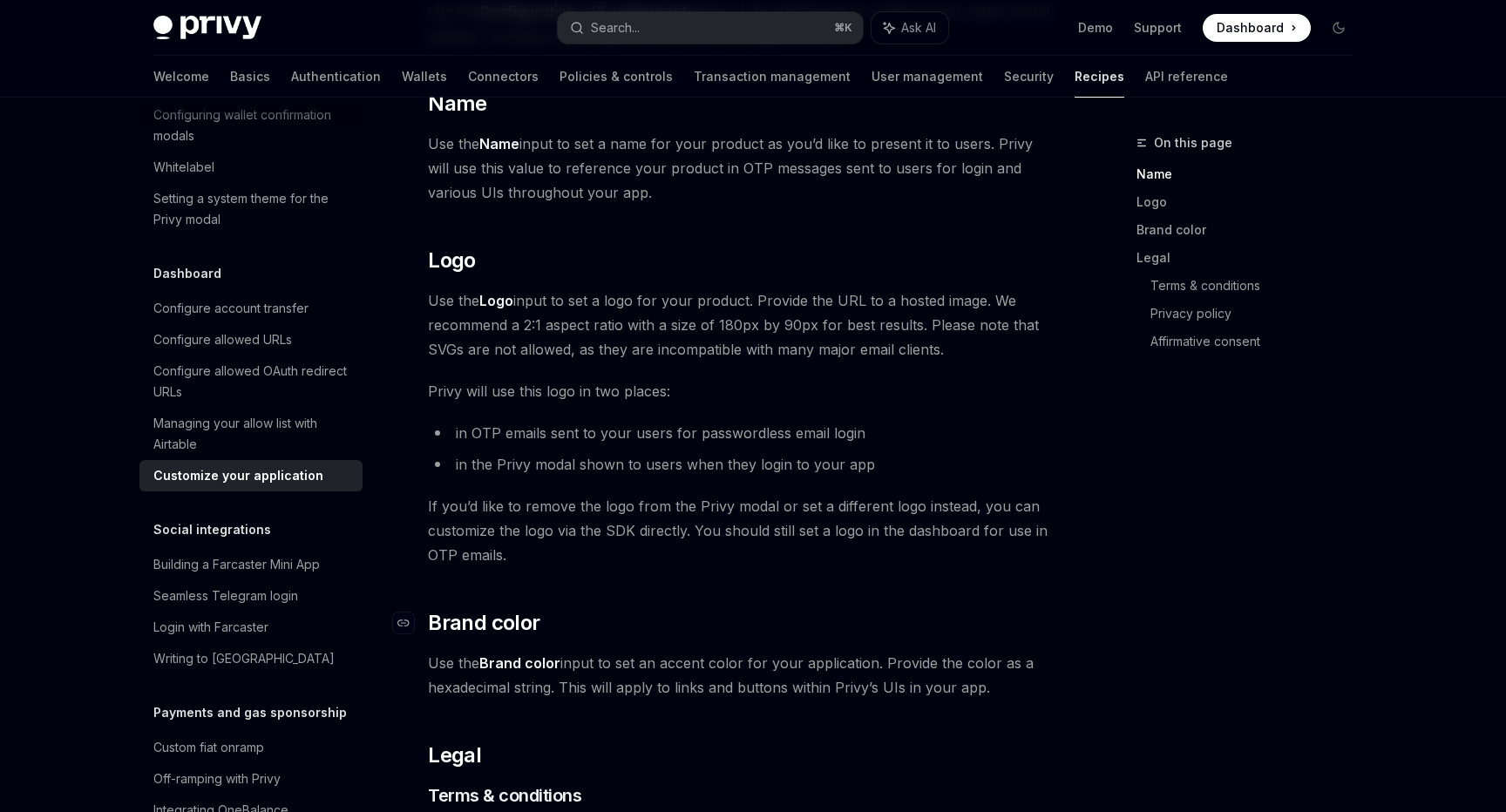
scroll to position [368, 0]
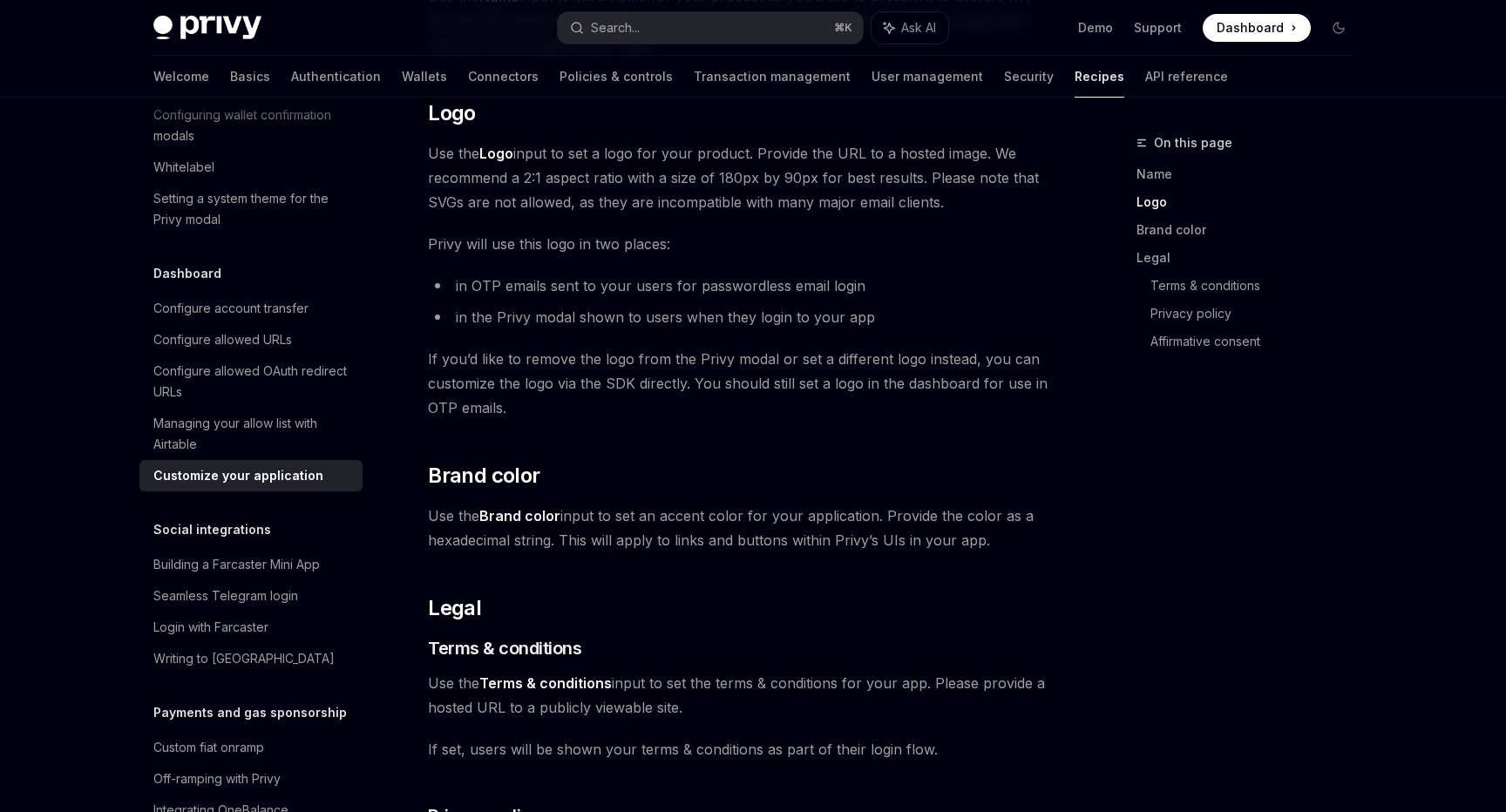
click at [965, 361] on span "If you’d like to remove the logo from the Privy modal or set a different logo i…" at bounding box center [742, 383] width 629 height 73
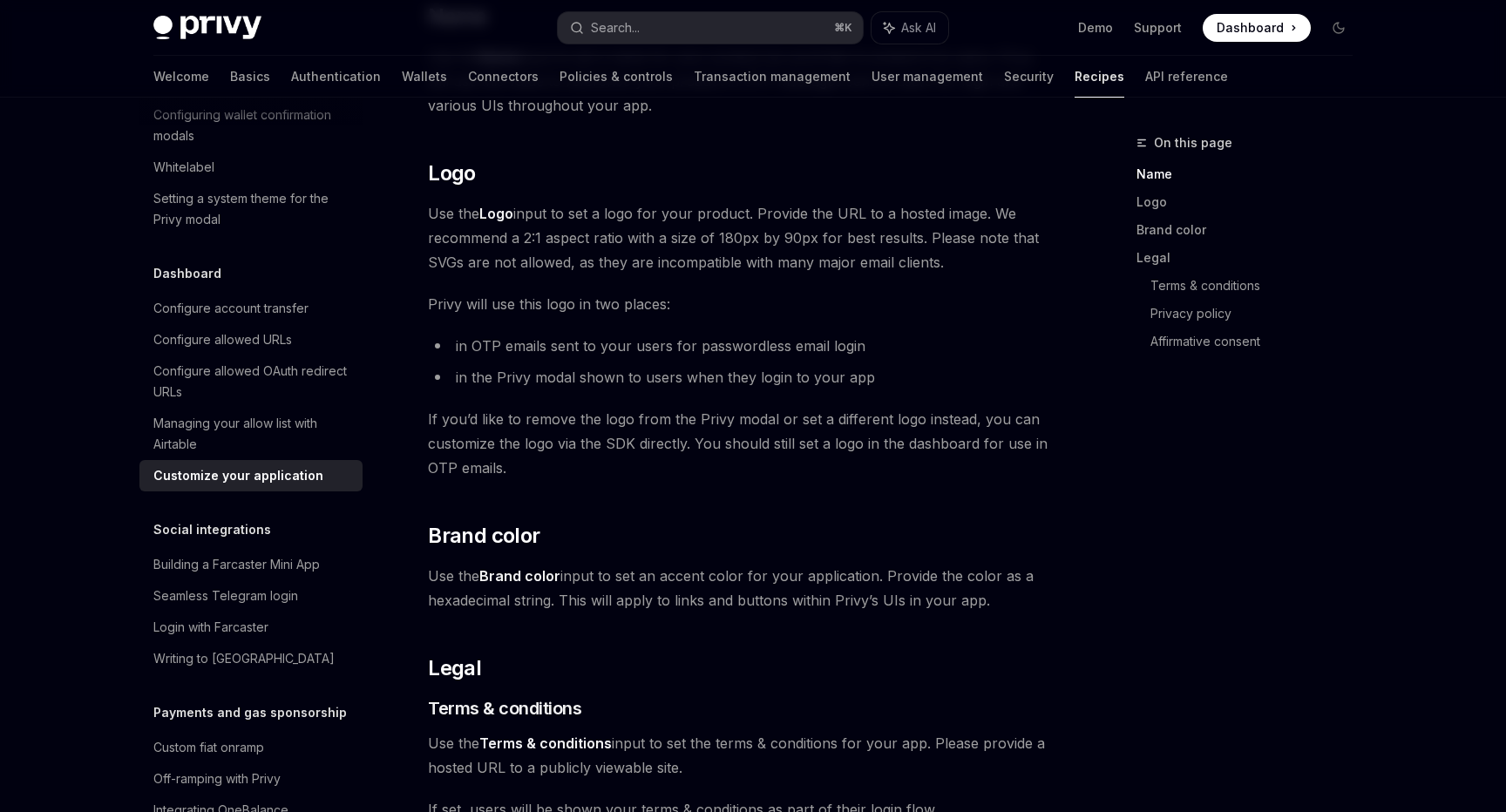
scroll to position [307, 0]
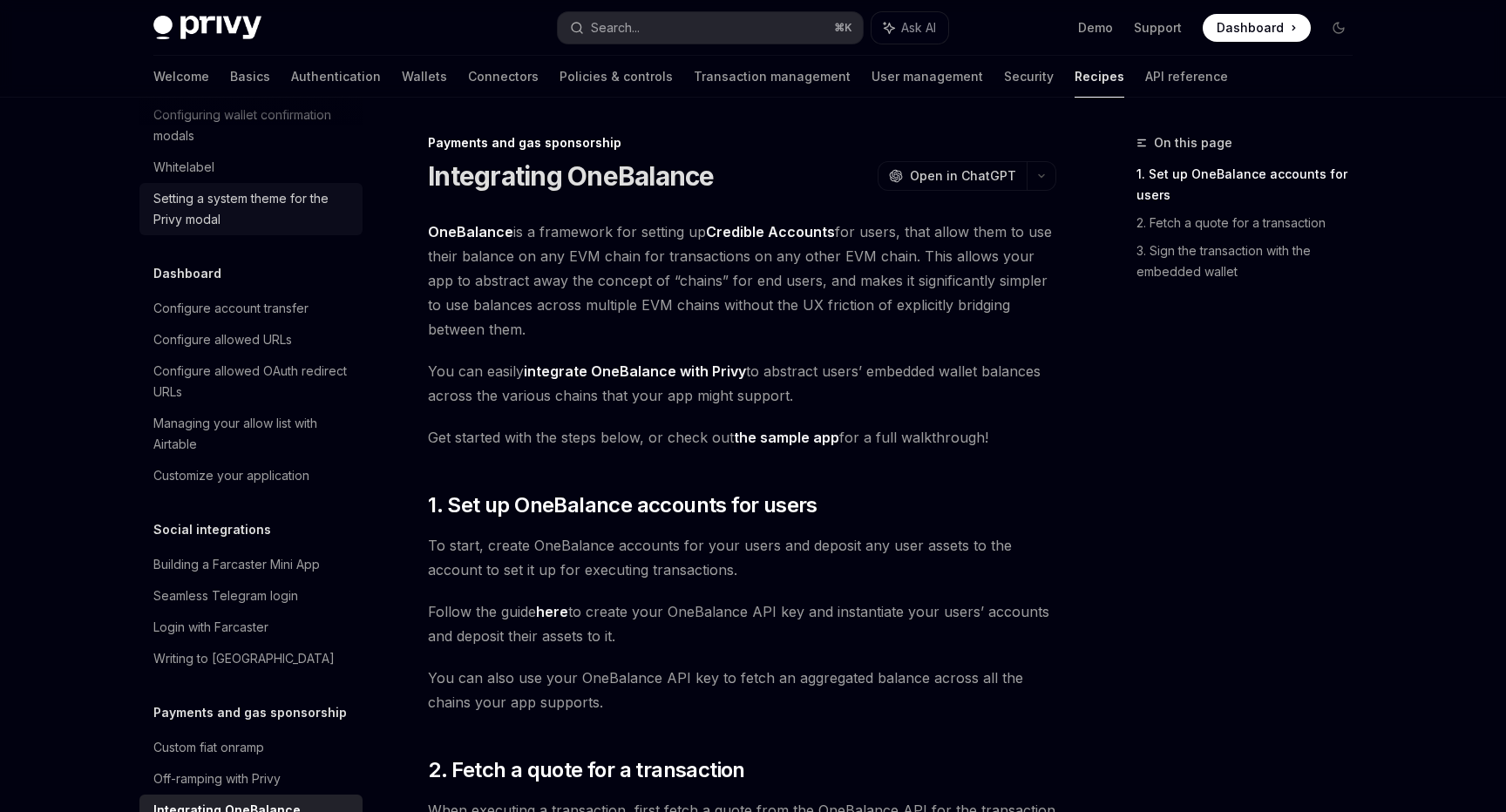
click at [260, 188] on div "Setting a system theme for the Privy modal" at bounding box center [252, 208] width 199 height 41
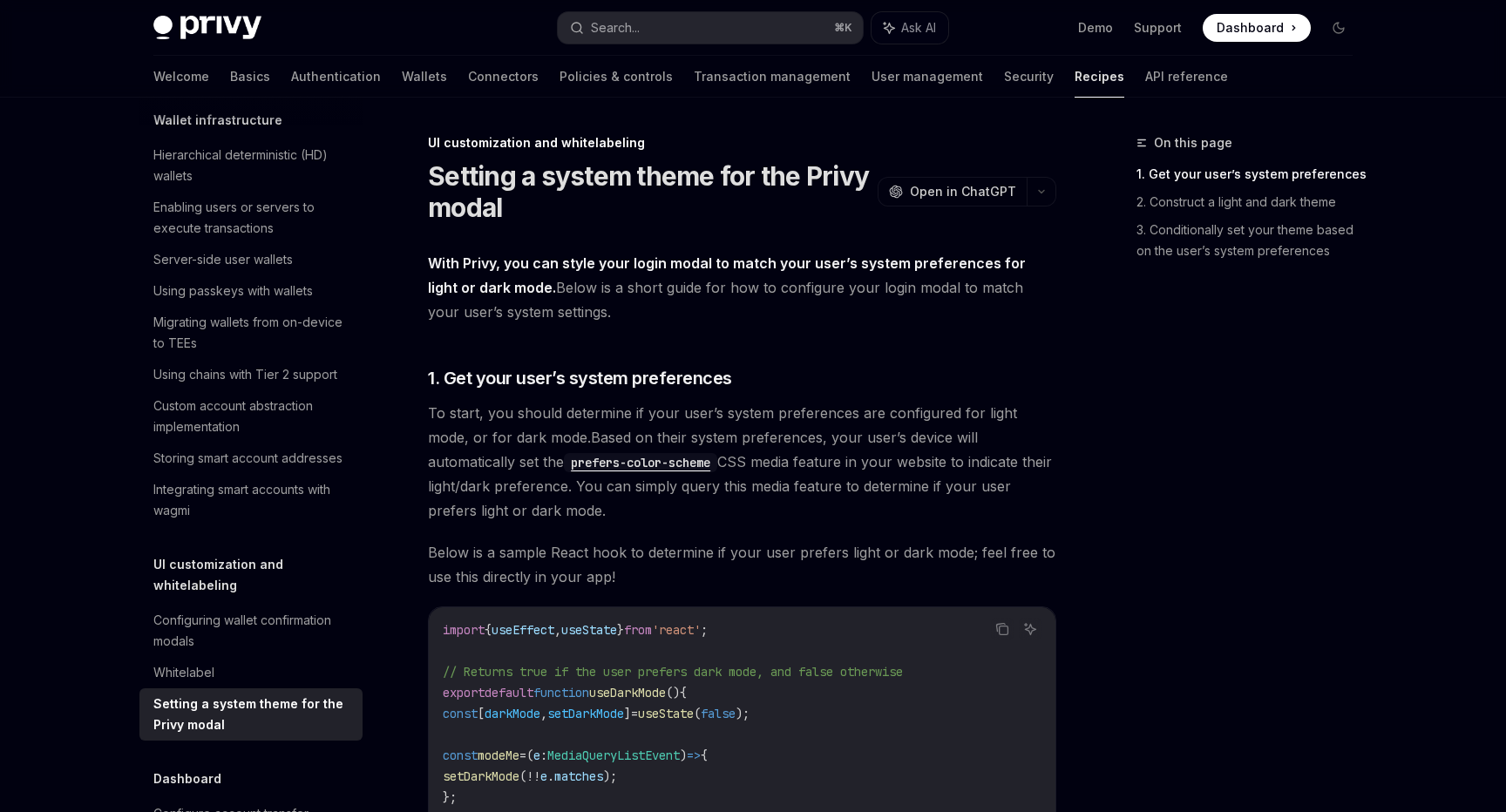
scroll to position [588, 0]
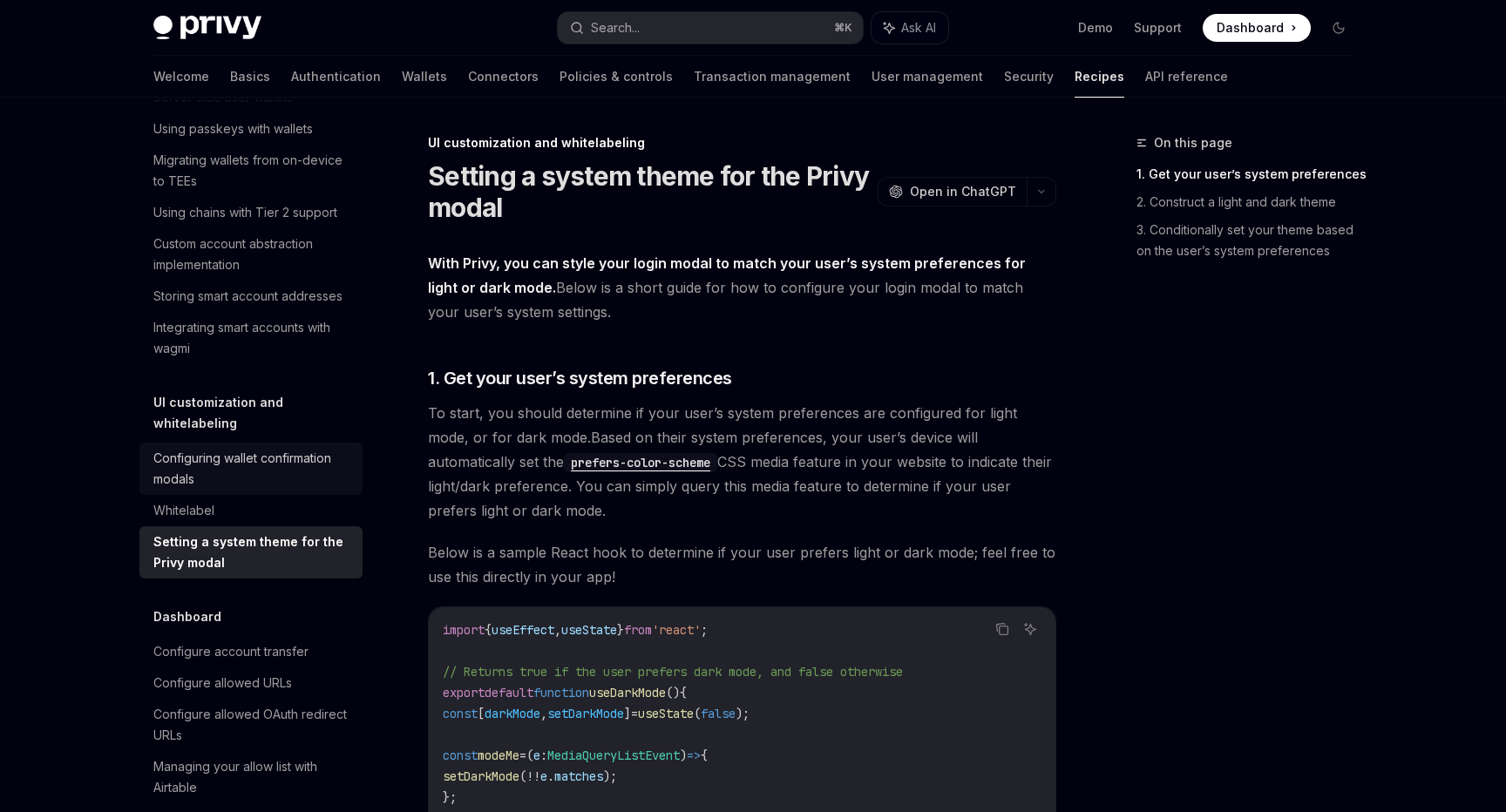
click at [261, 464] on div "Configuring wallet confirmation modals" at bounding box center [252, 469] width 199 height 41
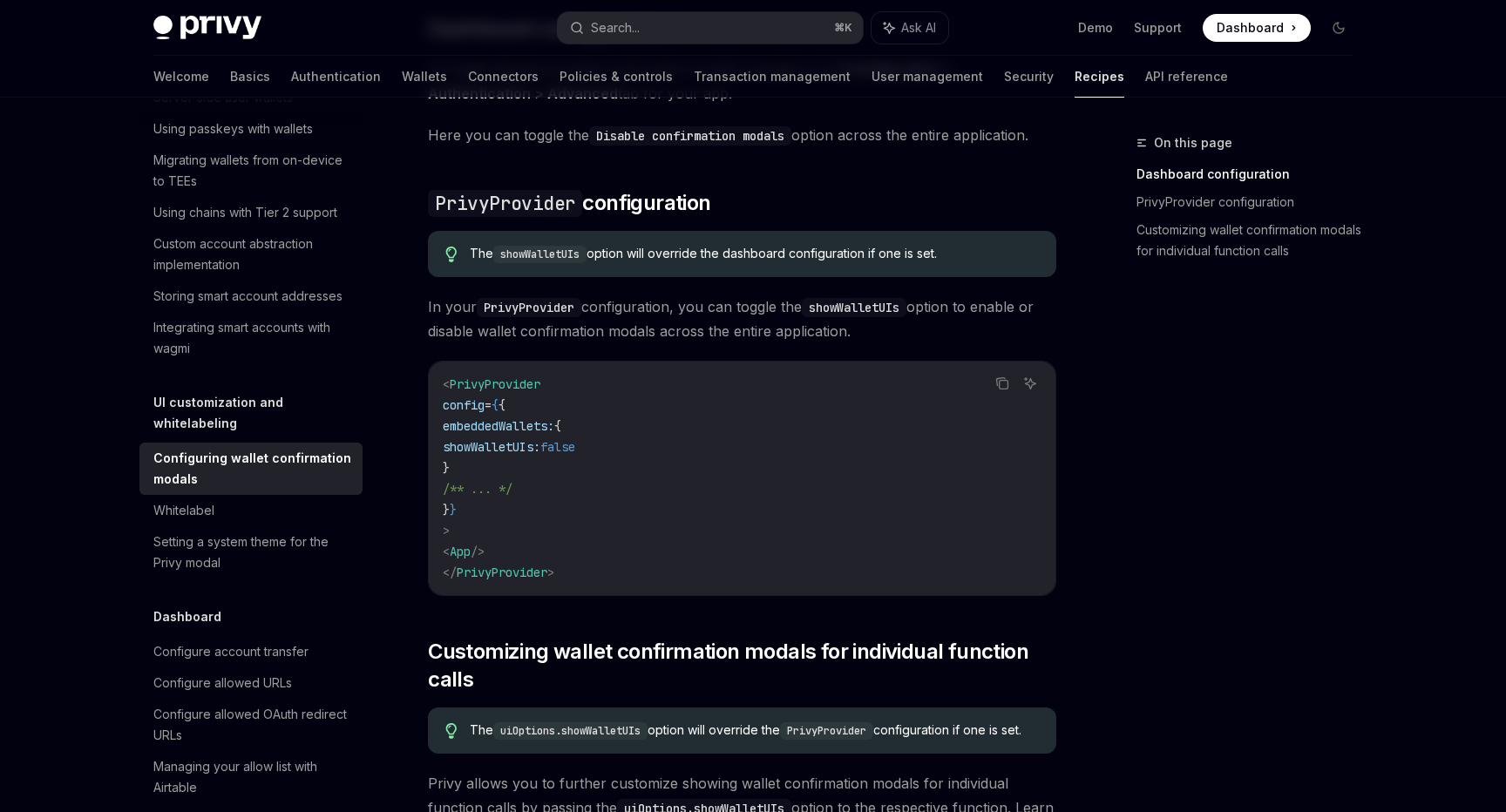
scroll to position [458, 0]
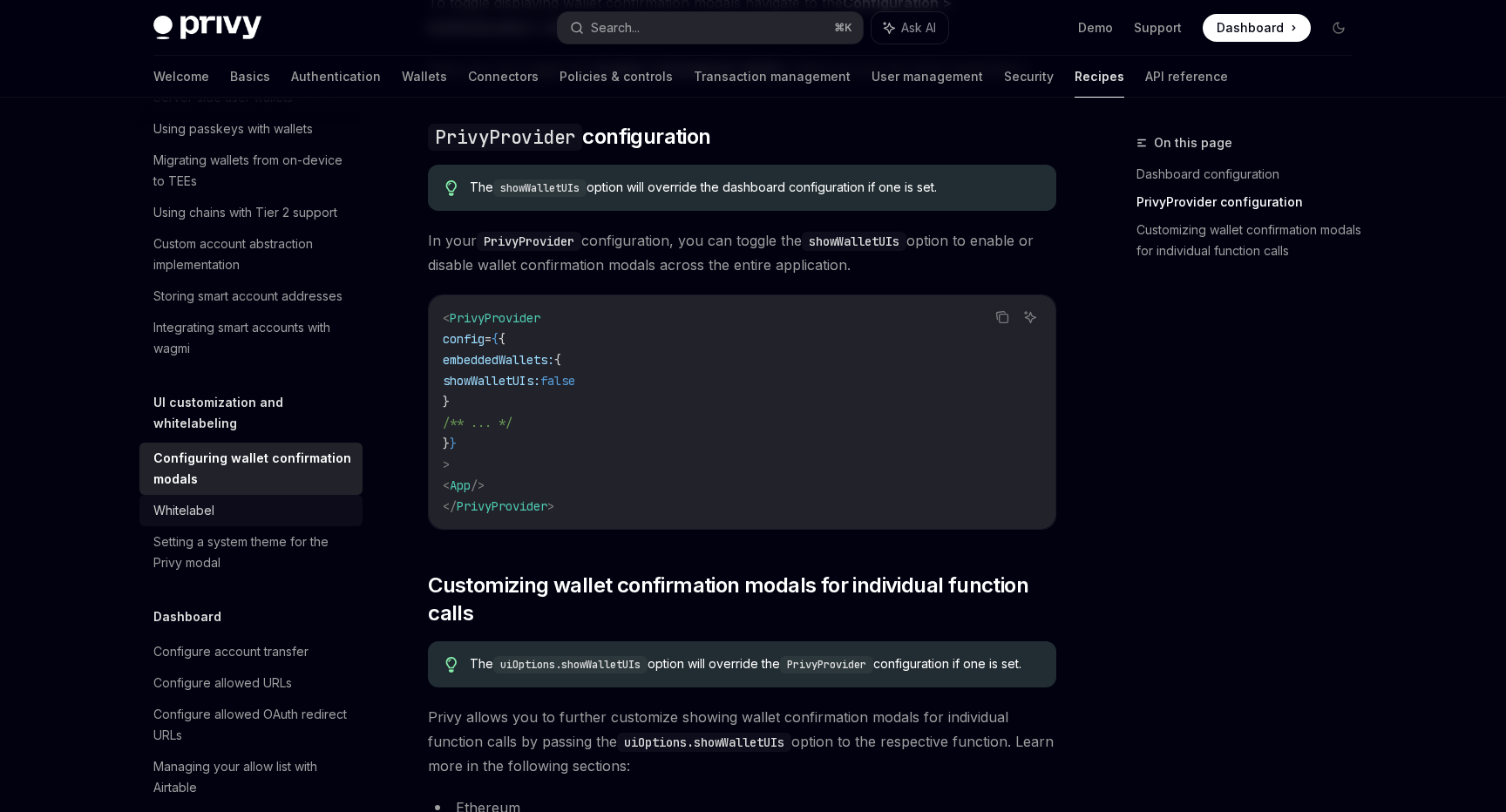
click at [280, 495] on link "Whitelabel" at bounding box center [251, 511] width 223 height 32
type textarea "*"
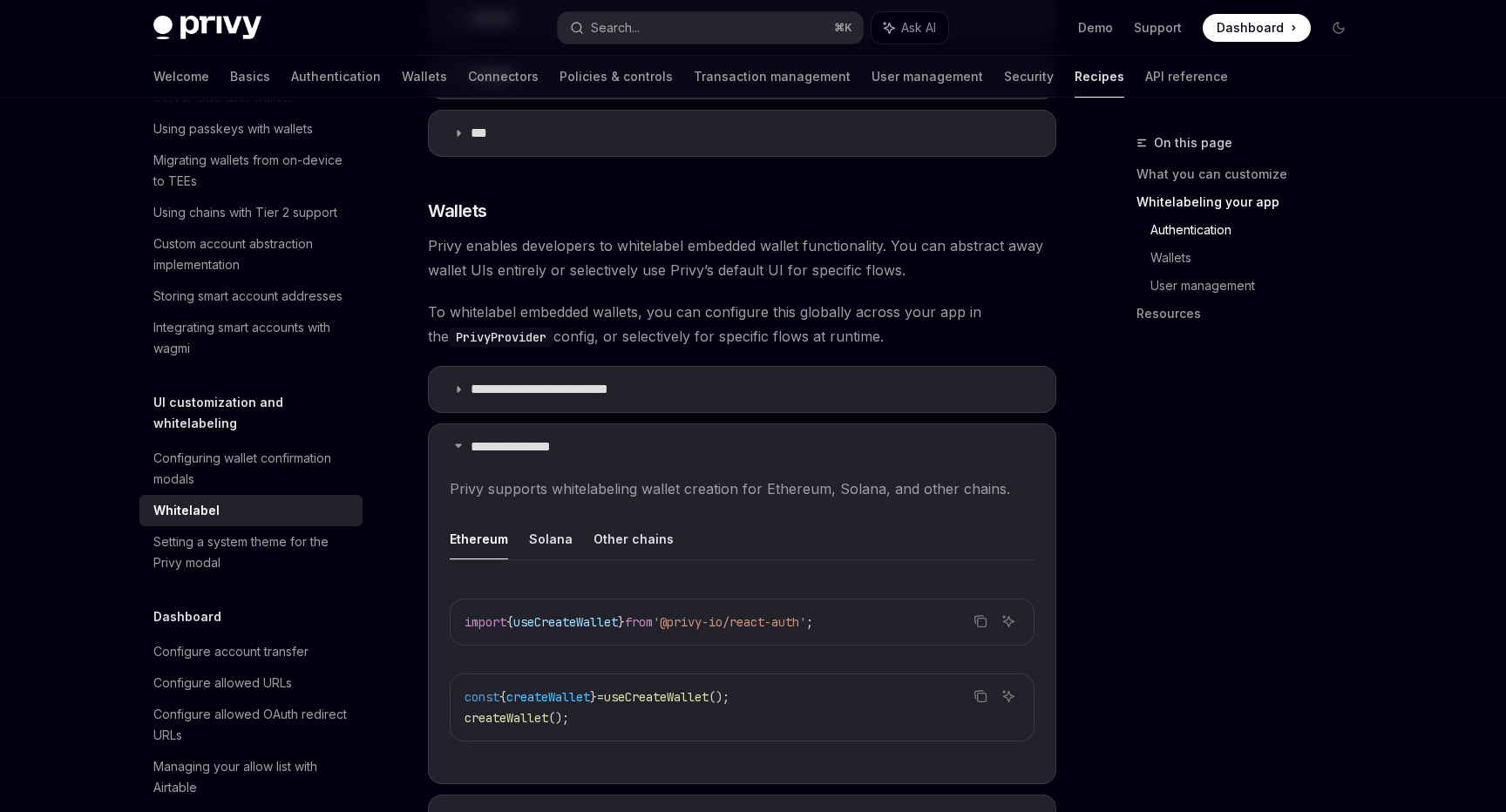
scroll to position [1566, 0]
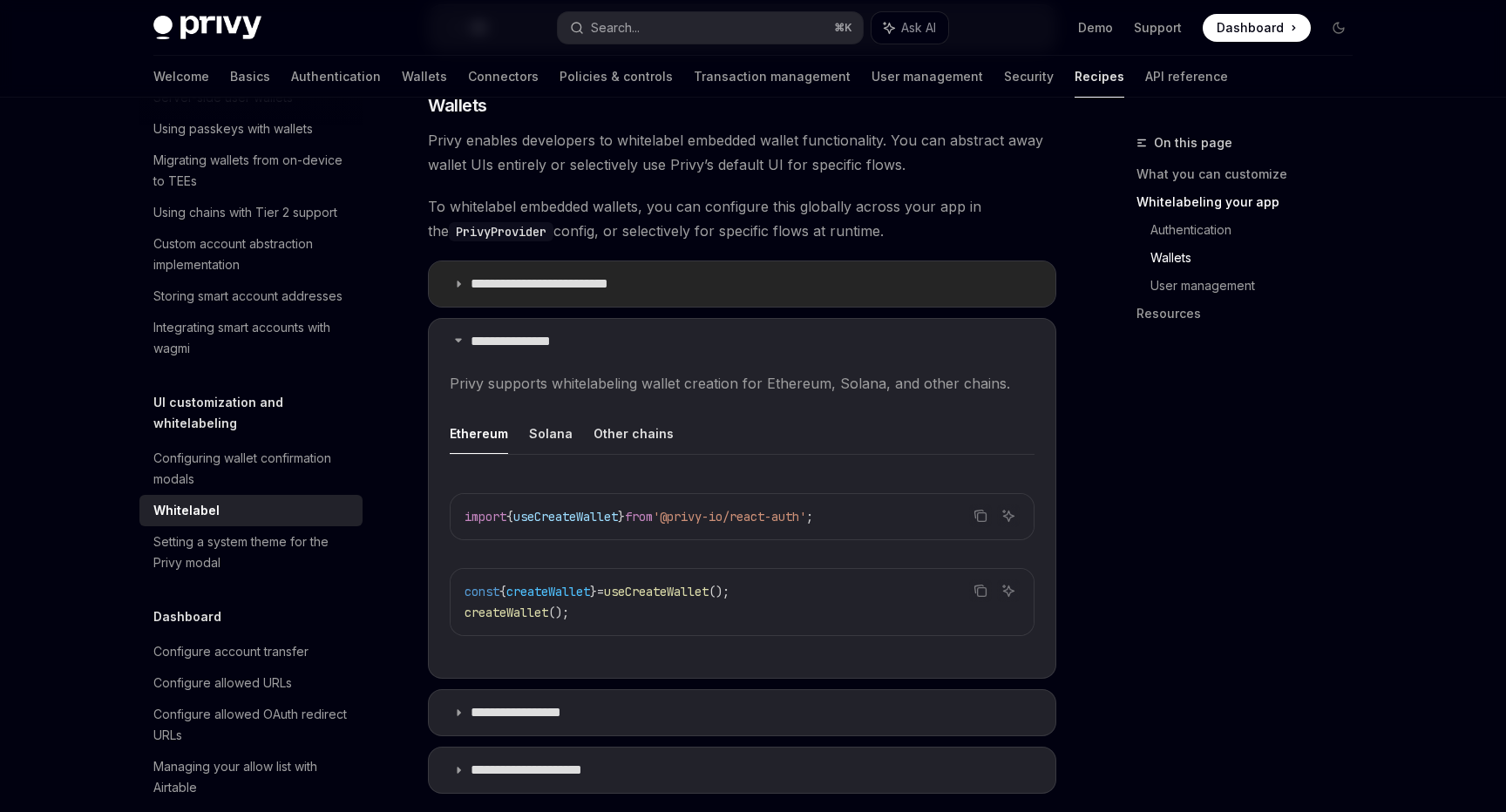
click at [652, 261] on summary "**********" at bounding box center [742, 283] width 627 height 45
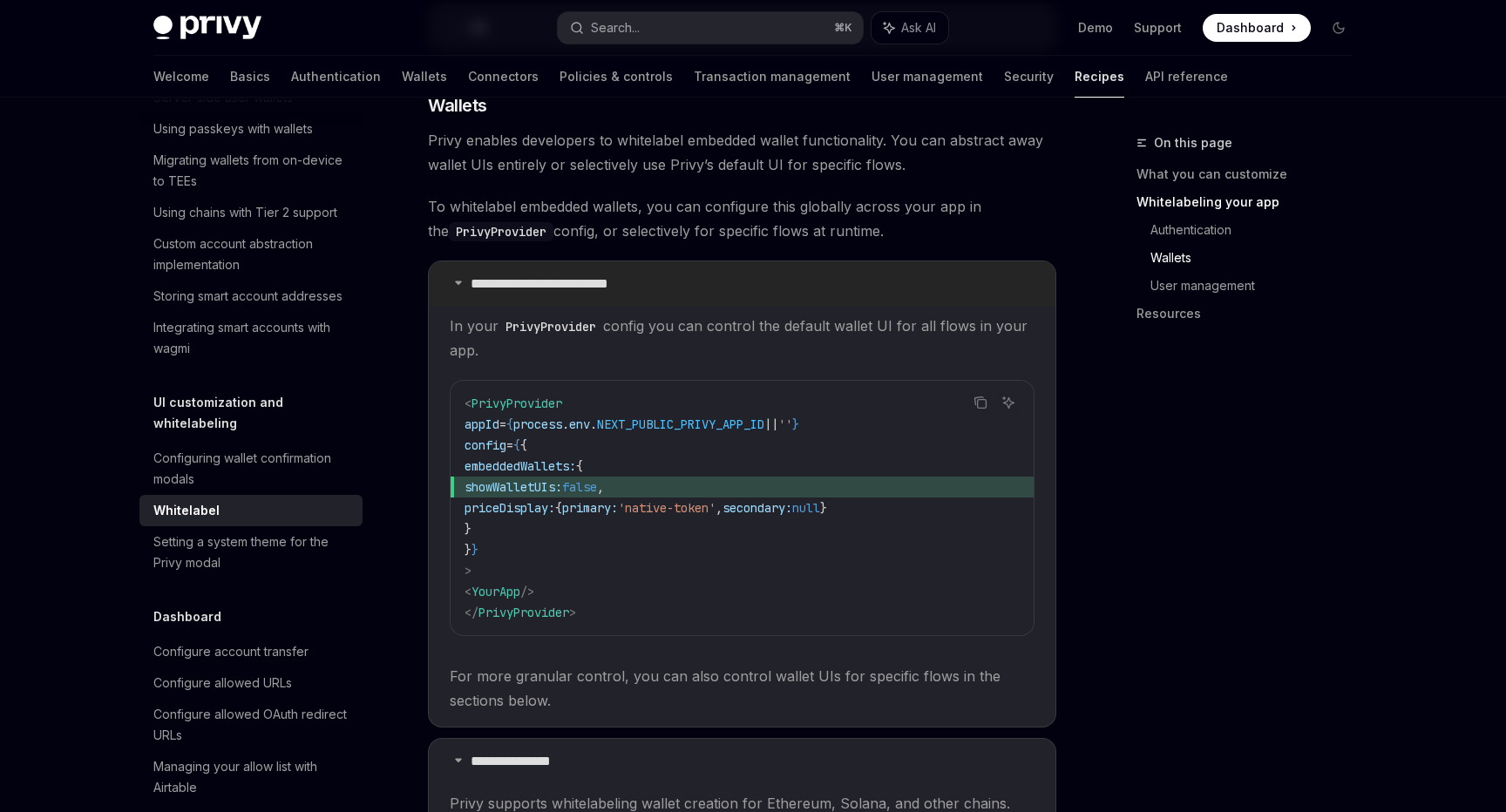
click at [652, 261] on summary "**********" at bounding box center [742, 283] width 627 height 45
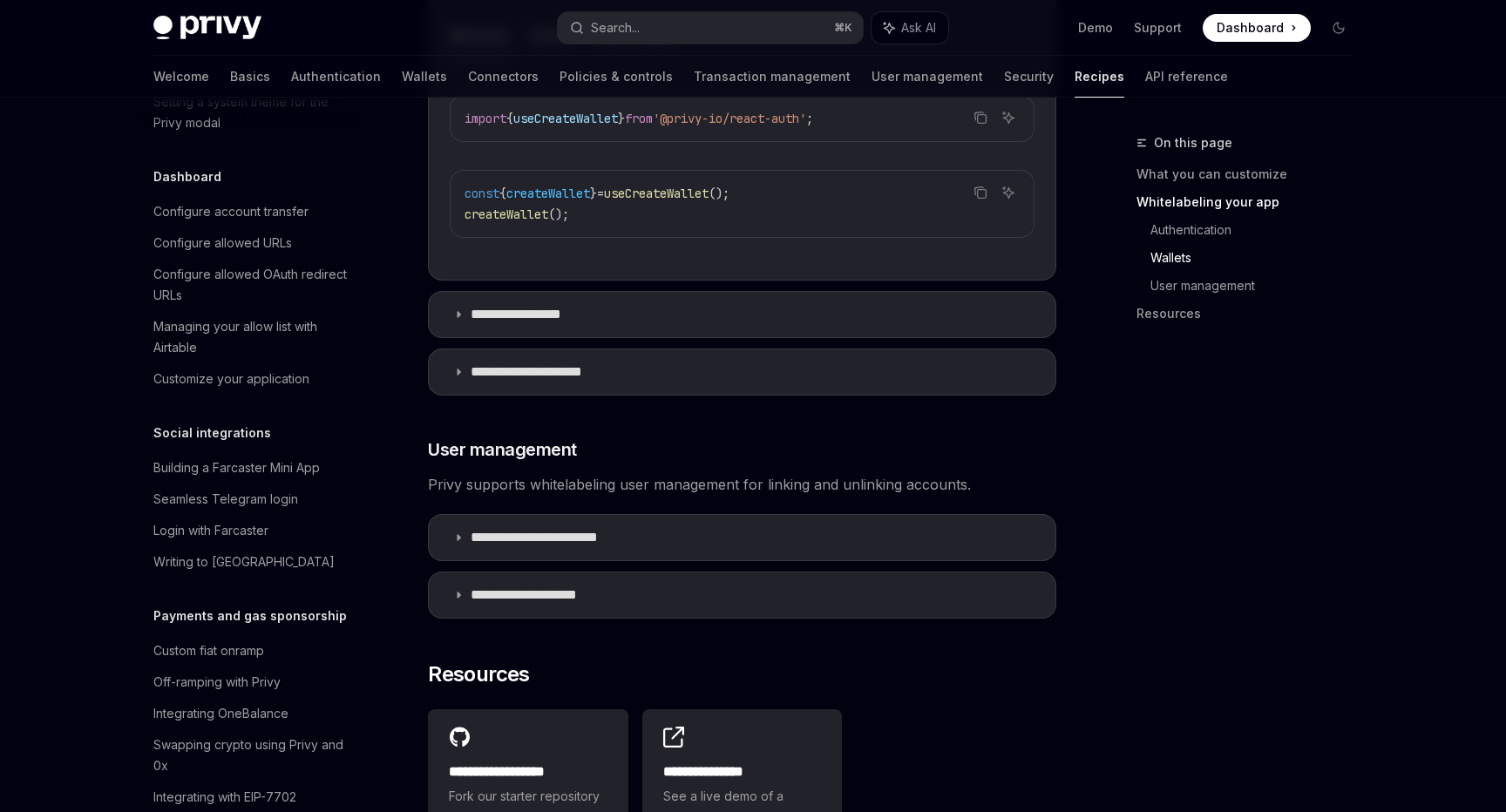
scroll to position [1282, 0]
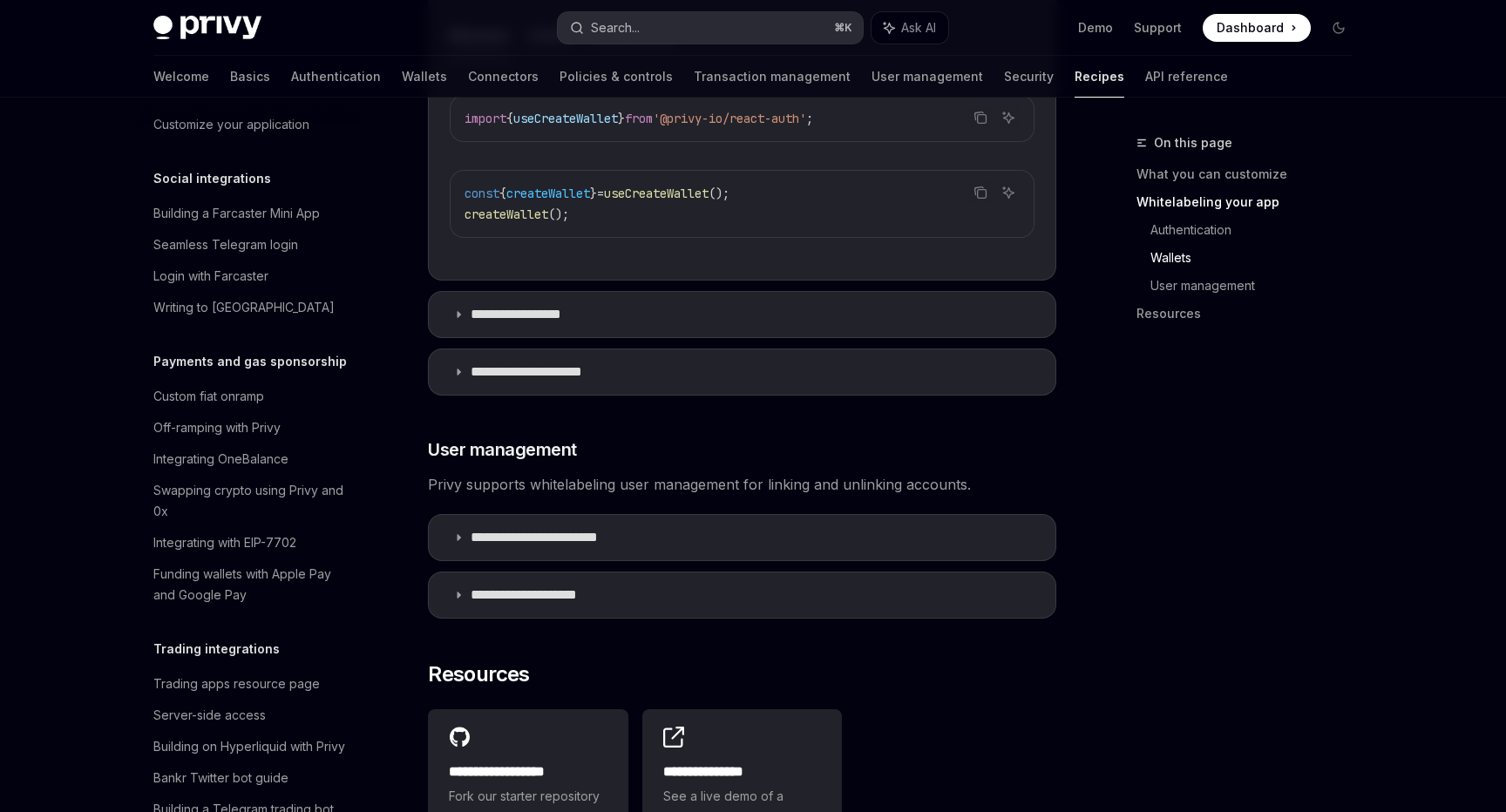
click at [675, 25] on button "Search... ⌘ K" at bounding box center [711, 28] width 305 height 32
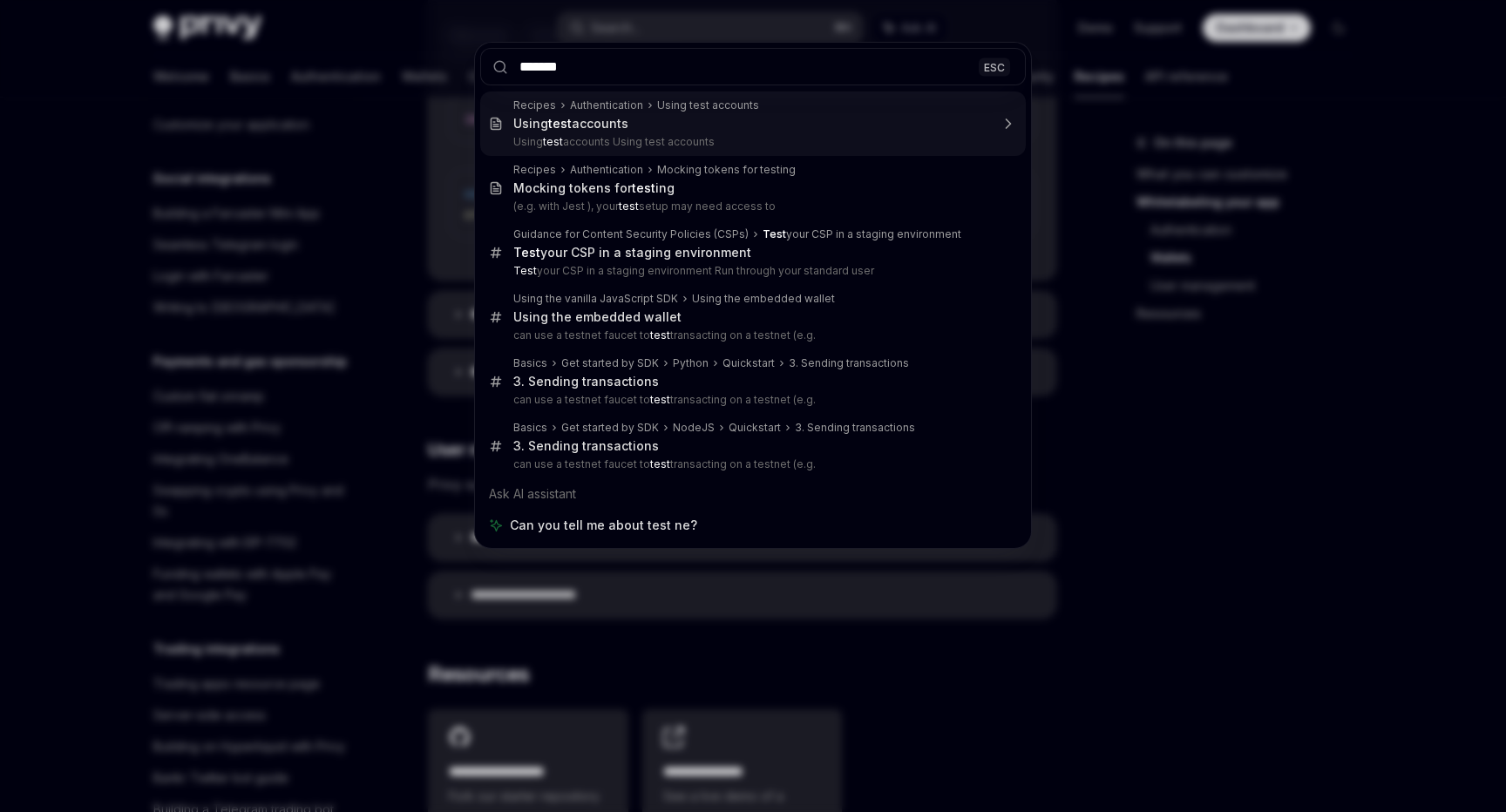
type input "********"
type textarea "*"
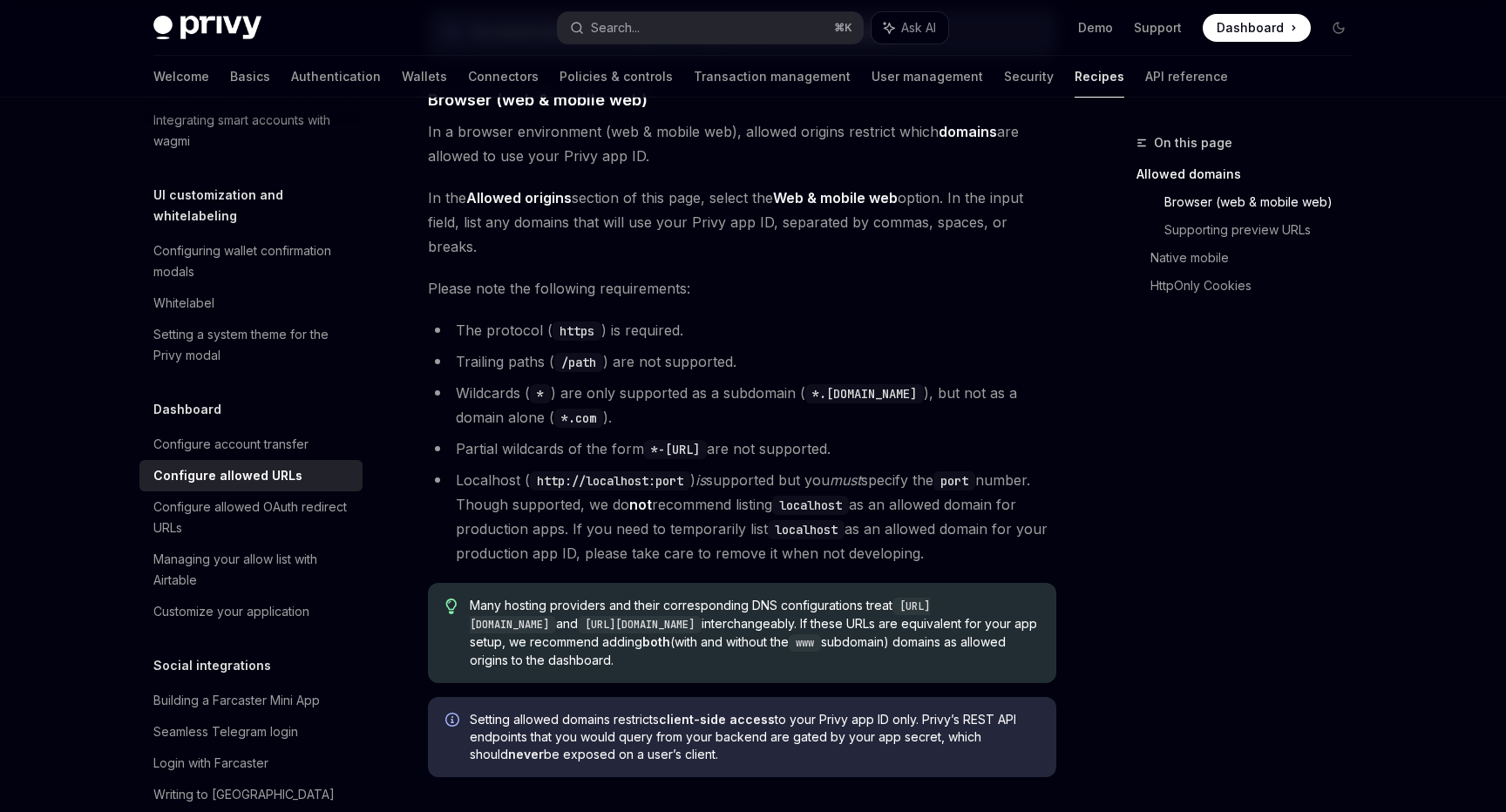
scroll to position [85, 0]
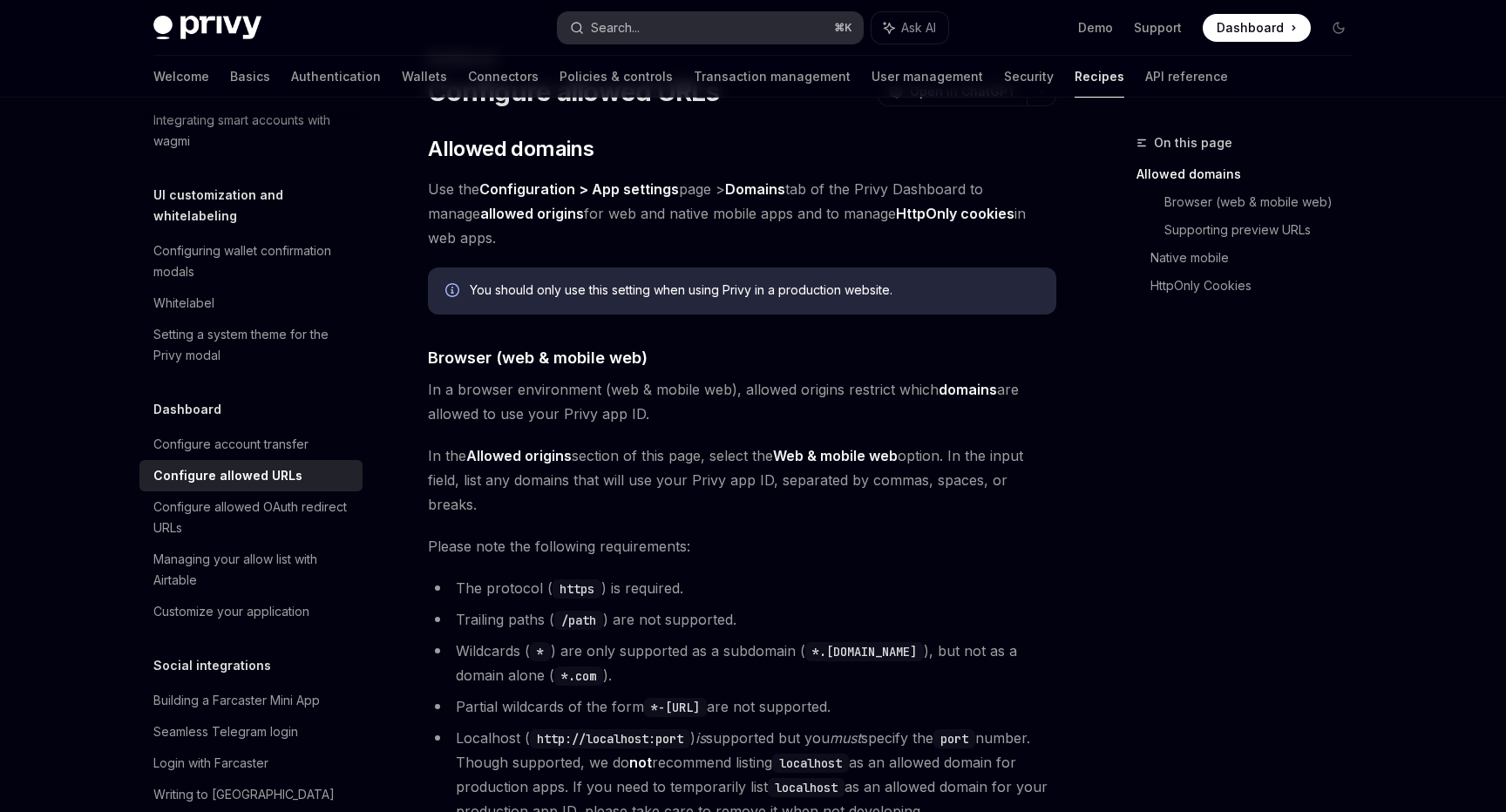
click at [728, 28] on button "Search... ⌘ K" at bounding box center [711, 28] width 305 height 32
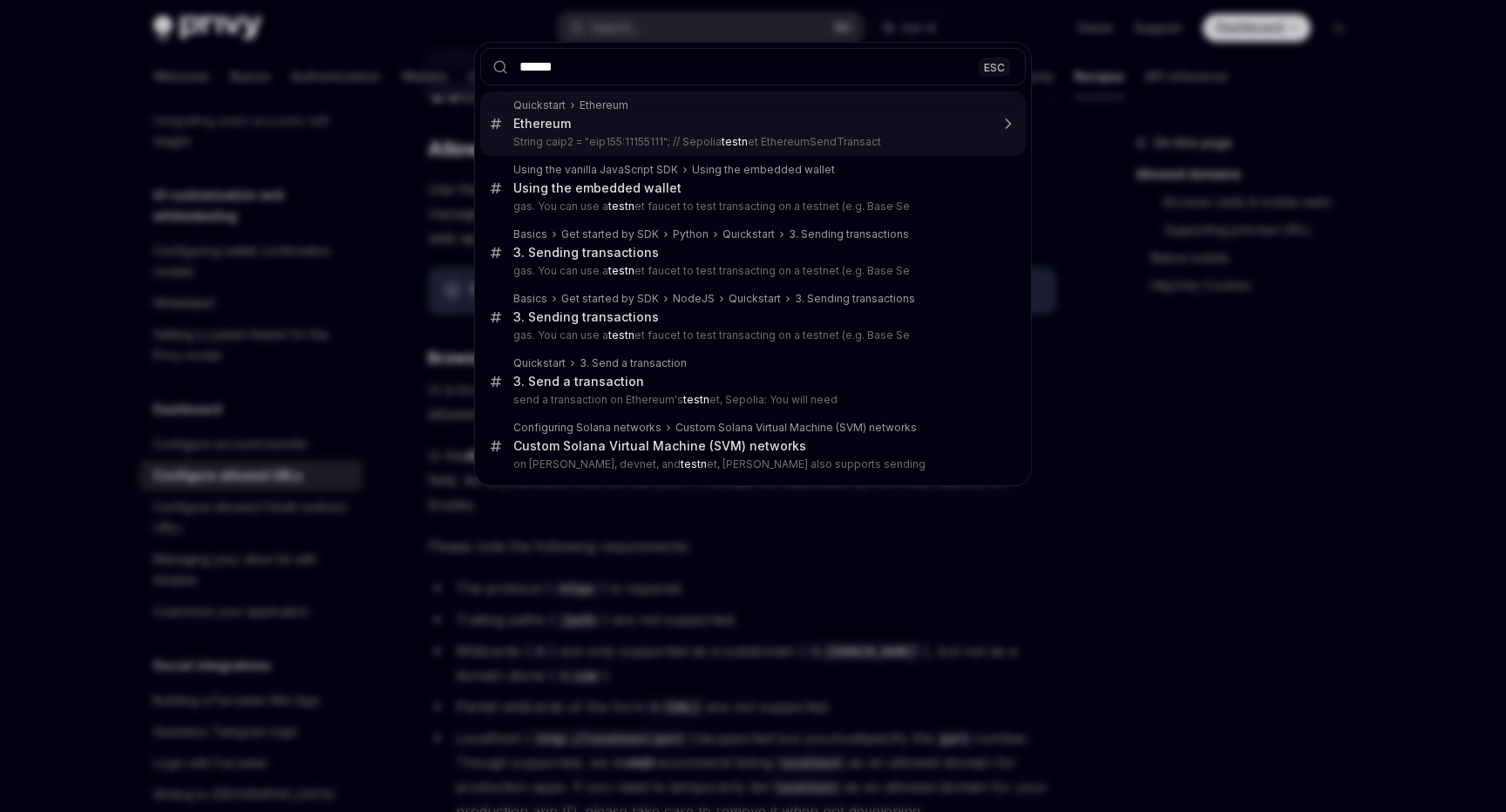
type input "*******"
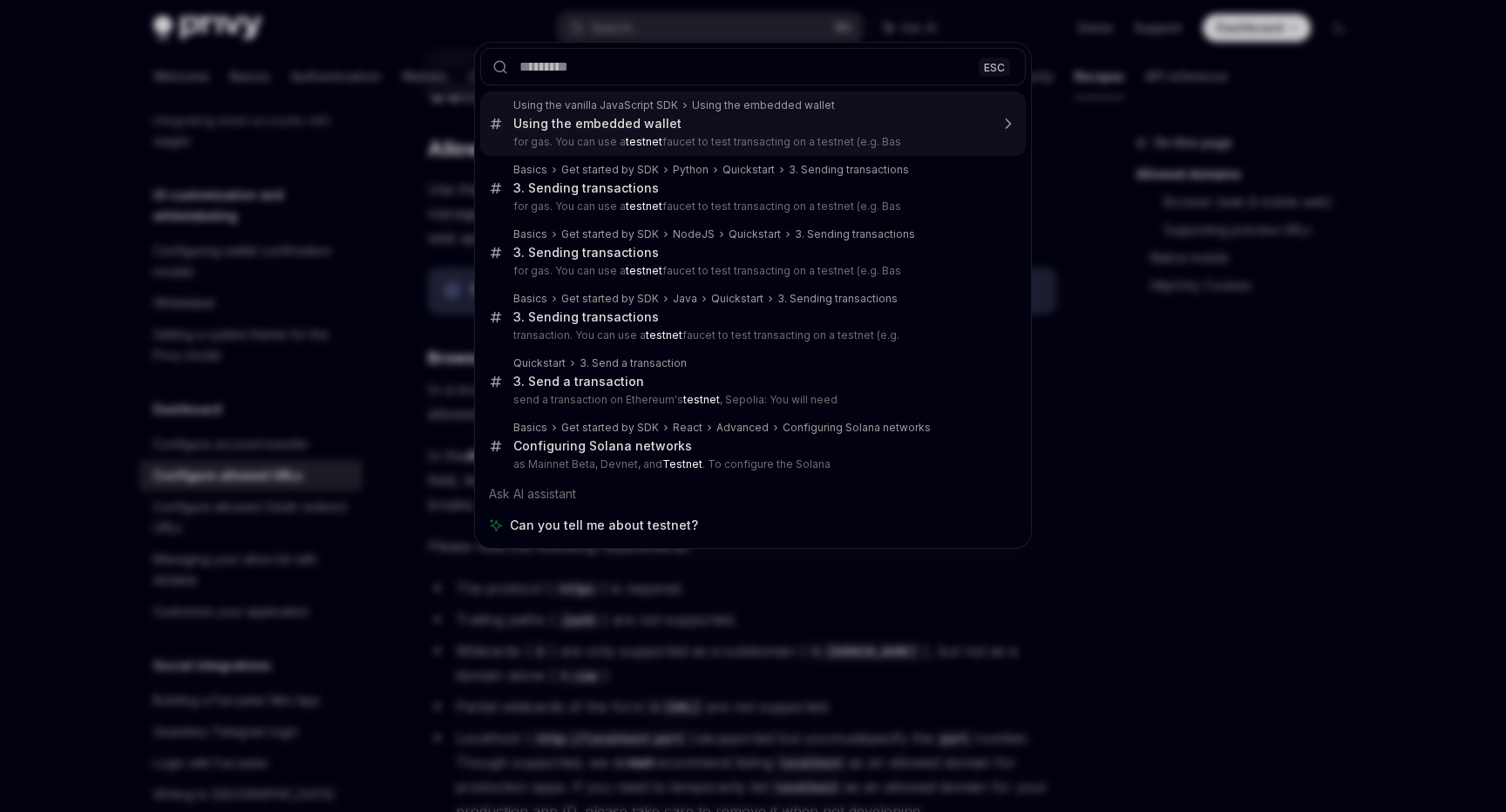
type textarea "*"
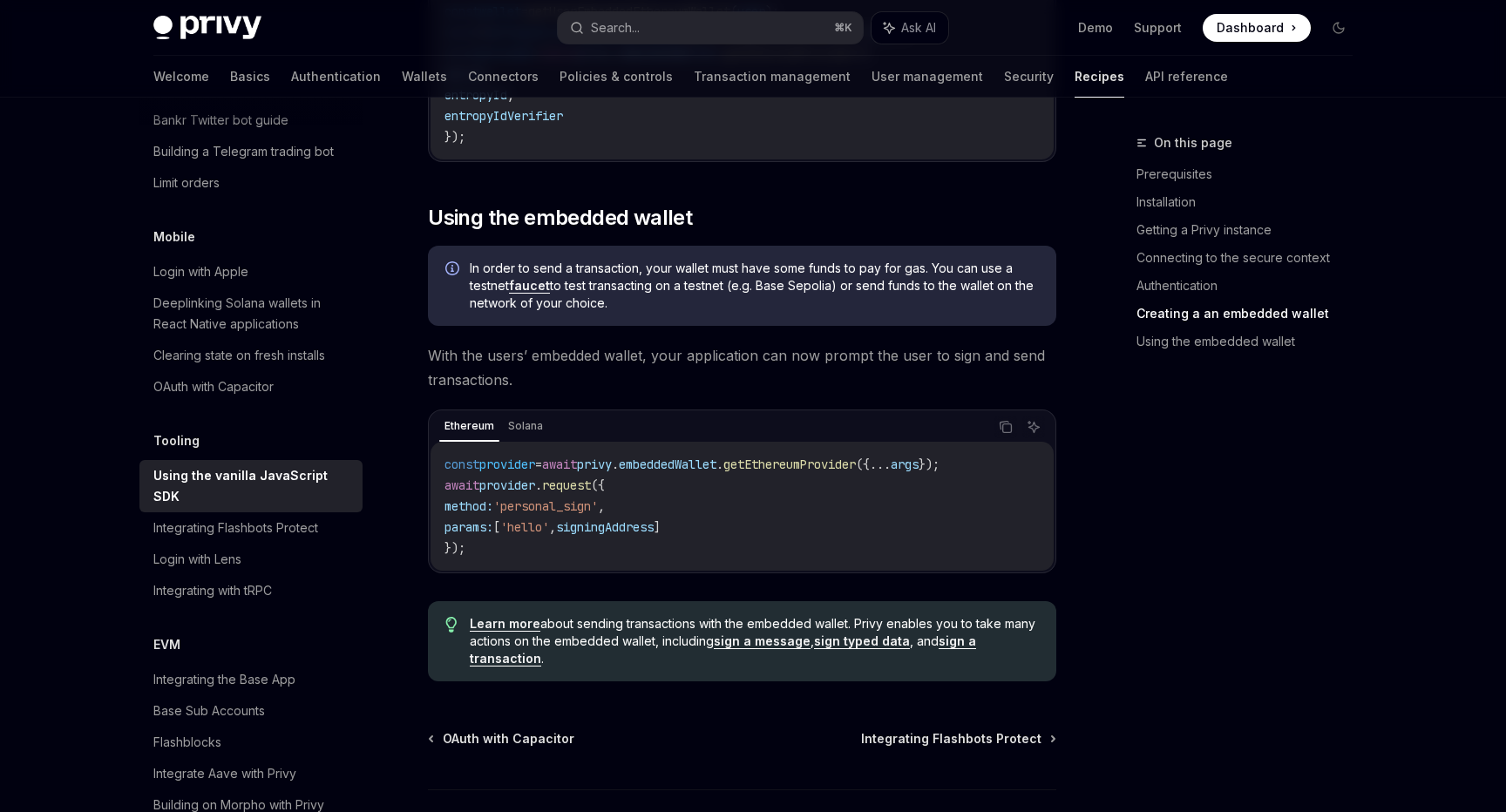
scroll to position [2265, 0]
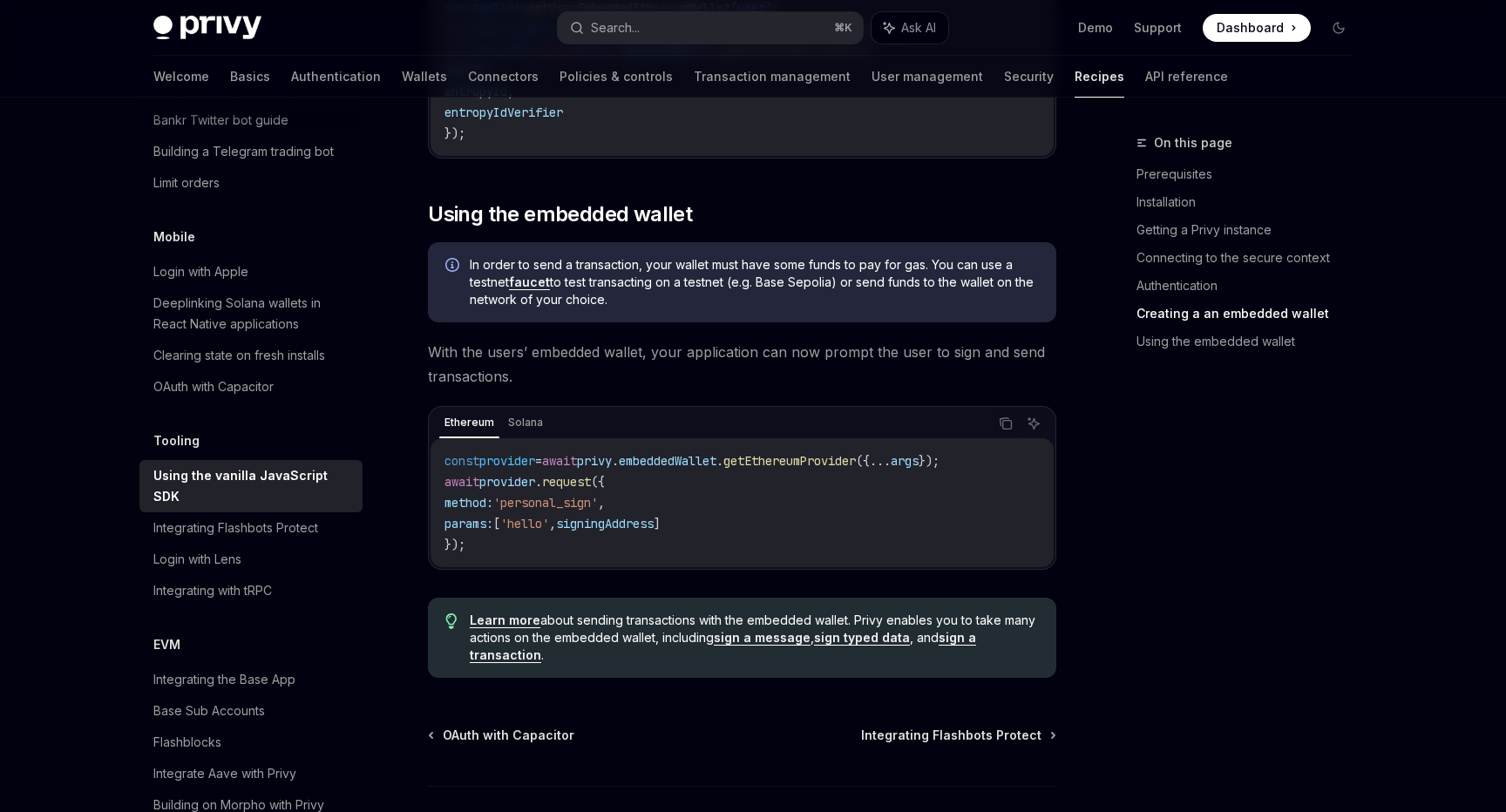
click at [715, 289] on span "In order to send a transaction, your wallet must have some funds to pay for gas…" at bounding box center [754, 282] width 569 height 52
click at [750, 303] on span "In order to send a transaction, your wallet must have some funds to pay for gas…" at bounding box center [754, 282] width 569 height 52
click at [634, 298] on span "In order to send a transaction, your wallet must have some funds to pay for gas…" at bounding box center [754, 282] width 569 height 52
click at [700, 304] on span "In order to send a transaction, your wallet must have some funds to pay for gas…" at bounding box center [754, 282] width 569 height 52
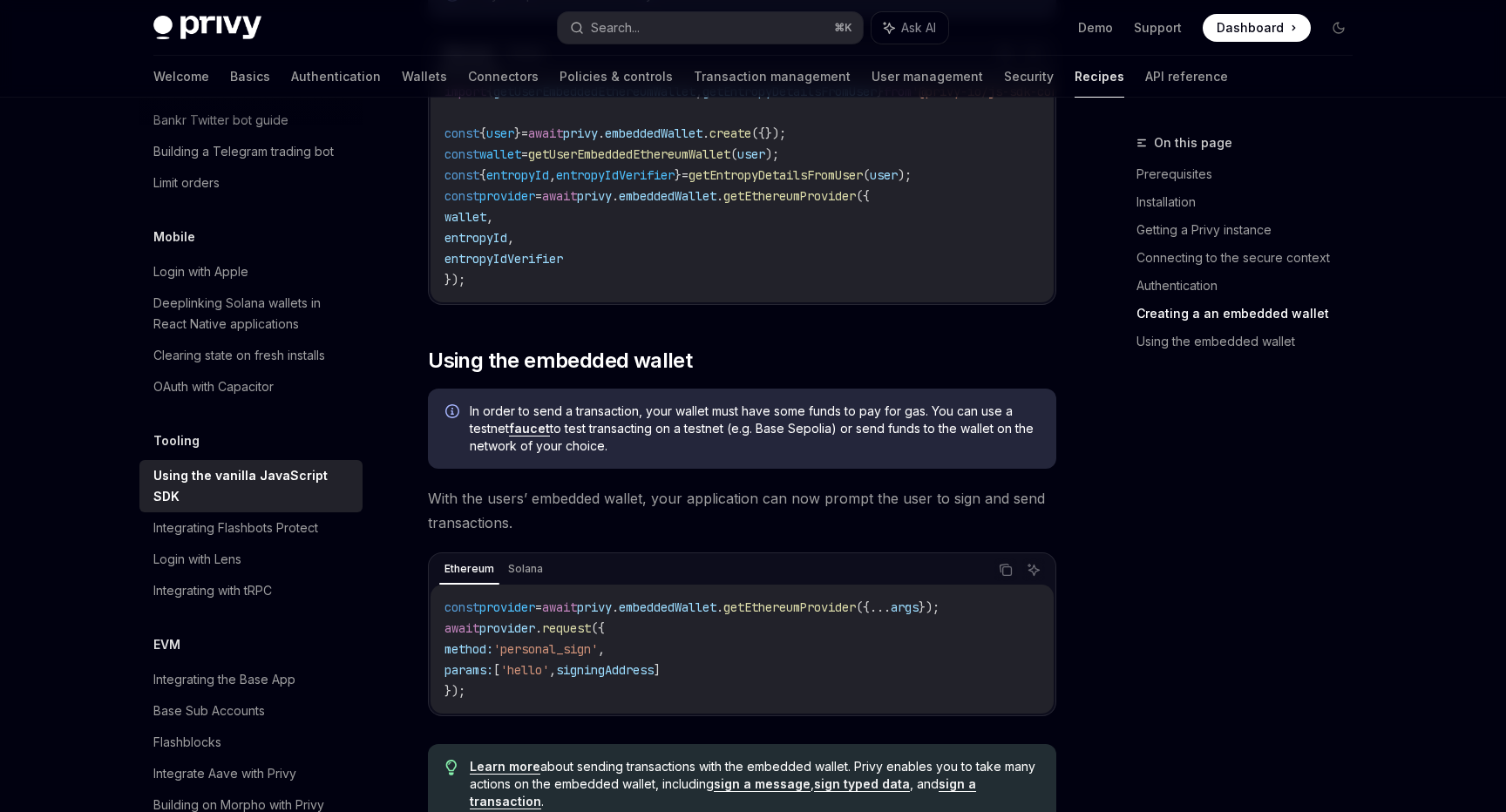
scroll to position [2396, 0]
